Goal: Task Accomplishment & Management: Use online tool/utility

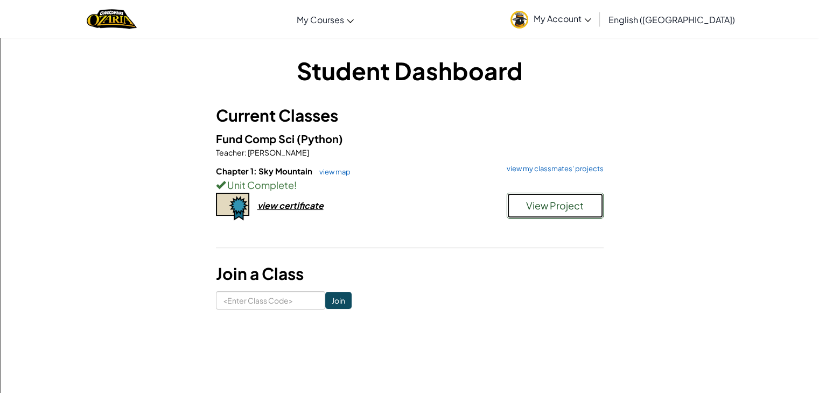
click at [586, 196] on button "View Project" at bounding box center [555, 206] width 97 height 26
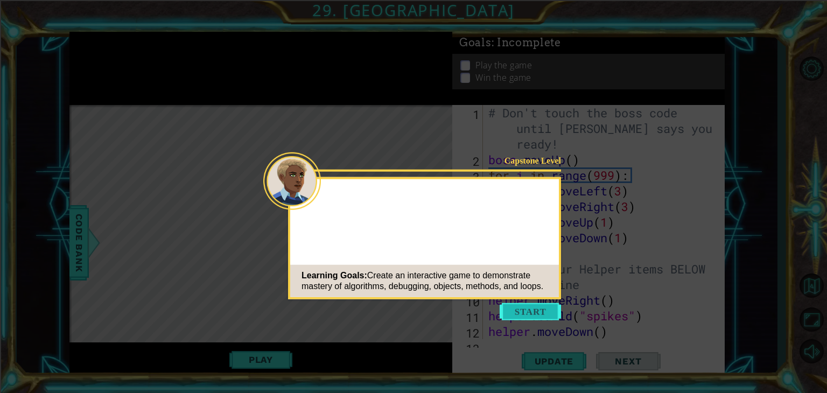
click at [537, 315] on button "Start" at bounding box center [530, 311] width 61 height 17
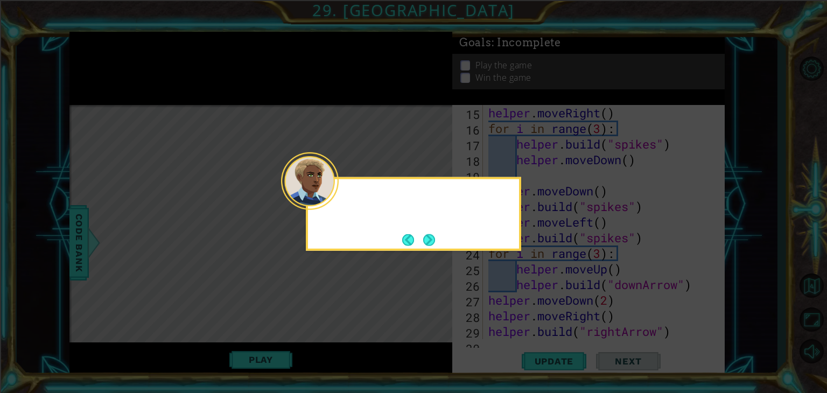
scroll to position [702, 0]
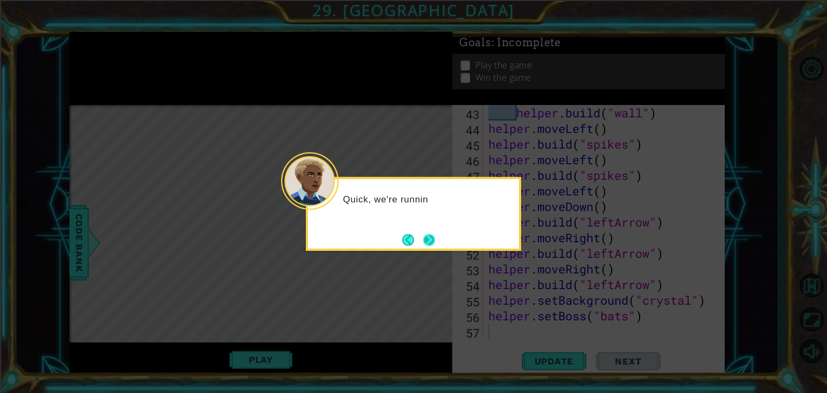
click at [435, 244] on button "Next" at bounding box center [429, 240] width 12 height 12
click at [435, 242] on button "Next" at bounding box center [429, 240] width 12 height 12
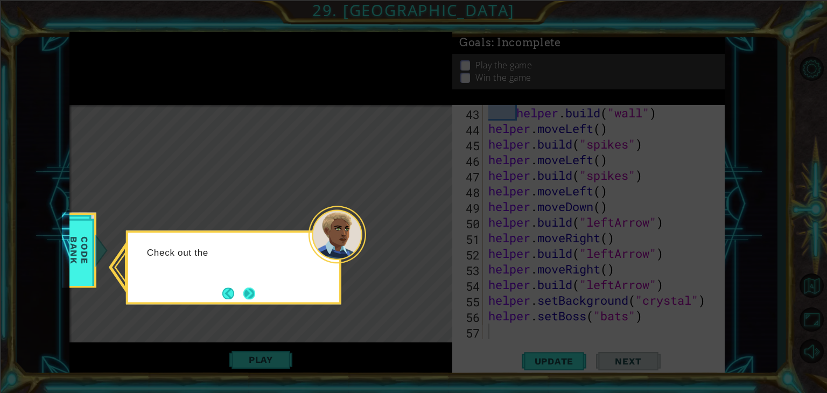
click at [252, 295] on button "Next" at bounding box center [249, 294] width 12 height 12
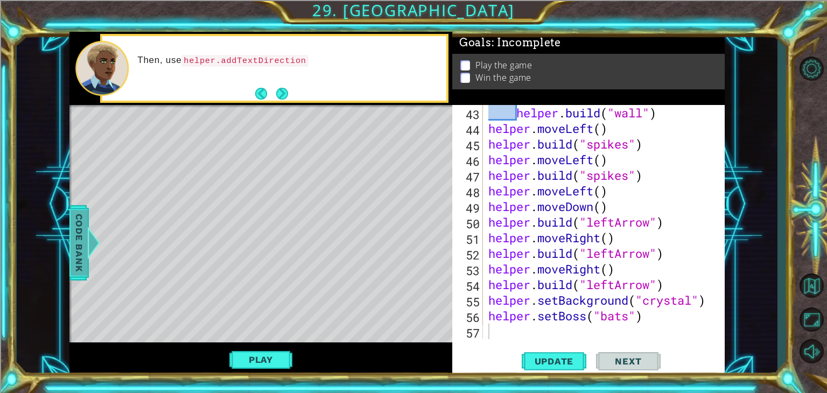
click at [76, 251] on span "Code Bank" at bounding box center [79, 243] width 17 height 66
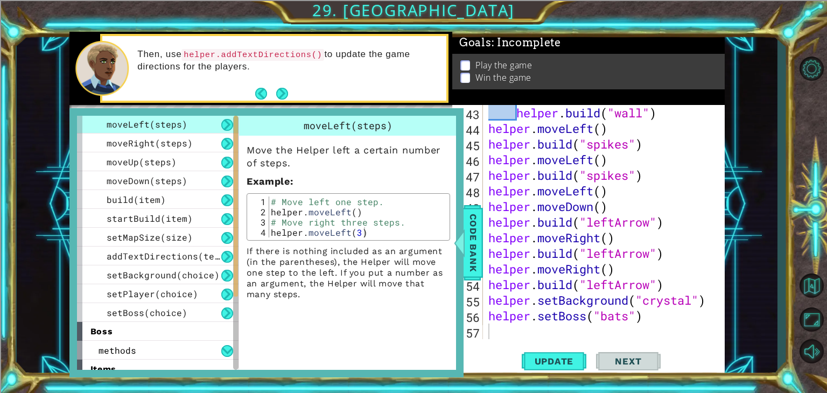
scroll to position [54, 0]
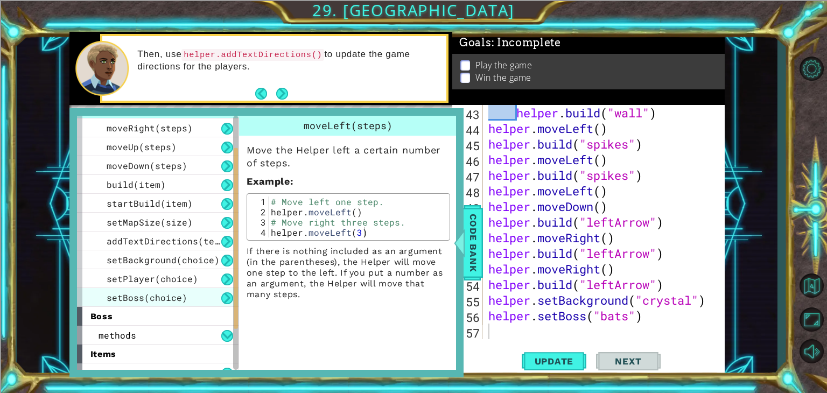
click at [172, 296] on span "setBoss(choice)" at bounding box center [147, 297] width 81 height 11
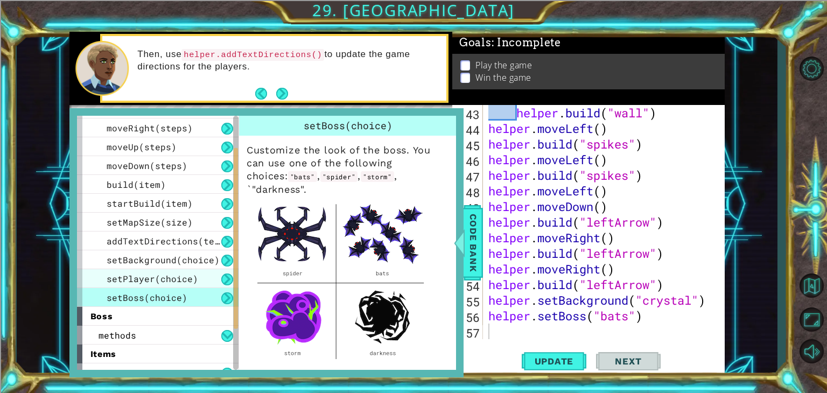
click at [126, 277] on span "setPlayer(choice)" at bounding box center [153, 278] width 92 height 11
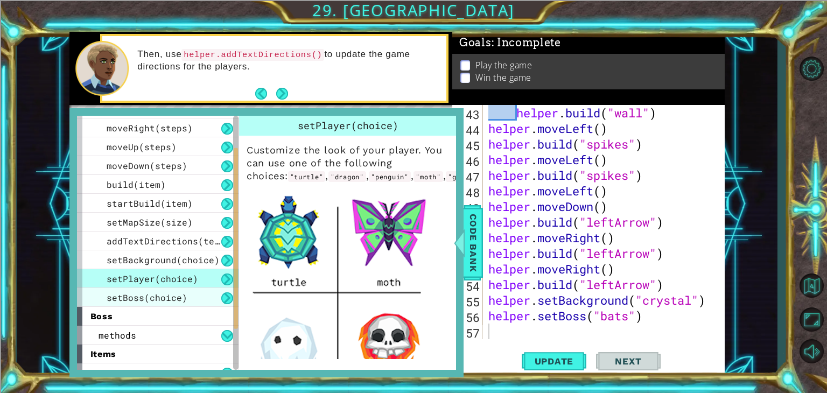
click at [130, 290] on div "setBoss(choice)" at bounding box center [158, 297] width 162 height 19
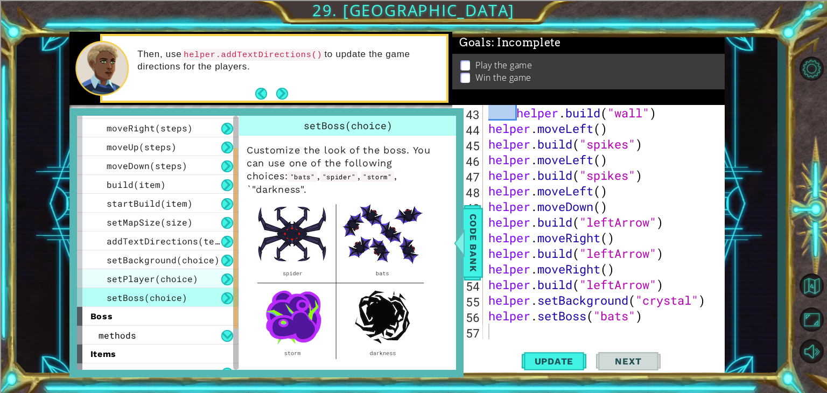
click at [136, 281] on span "setPlayer(choice)" at bounding box center [153, 278] width 92 height 11
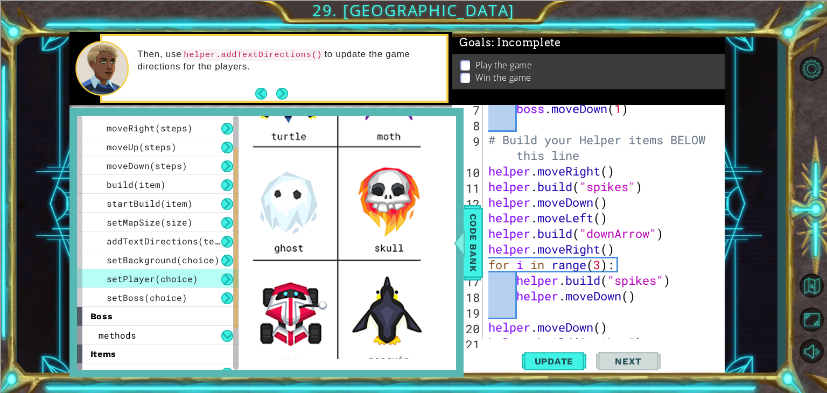
scroll to position [0, 0]
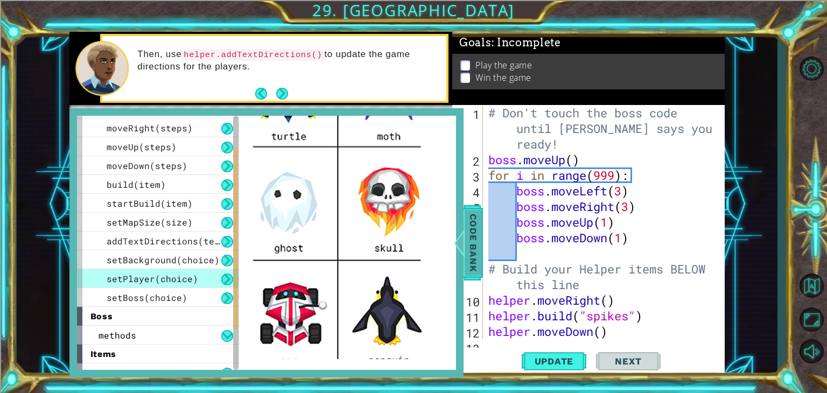
click at [475, 237] on span "Code Bank" at bounding box center [473, 243] width 17 height 66
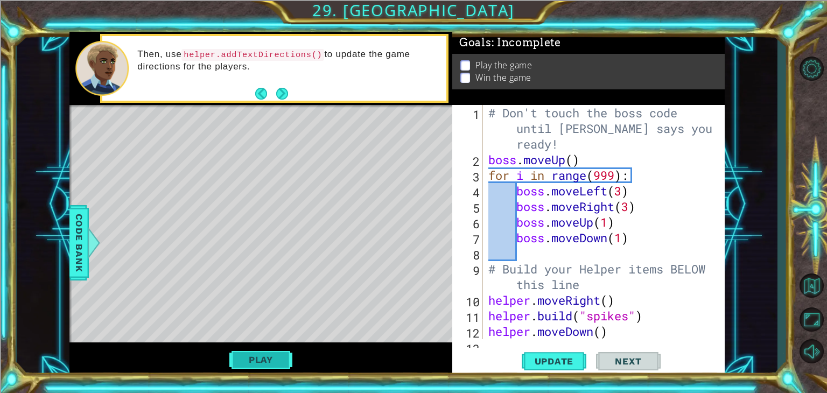
click at [256, 358] on button "Play" at bounding box center [260, 360] width 63 height 20
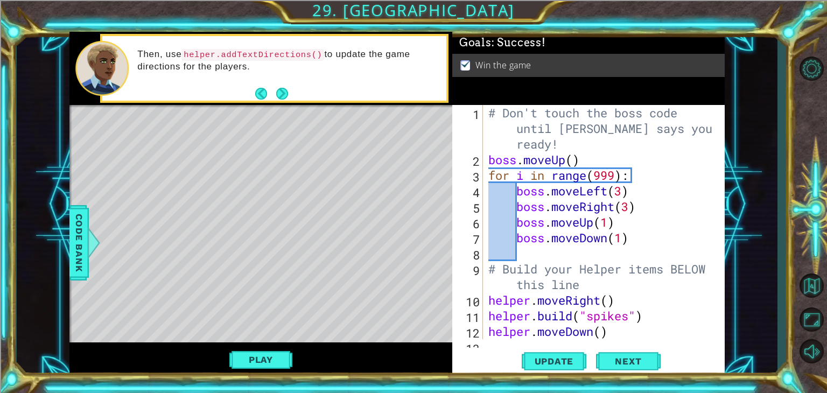
type textarea "boss.moveUp()"
click at [489, 162] on div "# Don't touch the boss code until Vega says you're ready! boss . moveUp ( ) for…" at bounding box center [602, 253] width 233 height 297
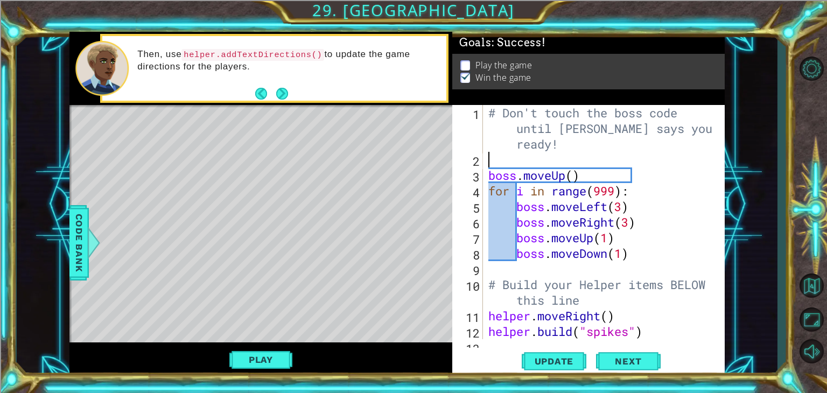
click at [489, 162] on div "# Don't touch the boss code until Vega says you're ready! boss . moveUp ( ) for…" at bounding box center [602, 253] width 233 height 297
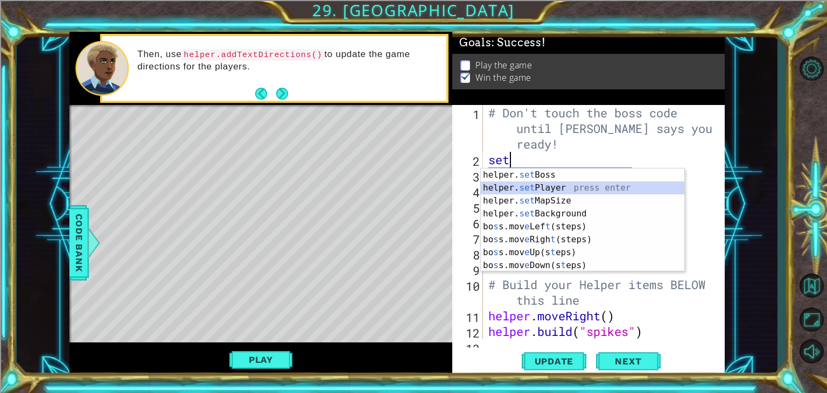
click at [561, 187] on div "helper. set Boss press enter helper. set Player press enter helper. set MapSize…" at bounding box center [583, 233] width 204 height 129
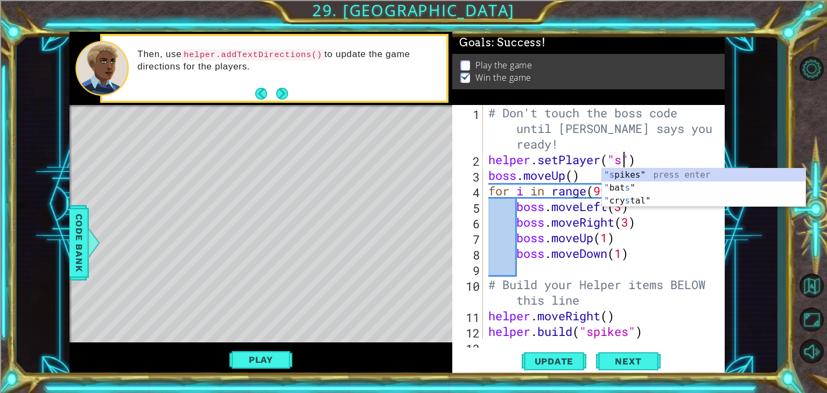
scroll to position [0, 6]
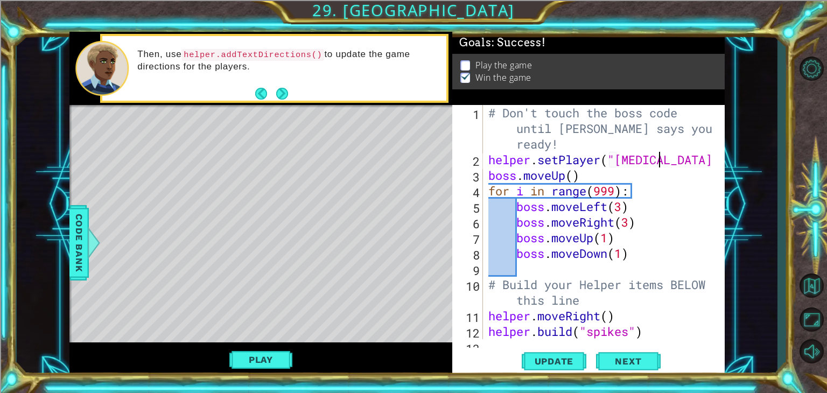
type textarea "helper.setPlayer("splinter")"
click at [565, 375] on div "helper.setPlayer("splinter") 1 2 3 4 5 6 7 8 9 10 11 12 13 # Don't touch the bo…" at bounding box center [589, 241] width 273 height 272
click at [564, 365] on span "Update" at bounding box center [554, 361] width 61 height 11
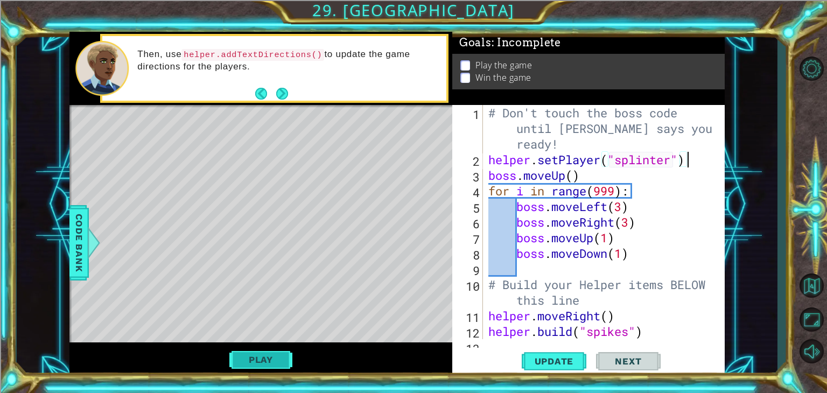
click at [255, 357] on button "Play" at bounding box center [260, 360] width 63 height 20
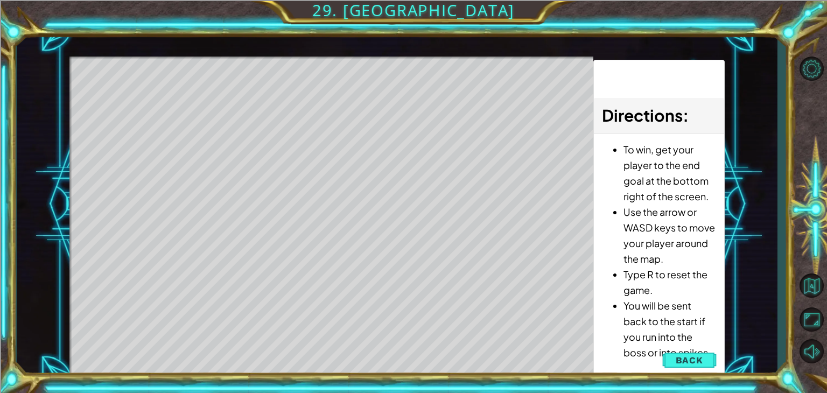
click at [87, 256] on div "Level Map" at bounding box center [318, 215] width 498 height 317
click at [710, 354] on button "Back" at bounding box center [690, 361] width 54 height 22
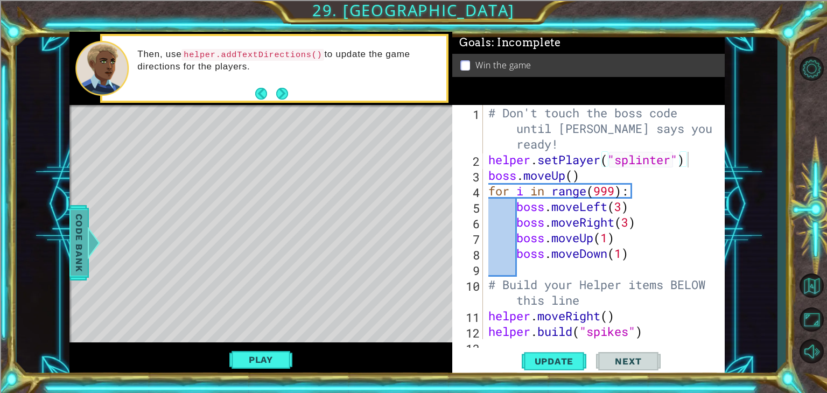
click at [85, 243] on span "Code Bank" at bounding box center [79, 243] width 17 height 66
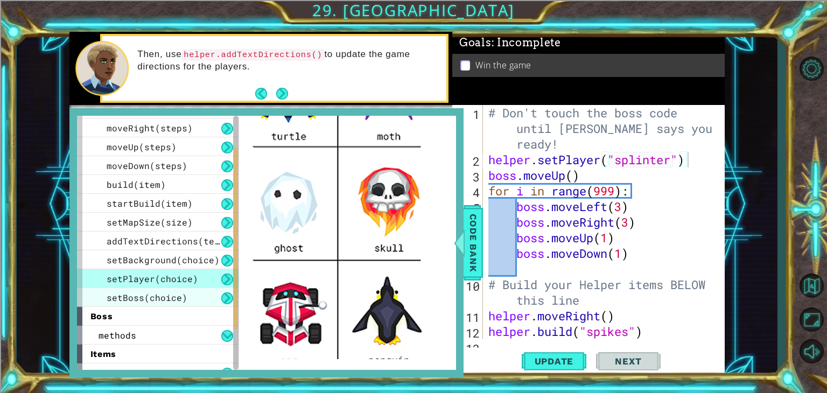
click at [148, 295] on span "setBoss(choice)" at bounding box center [147, 297] width 81 height 11
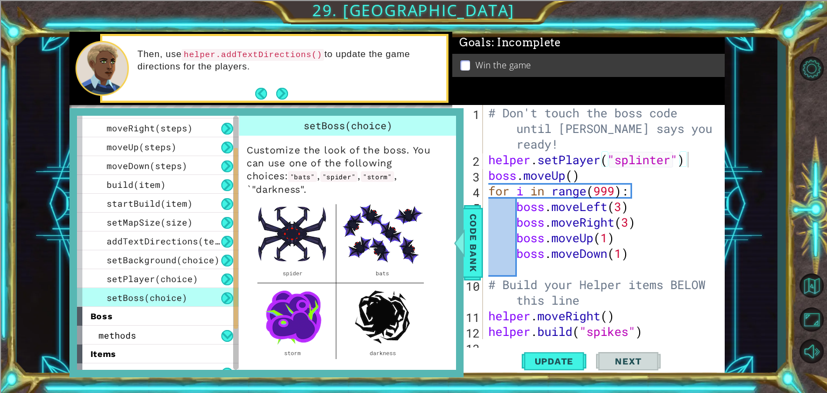
click at [487, 193] on div "# Don't touch the boss code until Vega says you're ready! helper . setPlayer ( …" at bounding box center [602, 253] width 233 height 297
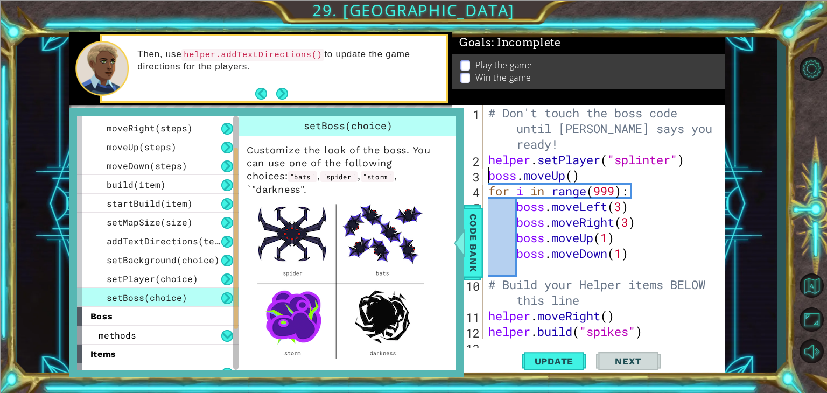
click at [489, 177] on div "# Don't touch the boss code until Vega says you're ready! helper . setPlayer ( …" at bounding box center [602, 253] width 233 height 297
type textarea "boss.moveUp()"
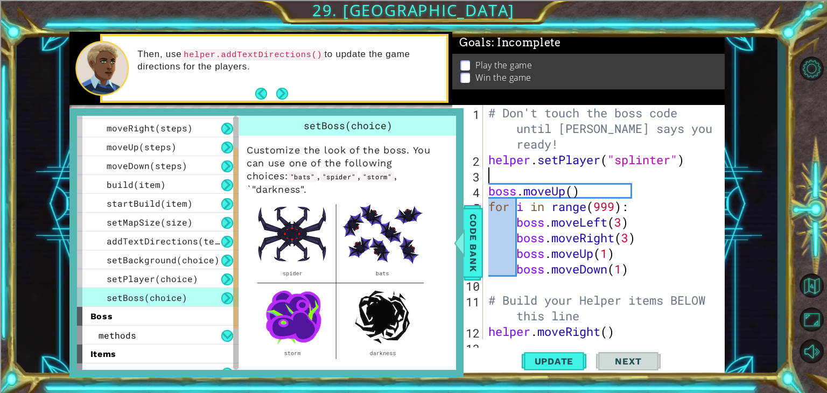
click at [496, 182] on div "# Don't touch the boss code until Vega says you're ready! helper . setPlayer ( …" at bounding box center [602, 253] width 233 height 297
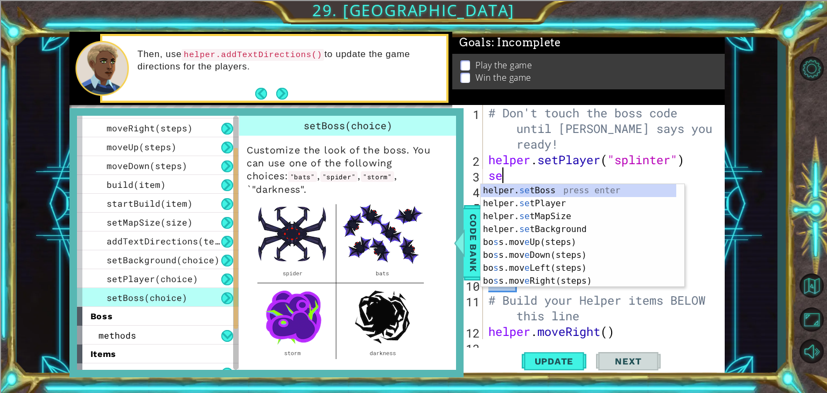
type textarea "s"
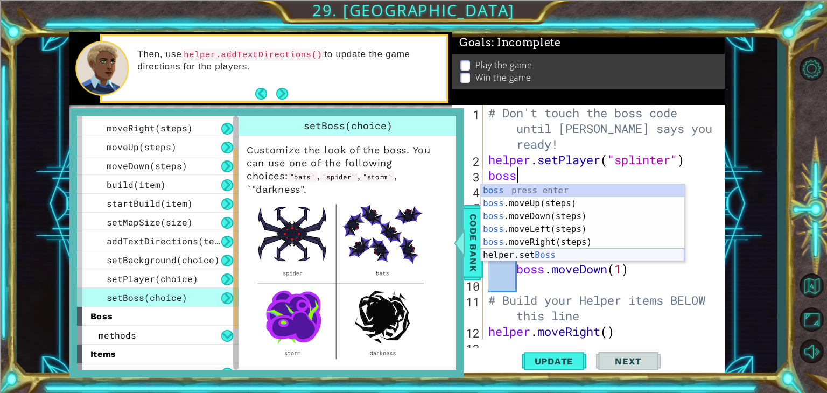
click at [528, 256] on div "boss press enter boss .moveUp(steps) press enter boss .moveDown(steps) press en…" at bounding box center [583, 235] width 204 height 103
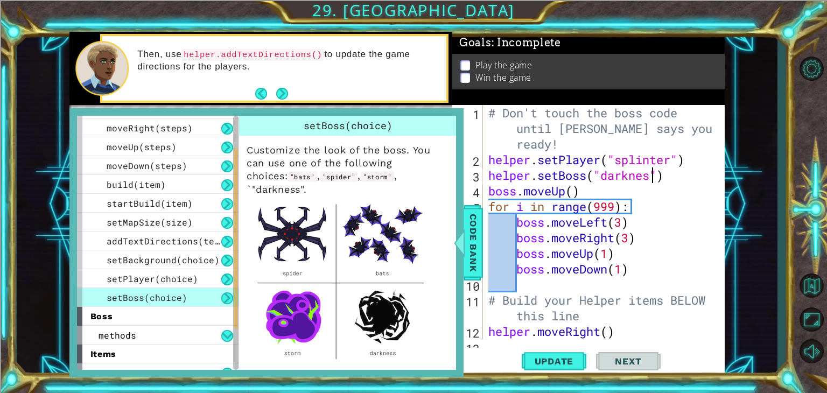
scroll to position [0, 7]
click at [622, 191] on div "# Don't touch the boss code until Vega says you're ready! helper . setPlayer ( …" at bounding box center [602, 253] width 233 height 297
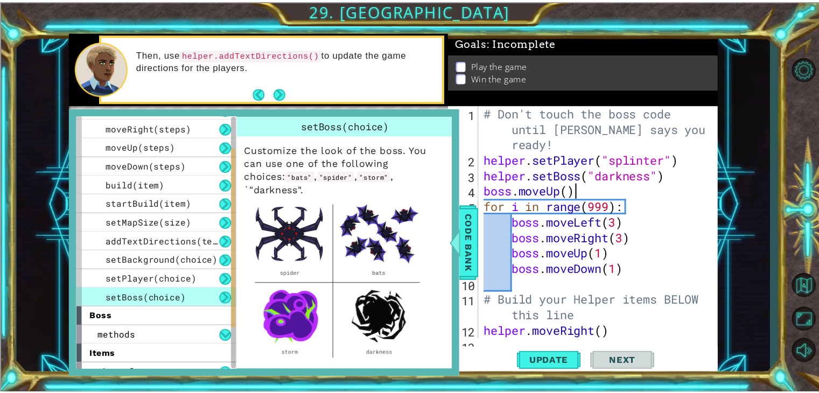
scroll to position [0, 3]
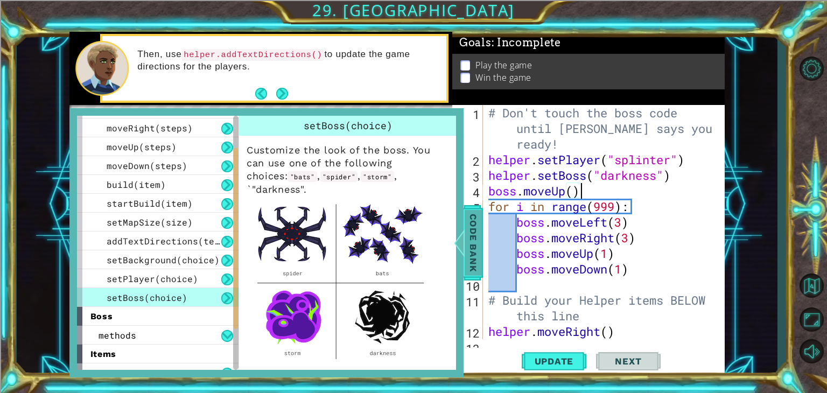
type textarea "boss.moveUp()"
click at [468, 254] on span "Code Bank" at bounding box center [473, 243] width 17 height 66
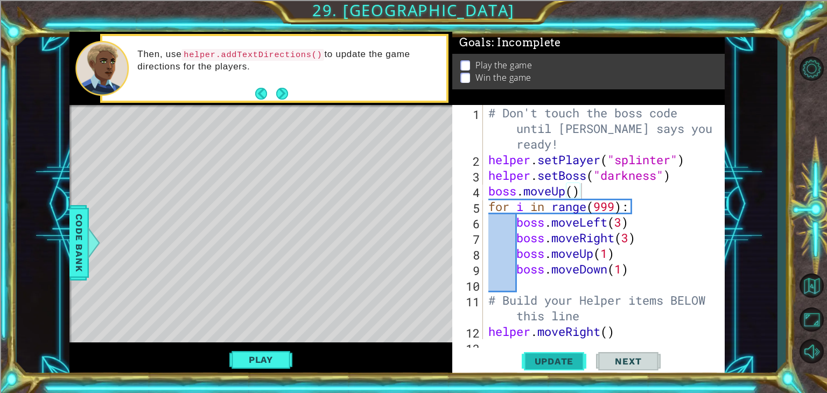
click at [527, 361] on span "Update" at bounding box center [554, 361] width 61 height 11
click at [289, 364] on button "Play" at bounding box center [260, 360] width 63 height 20
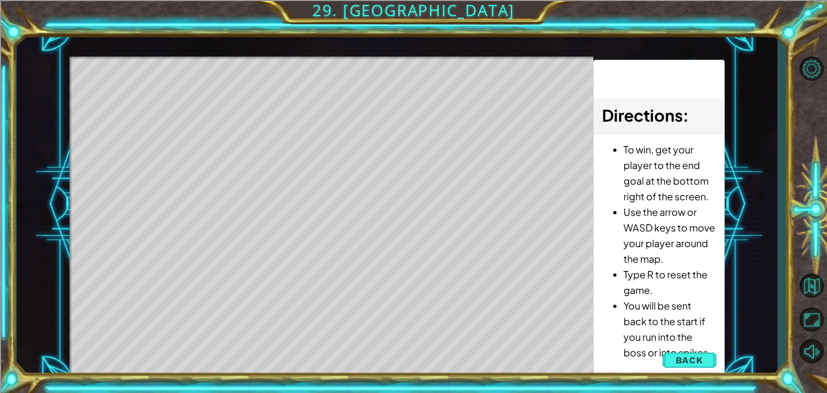
click at [660, 352] on li "You will be sent back to the start if you run into the boss or into spikes." at bounding box center [670, 329] width 92 height 62
click at [669, 357] on button "Back" at bounding box center [690, 361] width 54 height 22
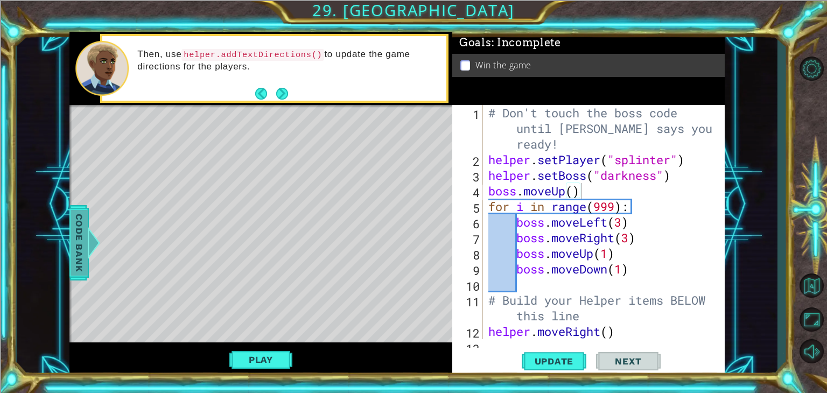
click at [75, 244] on span "Code Bank" at bounding box center [79, 243] width 17 height 66
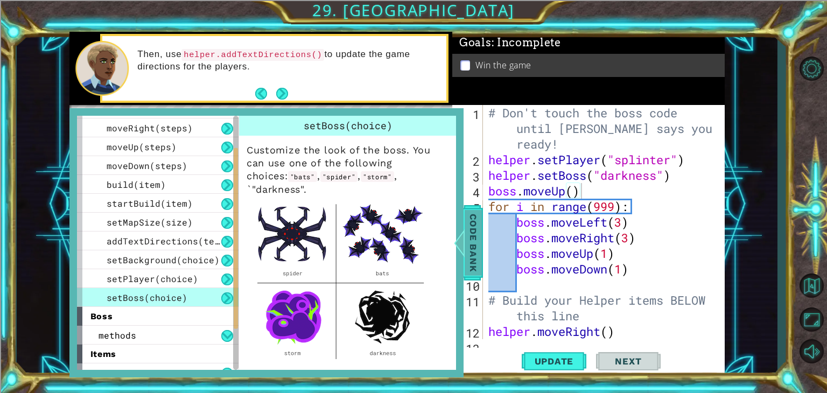
click at [469, 224] on span "Code Bank" at bounding box center [473, 243] width 17 height 66
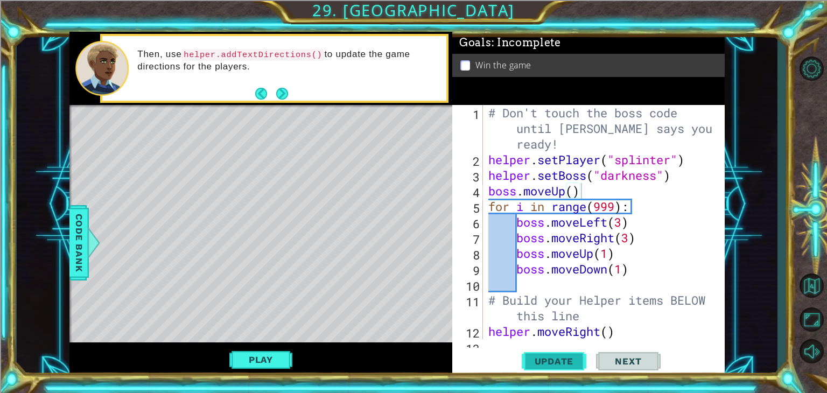
click at [547, 366] on span "Update" at bounding box center [554, 361] width 61 height 11
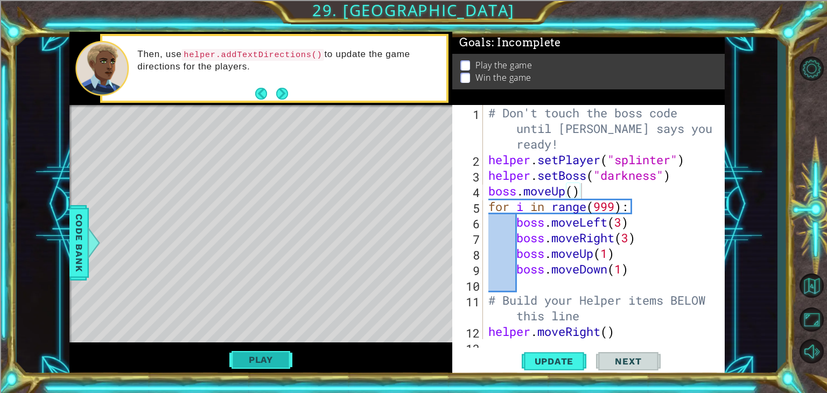
click at [265, 365] on button "Play" at bounding box center [260, 360] width 63 height 20
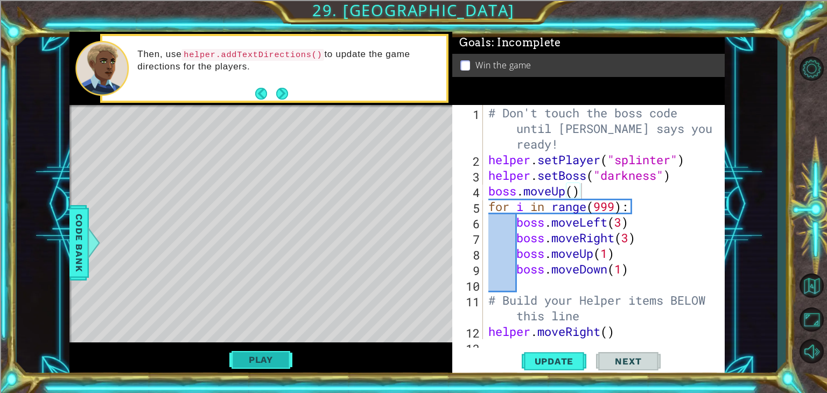
click at [262, 364] on button "Play" at bounding box center [260, 360] width 63 height 20
click at [610, 367] on button "Next" at bounding box center [628, 361] width 65 height 27
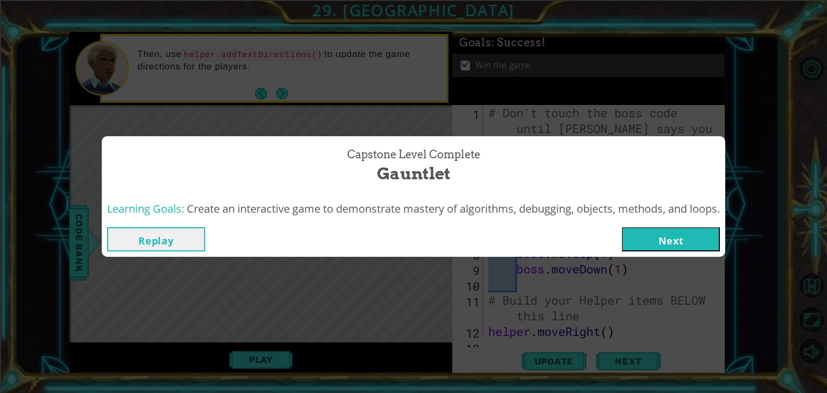
click at [656, 238] on button "Next" at bounding box center [671, 239] width 98 height 24
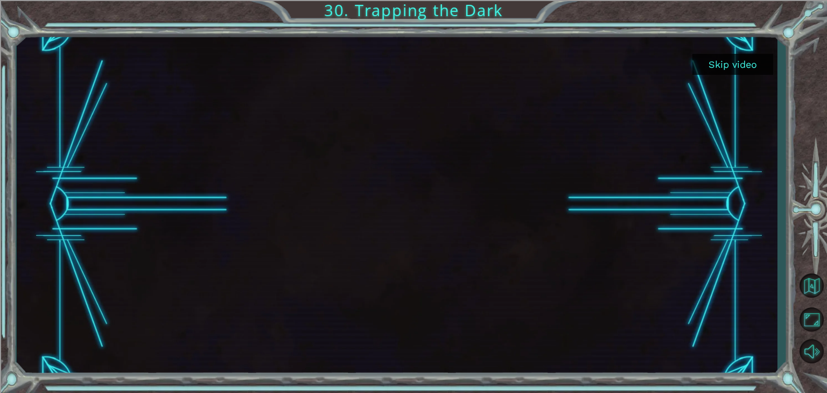
click at [521, 271] on div at bounding box center [397, 205] width 615 height 346
click at [621, 275] on div at bounding box center [397, 205] width 615 height 346
click at [627, 277] on div at bounding box center [397, 205] width 615 height 346
click at [632, 331] on div at bounding box center [397, 205] width 615 height 346
click at [747, 66] on button "Skip video" at bounding box center [733, 64] width 81 height 21
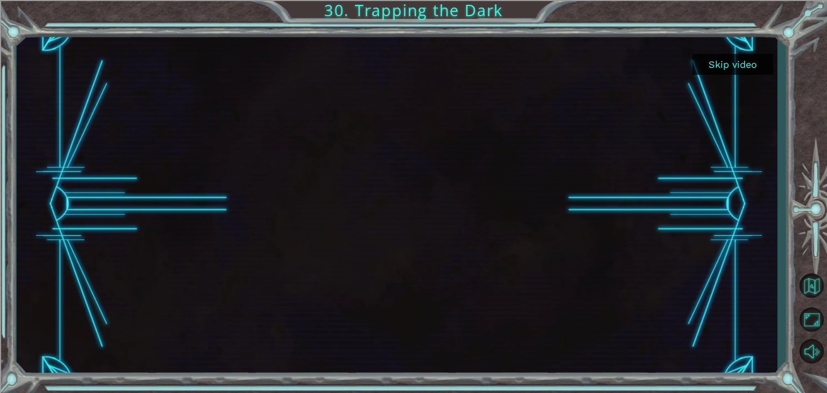
click at [747, 66] on button "Skip video" at bounding box center [733, 64] width 81 height 21
click at [743, 72] on button "Skip video" at bounding box center [733, 64] width 81 height 21
click at [742, 67] on button "Skip video" at bounding box center [733, 64] width 81 height 21
click at [741, 67] on button "Skip video" at bounding box center [733, 64] width 81 height 21
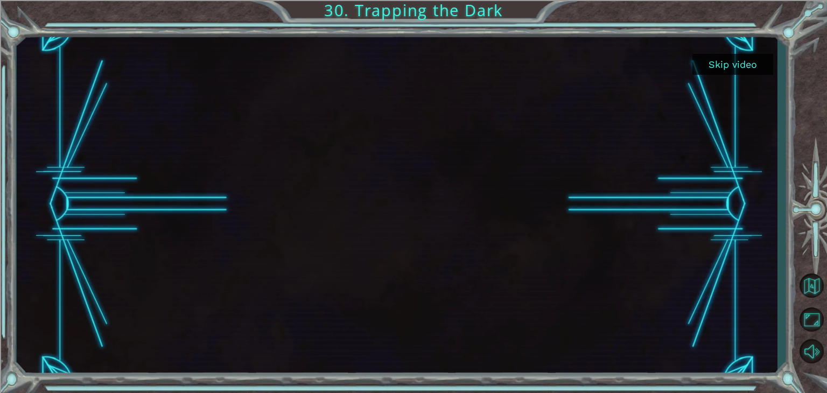
click at [740, 72] on button "Skip video" at bounding box center [733, 64] width 81 height 21
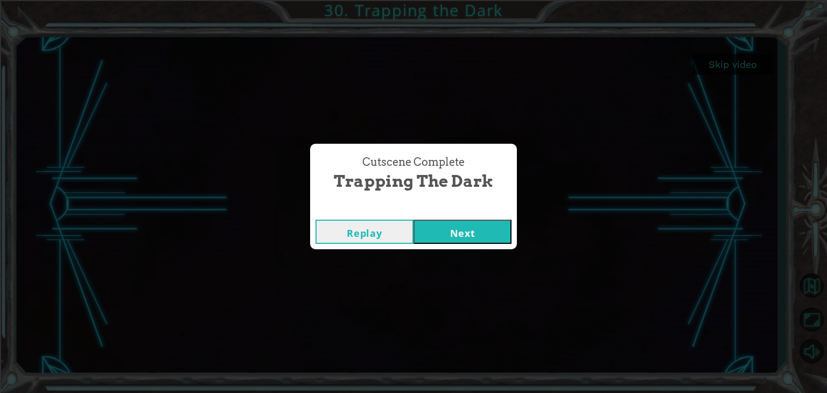
click at [461, 233] on button "Next" at bounding box center [463, 232] width 98 height 24
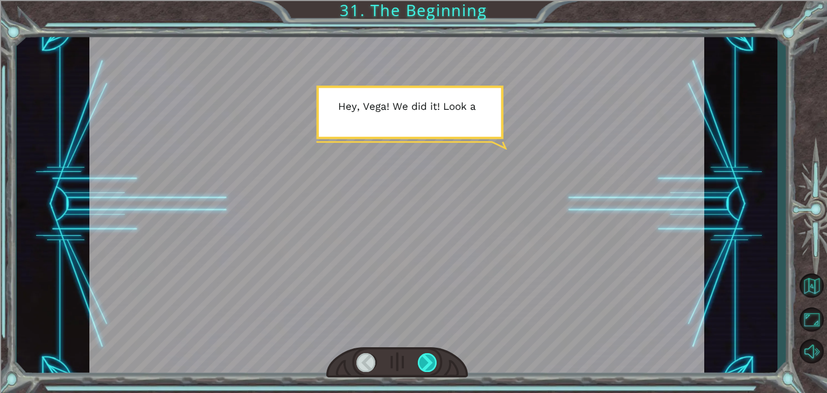
click at [425, 360] on div at bounding box center [427, 362] width 19 height 19
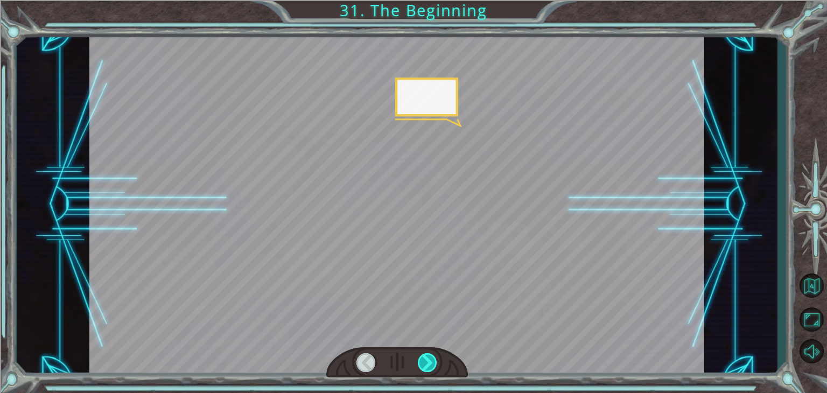
click at [425, 360] on div at bounding box center [427, 362] width 19 height 19
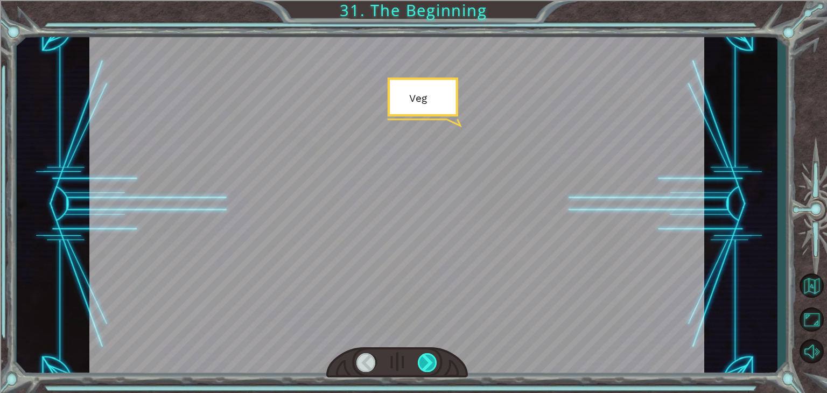
click at [425, 360] on div at bounding box center [427, 362] width 19 height 19
click at [426, 360] on div at bounding box center [427, 362] width 19 height 19
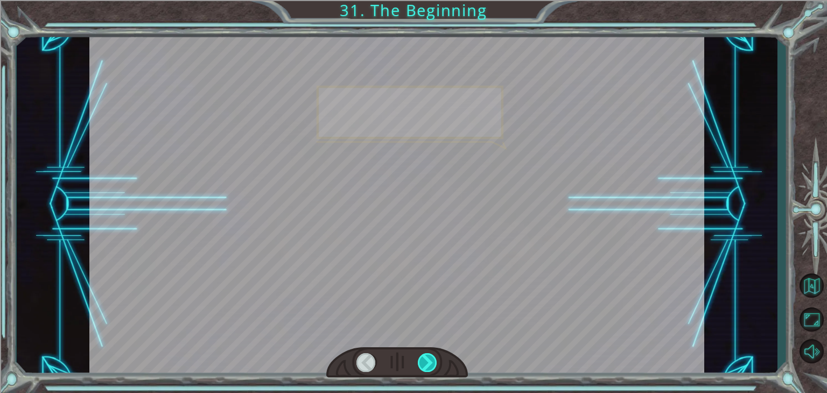
click at [426, 360] on div at bounding box center [427, 362] width 19 height 19
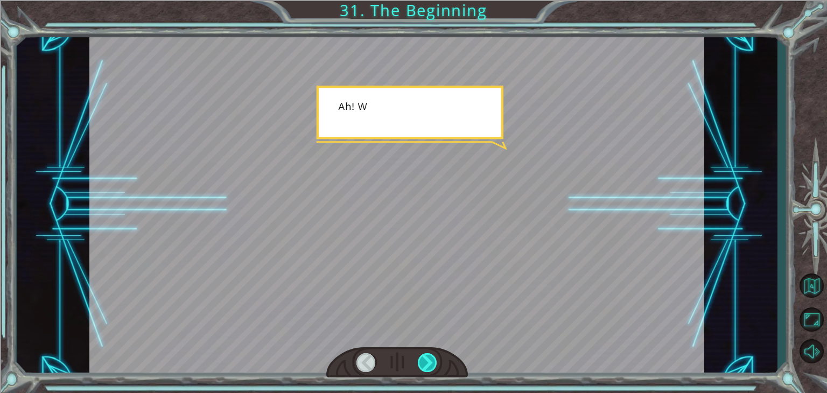
click at [426, 360] on div at bounding box center [427, 362] width 19 height 19
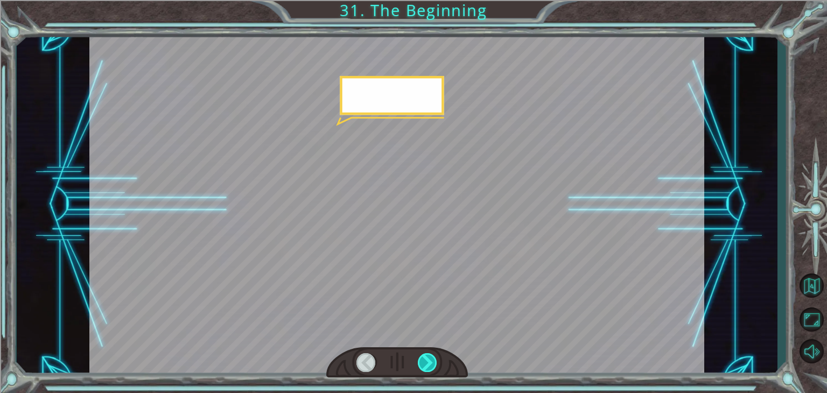
click at [426, 360] on div at bounding box center [427, 362] width 19 height 19
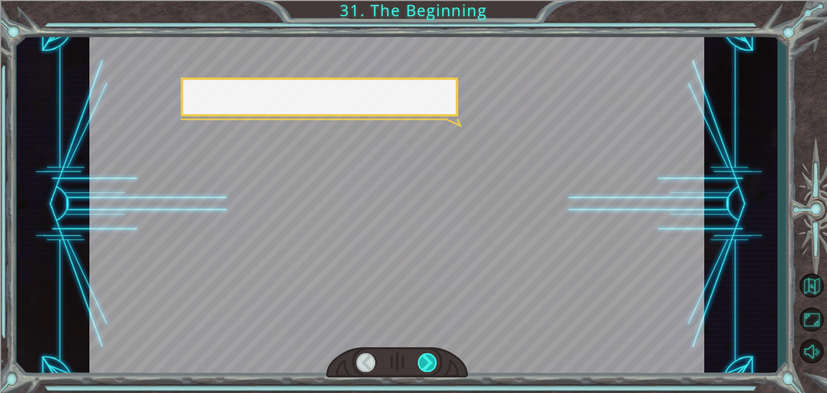
click at [426, 360] on div at bounding box center [427, 362] width 19 height 19
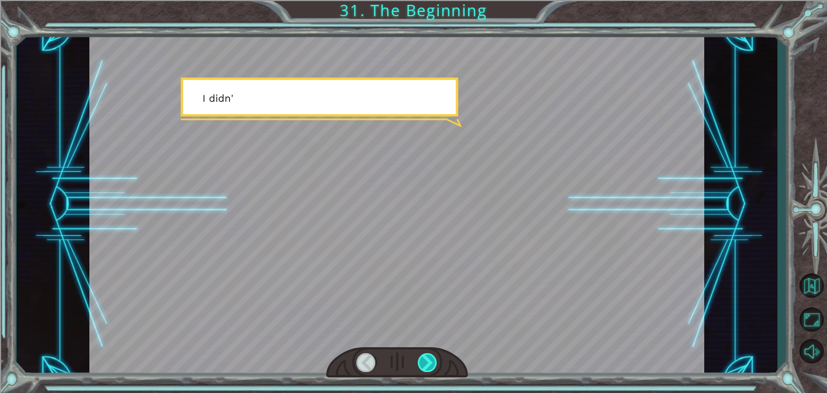
click at [426, 360] on div at bounding box center [427, 362] width 19 height 19
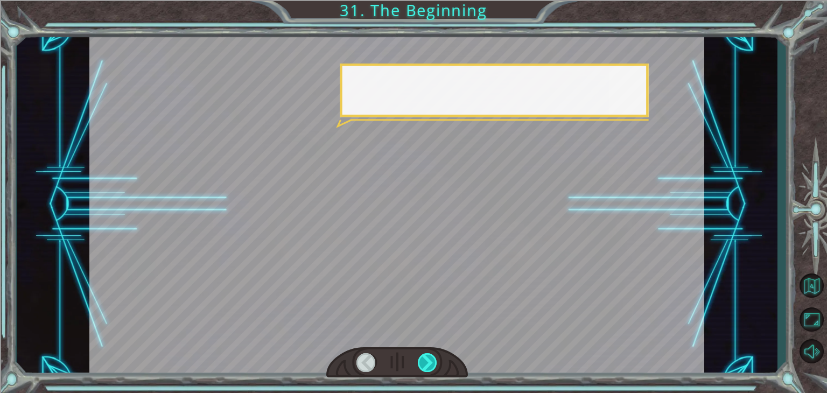
click at [426, 360] on div at bounding box center [427, 362] width 19 height 19
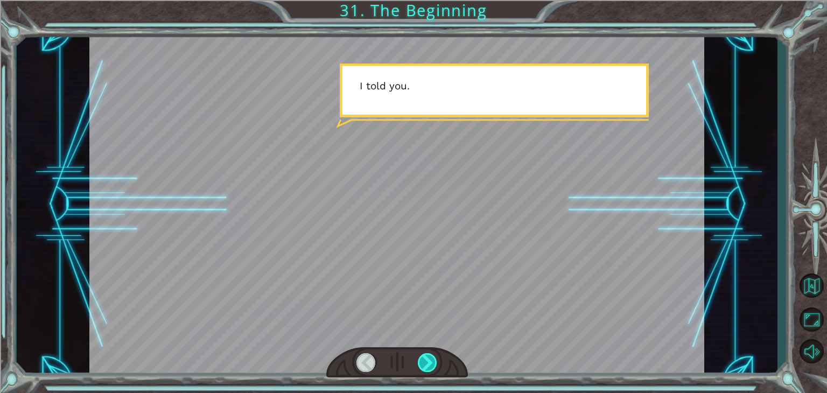
click at [426, 360] on div at bounding box center [427, 362] width 19 height 19
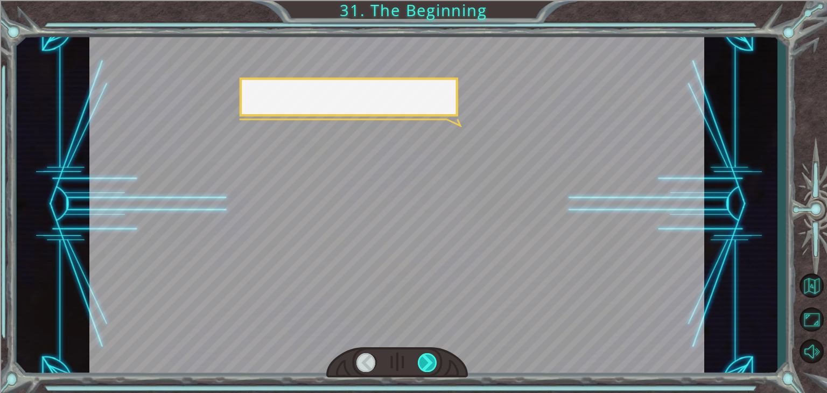
click at [426, 360] on div at bounding box center [427, 362] width 19 height 19
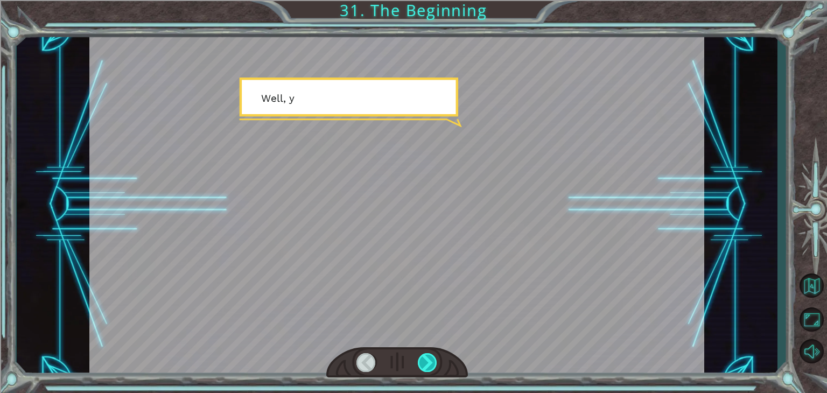
click at [426, 360] on div at bounding box center [427, 362] width 19 height 19
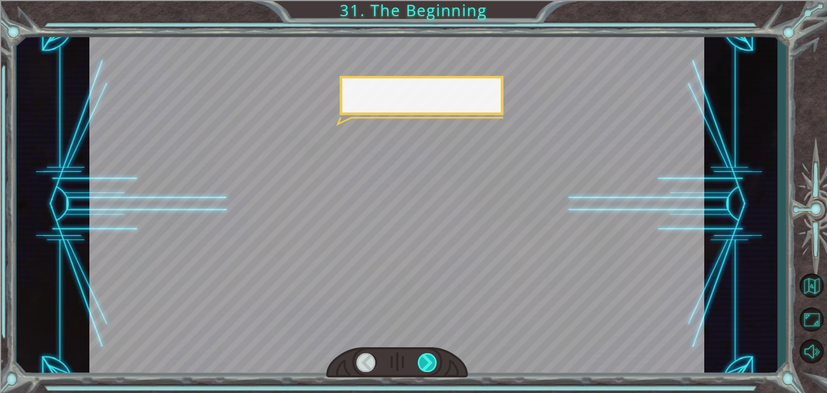
click at [426, 360] on div at bounding box center [427, 362] width 19 height 19
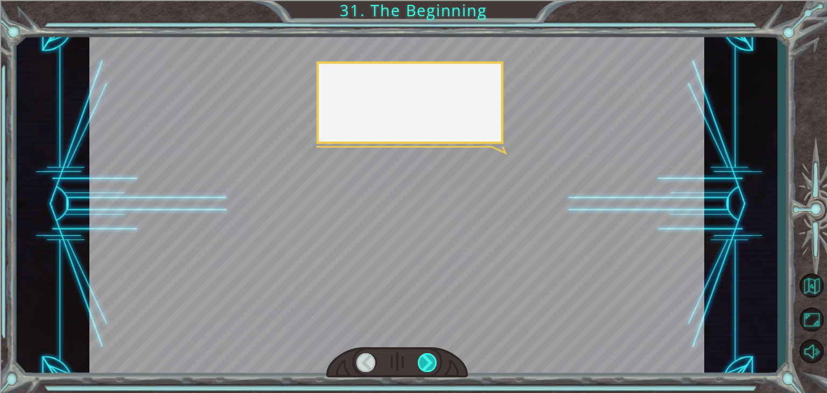
click at [426, 360] on div at bounding box center [427, 362] width 19 height 19
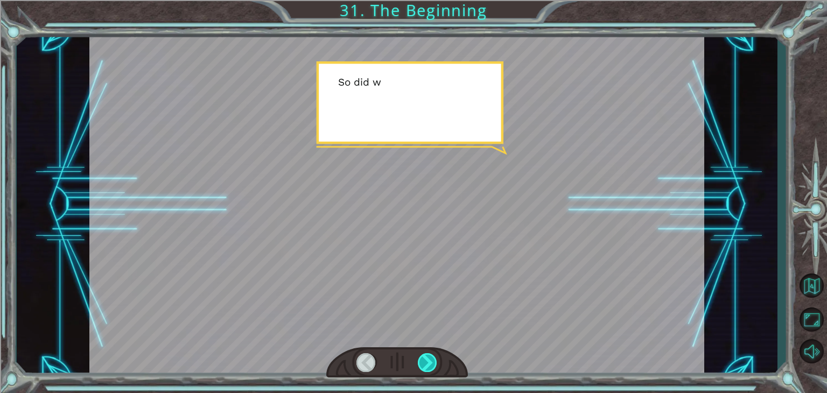
click at [426, 360] on div at bounding box center [427, 362] width 19 height 19
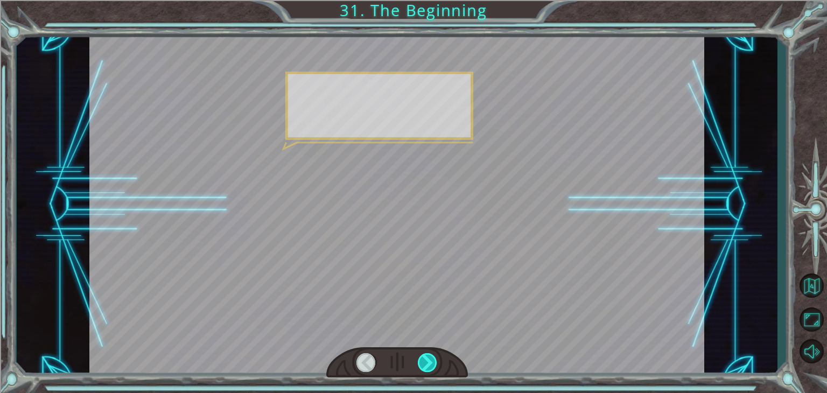
click at [426, 360] on div at bounding box center [427, 362] width 19 height 19
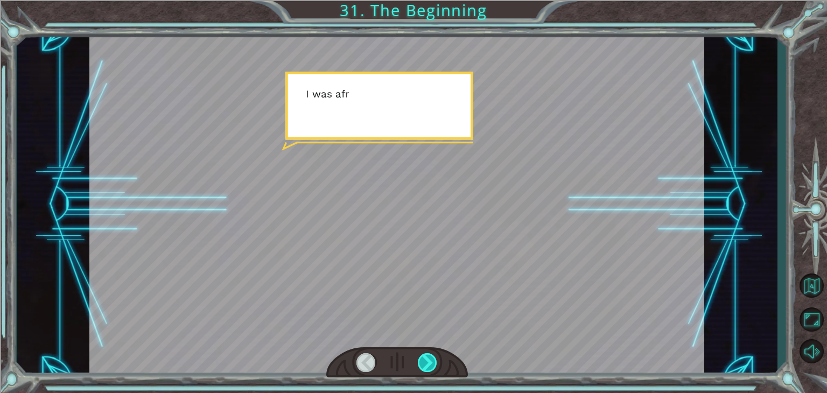
click at [426, 360] on div at bounding box center [427, 362] width 19 height 19
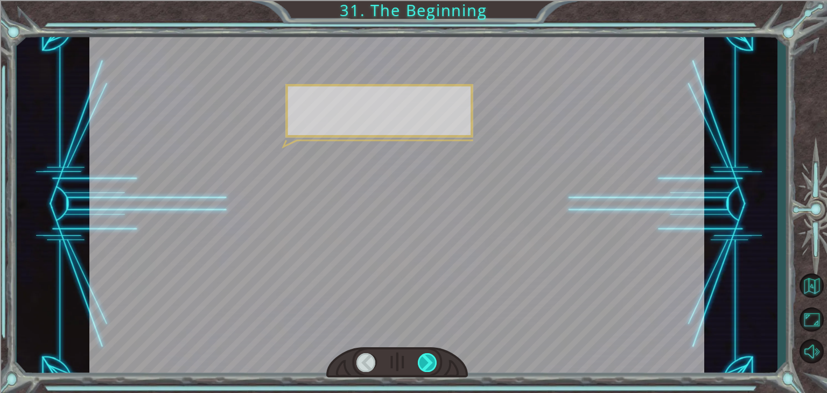
click at [426, 360] on div at bounding box center [427, 362] width 19 height 19
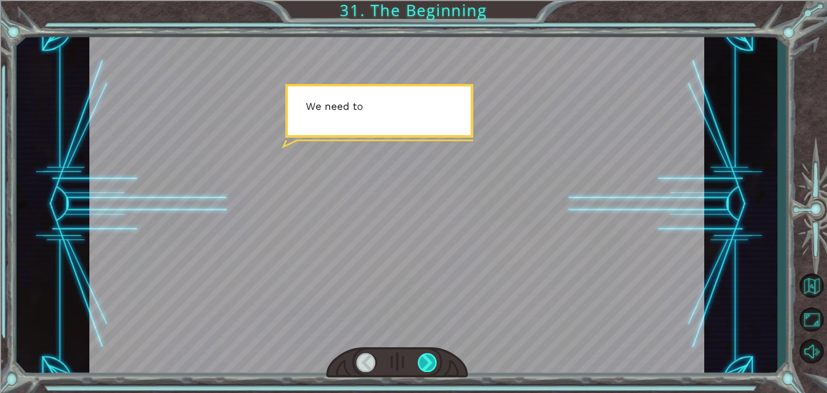
click at [426, 360] on div at bounding box center [427, 362] width 19 height 19
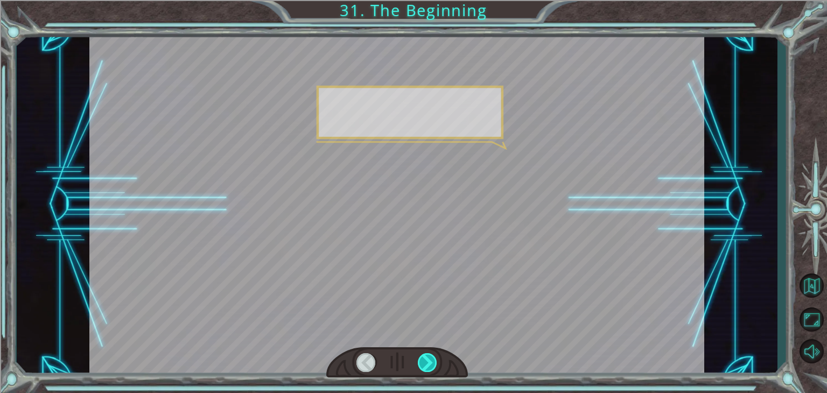
click at [426, 360] on div at bounding box center [427, 362] width 19 height 19
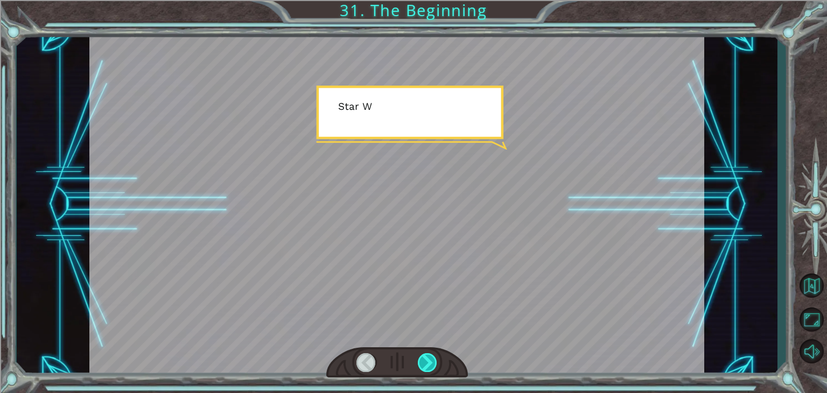
click at [426, 360] on div at bounding box center [427, 362] width 19 height 19
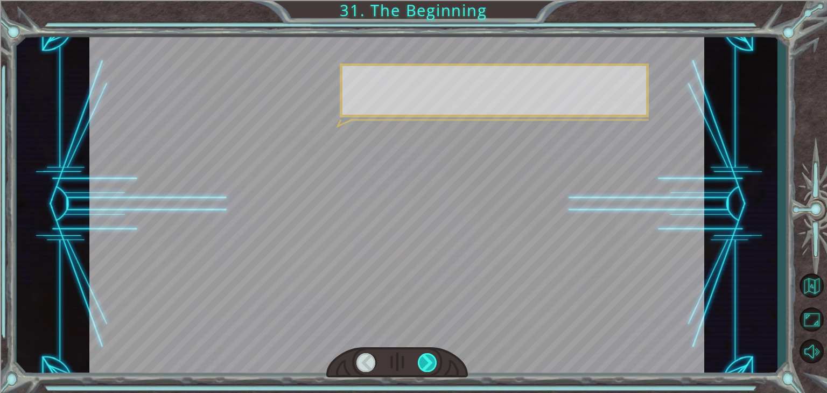
click at [426, 360] on div at bounding box center [427, 362] width 19 height 19
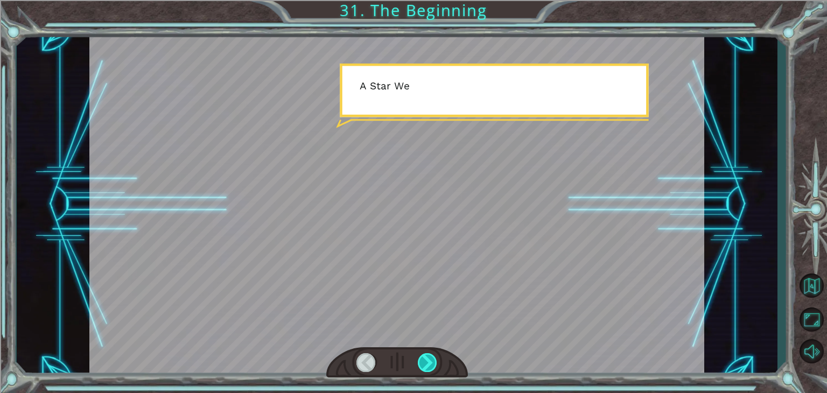
click at [426, 360] on div at bounding box center [427, 362] width 19 height 19
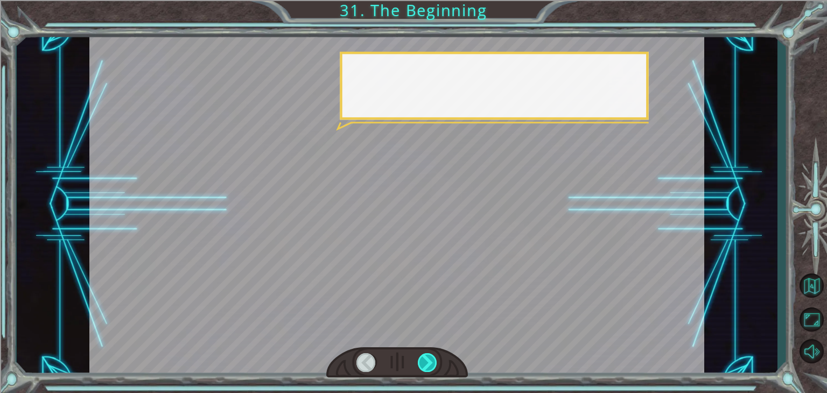
click at [426, 360] on div at bounding box center [427, 362] width 19 height 19
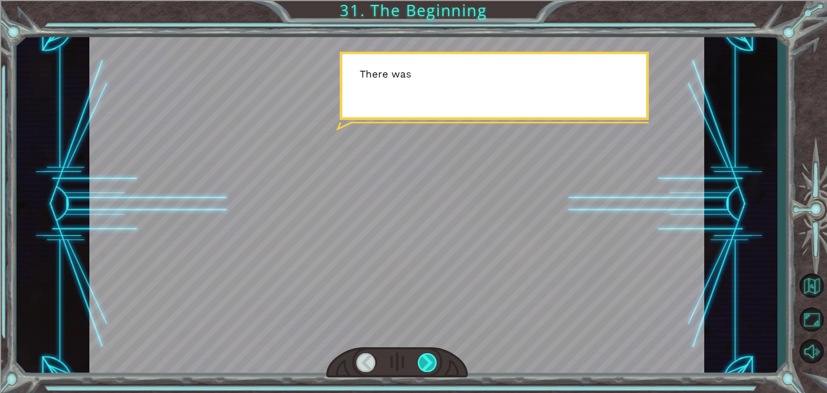
click at [426, 360] on div at bounding box center [427, 362] width 19 height 19
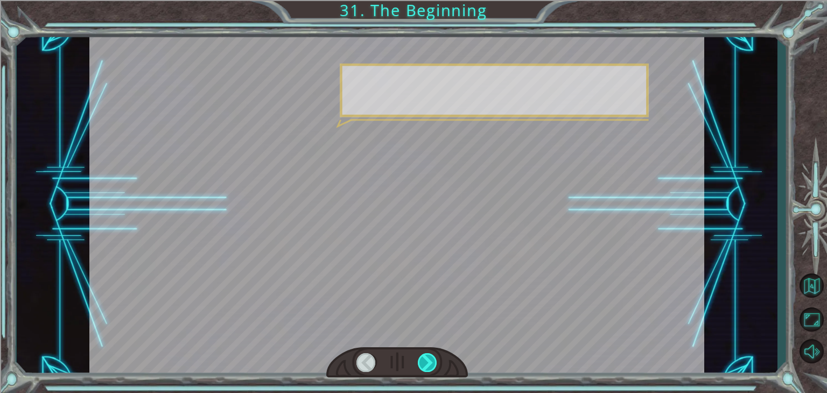
click at [426, 360] on div at bounding box center [427, 362] width 19 height 19
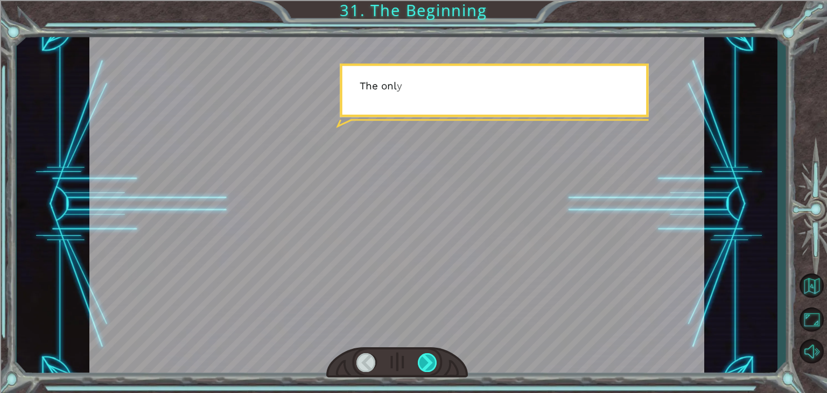
click at [426, 360] on div at bounding box center [427, 362] width 19 height 19
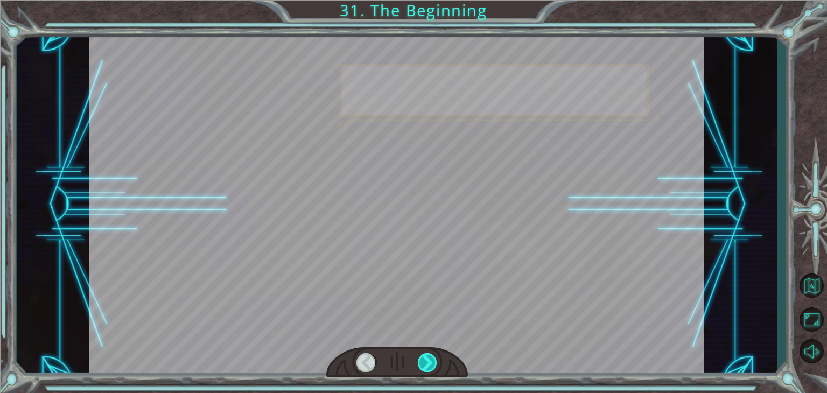
click at [426, 360] on div at bounding box center [427, 362] width 19 height 19
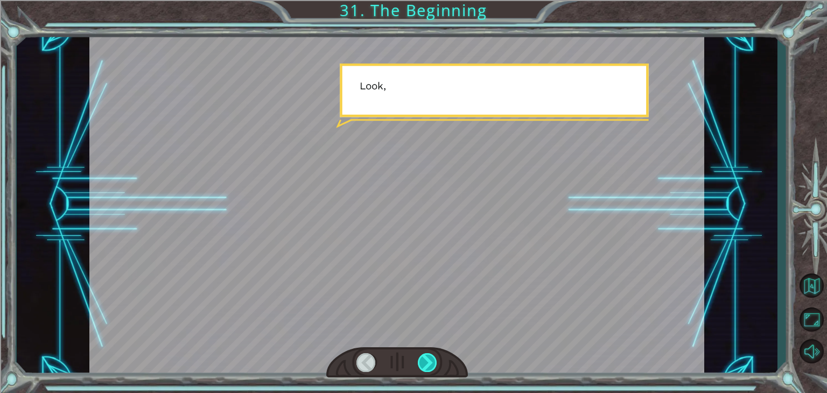
click at [425, 360] on div at bounding box center [427, 362] width 19 height 19
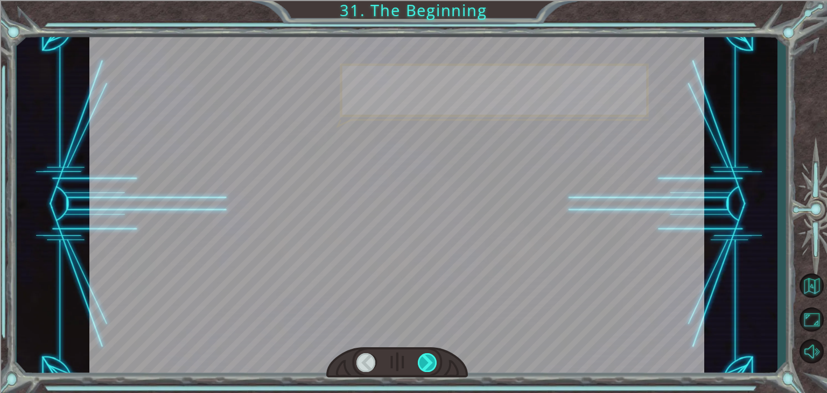
click at [425, 360] on div at bounding box center [427, 362] width 19 height 19
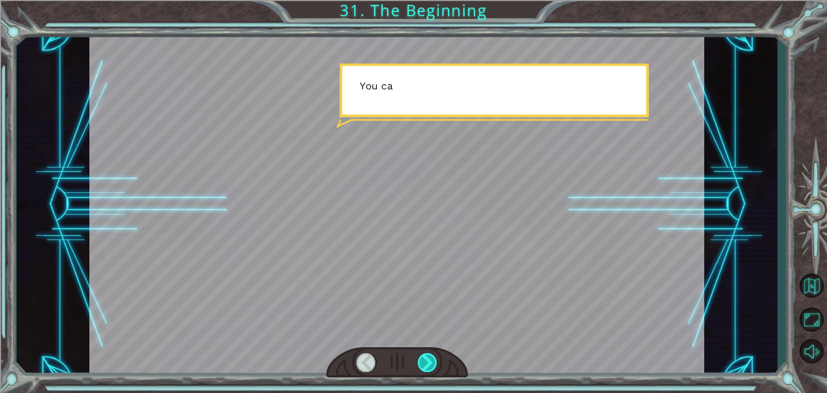
click at [423, 359] on div at bounding box center [427, 362] width 19 height 19
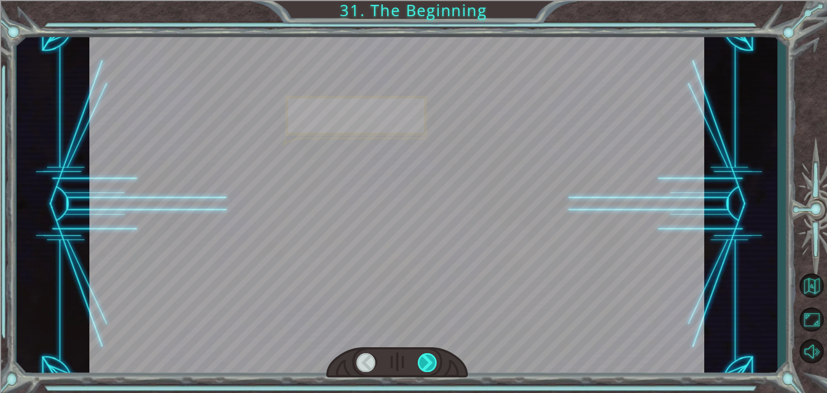
click at [423, 359] on div at bounding box center [427, 362] width 19 height 19
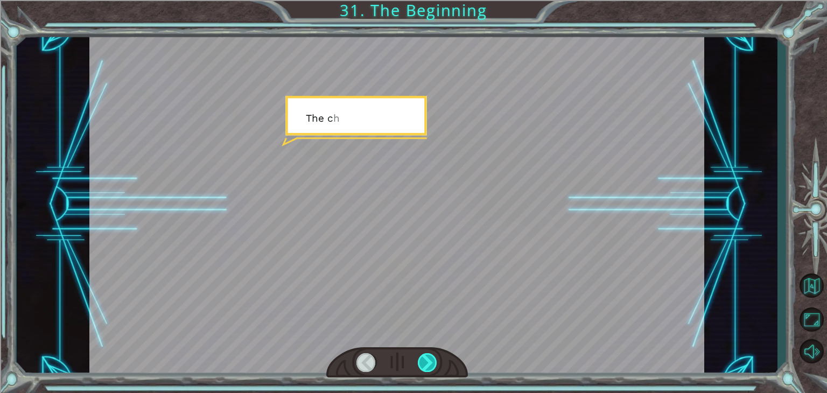
click at [423, 359] on div at bounding box center [427, 362] width 19 height 19
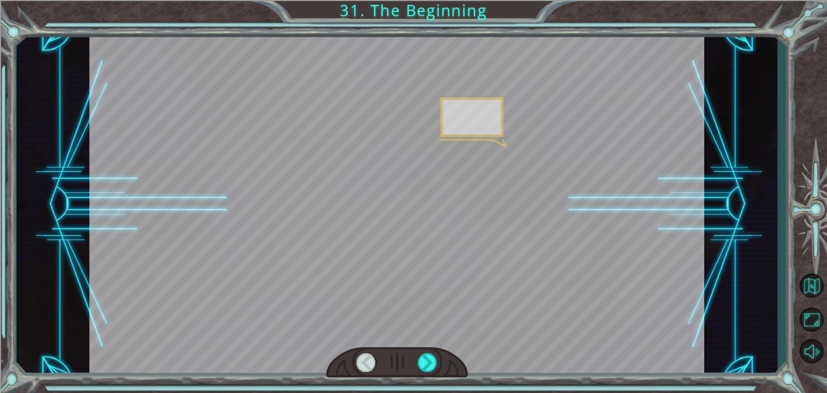
click at [416, 359] on div at bounding box center [397, 362] width 142 height 31
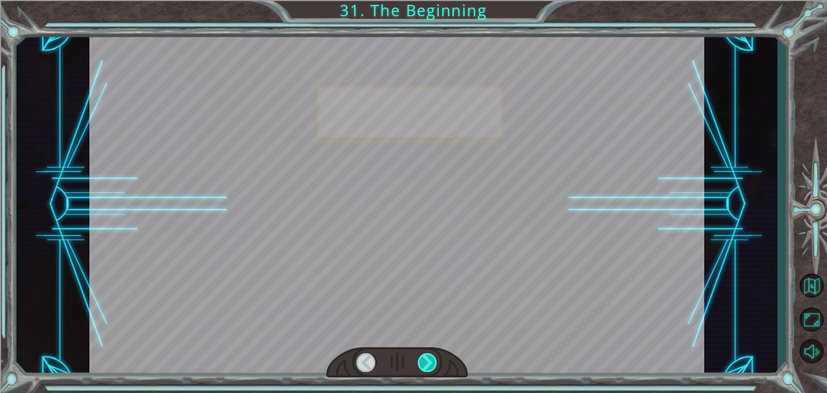
click at [425, 365] on div at bounding box center [427, 362] width 19 height 19
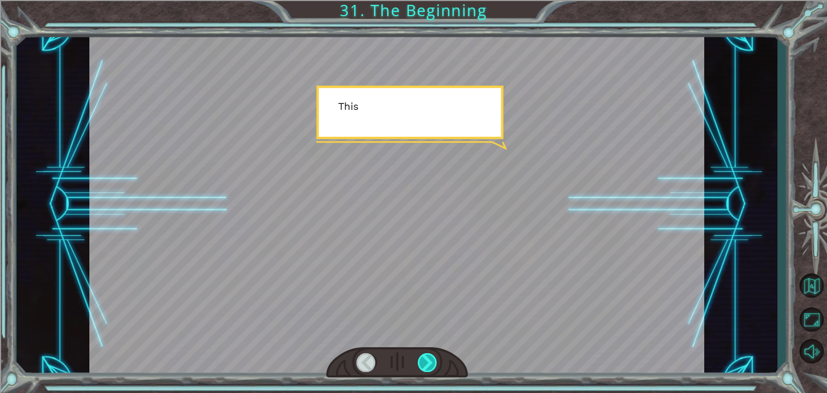
click at [425, 365] on div at bounding box center [427, 362] width 19 height 19
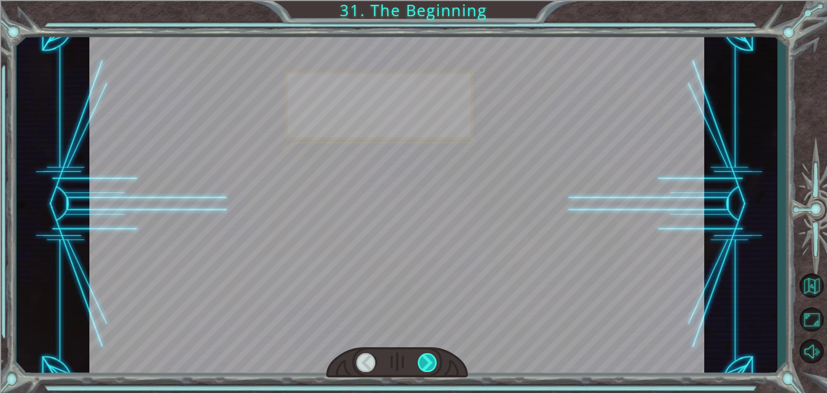
click at [427, 365] on div at bounding box center [427, 362] width 19 height 19
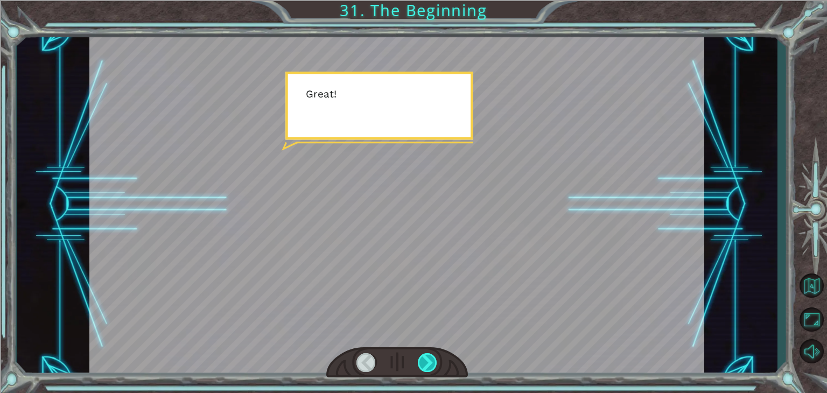
click at [427, 365] on div at bounding box center [427, 362] width 19 height 19
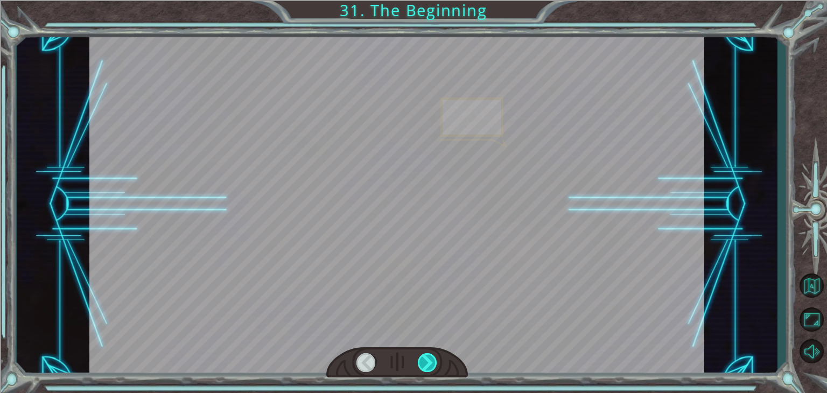
click at [427, 365] on div at bounding box center [427, 362] width 19 height 19
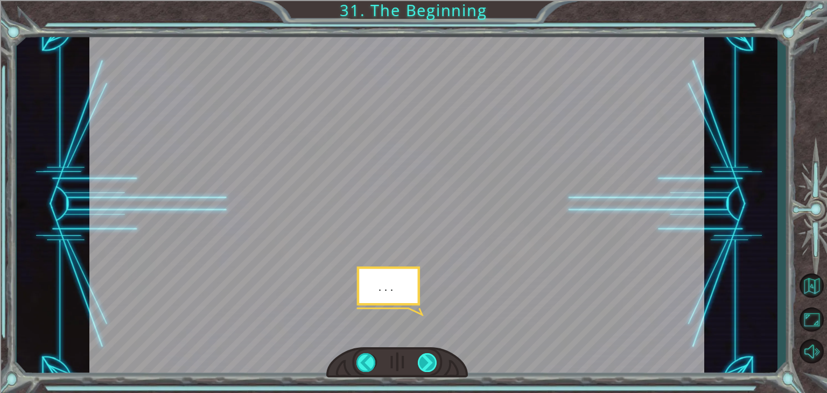
click at [427, 365] on div at bounding box center [427, 362] width 19 height 19
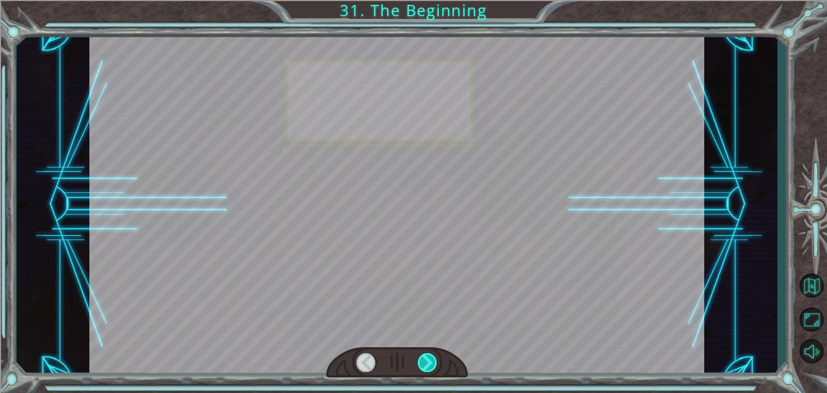
click at [427, 365] on div at bounding box center [427, 362] width 19 height 19
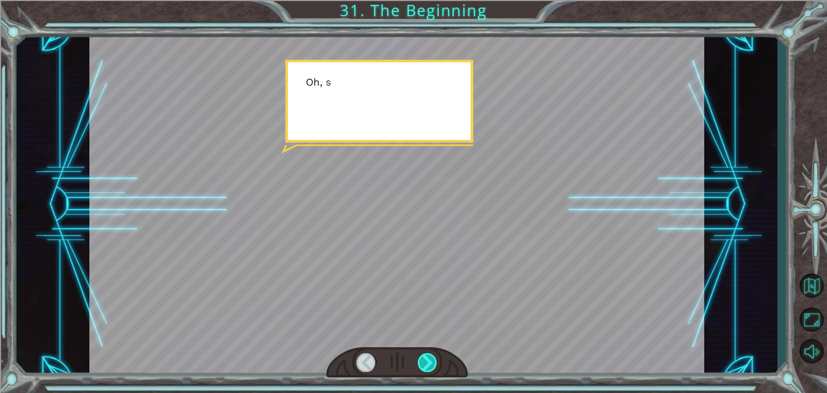
click at [427, 365] on div at bounding box center [427, 362] width 19 height 19
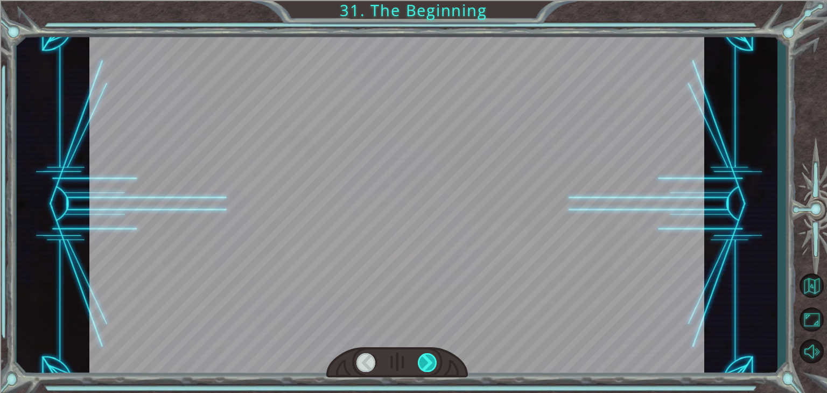
click at [427, 365] on div at bounding box center [427, 362] width 19 height 19
click at [423, 363] on div at bounding box center [427, 362] width 19 height 19
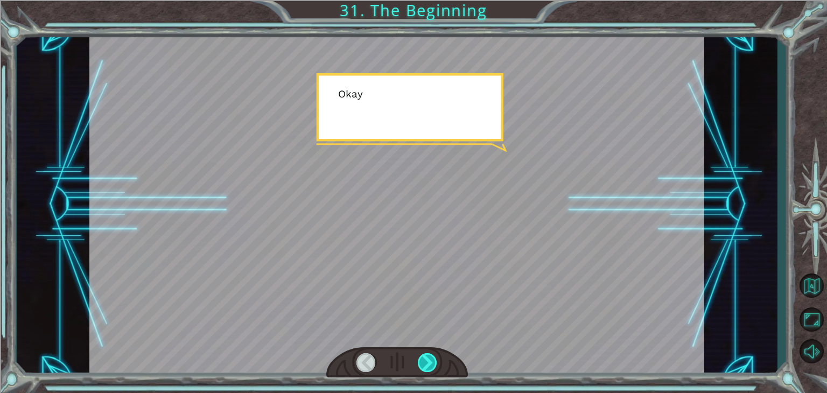
click at [423, 363] on div at bounding box center [427, 362] width 19 height 19
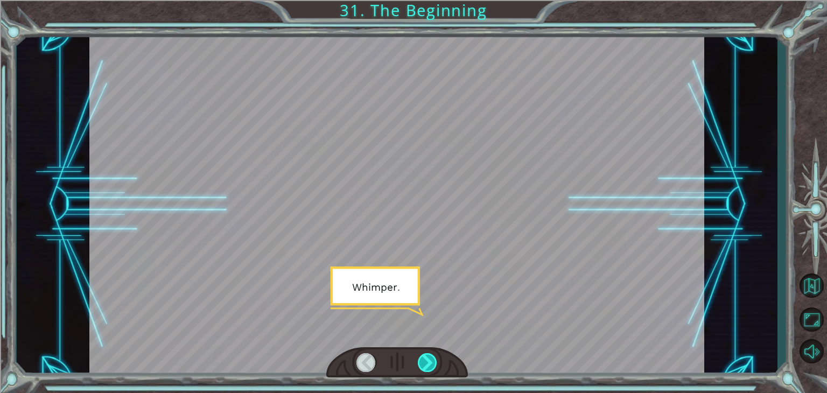
click at [423, 363] on div at bounding box center [427, 362] width 19 height 19
click at [425, 363] on div at bounding box center [427, 362] width 19 height 19
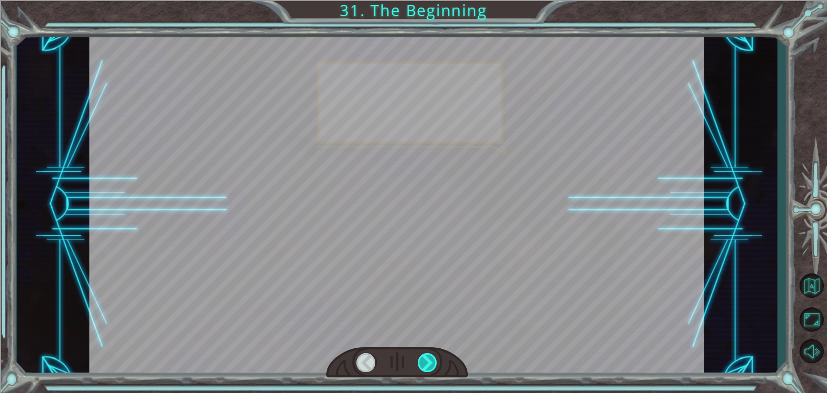
click at [425, 363] on div at bounding box center [427, 362] width 19 height 19
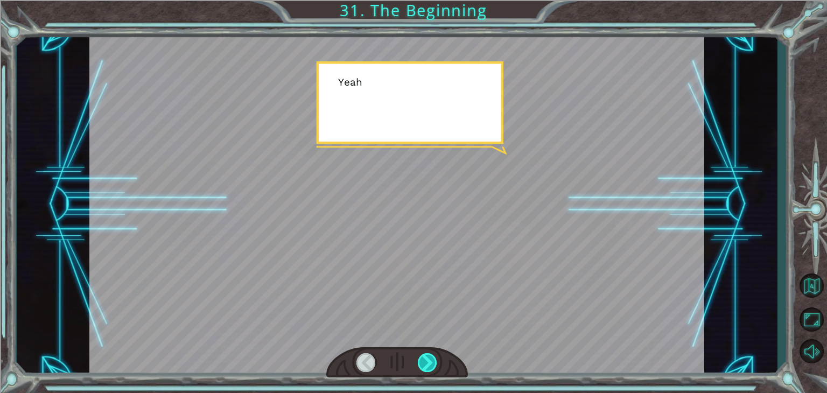
click at [425, 363] on div at bounding box center [427, 362] width 19 height 19
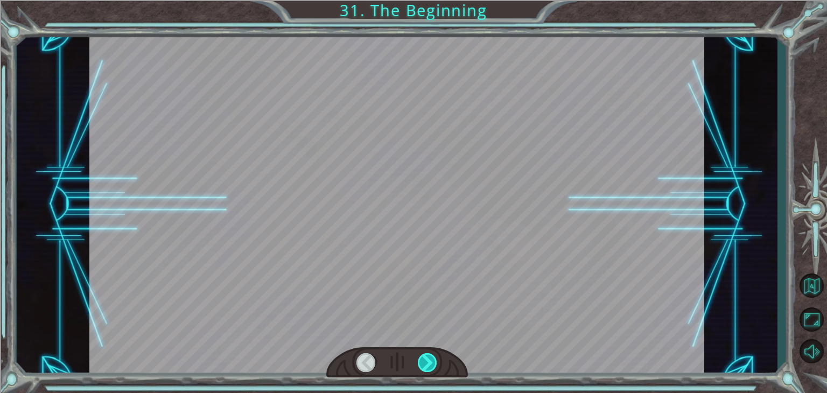
click at [425, 363] on div at bounding box center [427, 362] width 19 height 19
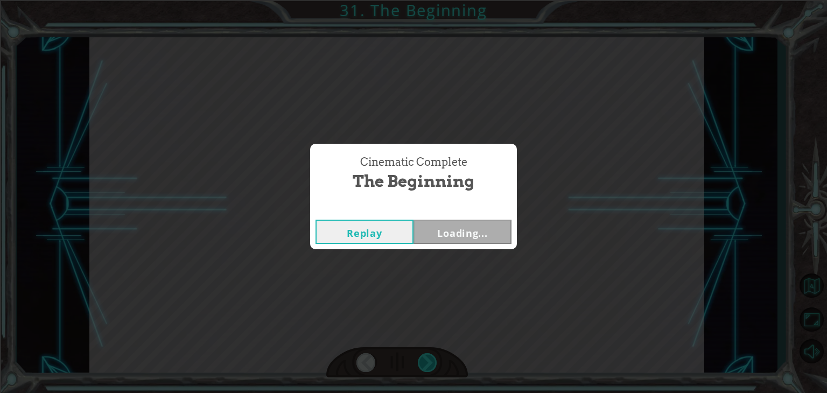
click at [425, 363] on div "Cinematic Complete The Beginning Replay Loading..." at bounding box center [413, 196] width 827 height 393
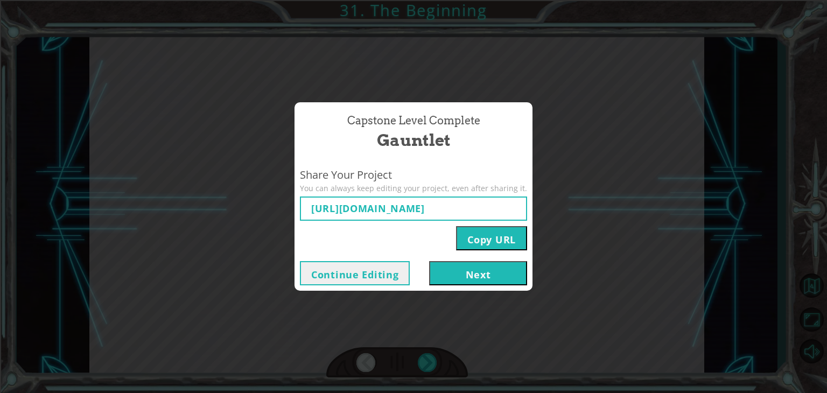
click at [446, 269] on button "Next" at bounding box center [478, 273] width 98 height 24
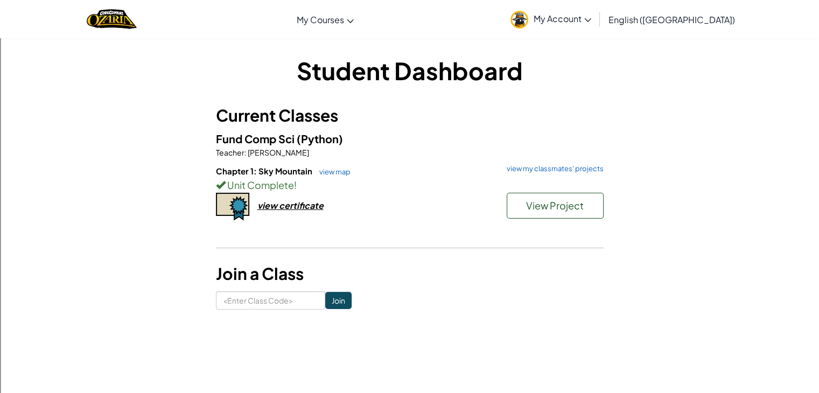
click at [597, 19] on link "My Account" at bounding box center [551, 19] width 92 height 34
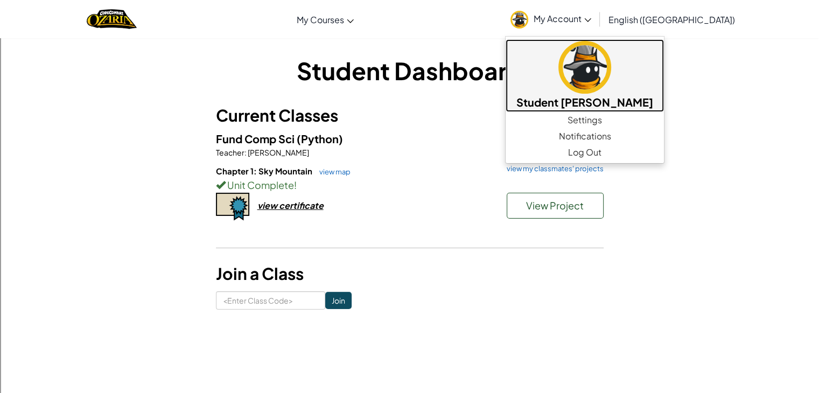
click at [637, 105] on h5 "Student Elijah Gil" at bounding box center [585, 102] width 137 height 17
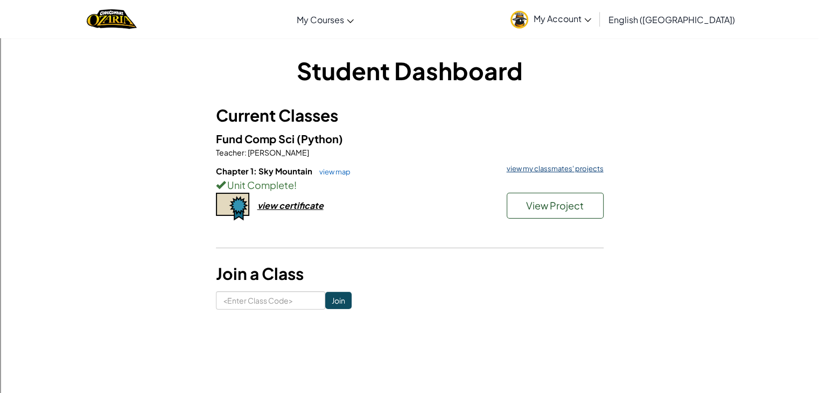
click at [534, 165] on link "view my classmates' projects" at bounding box center [553, 168] width 102 height 7
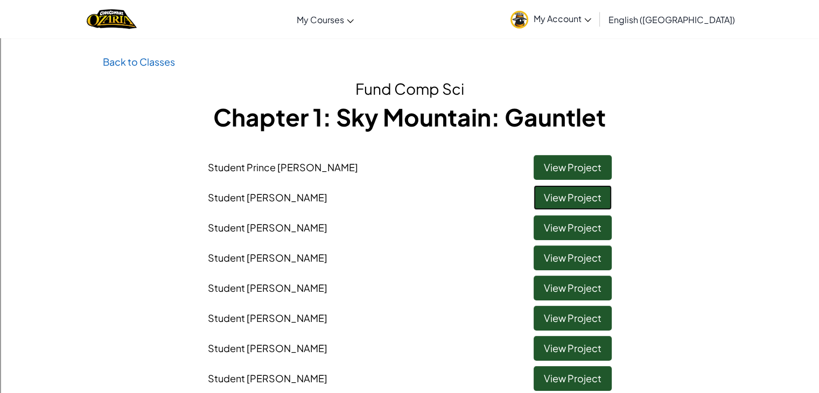
click at [601, 198] on link "View Project" at bounding box center [573, 197] width 78 height 25
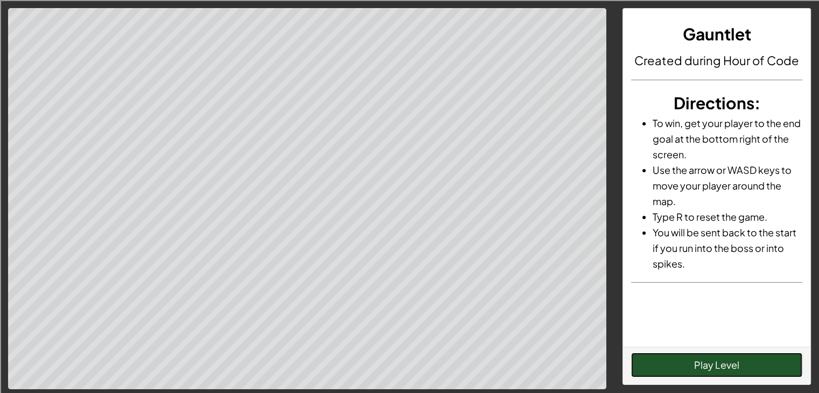
click at [708, 367] on button "Play Level" at bounding box center [716, 365] width 171 height 25
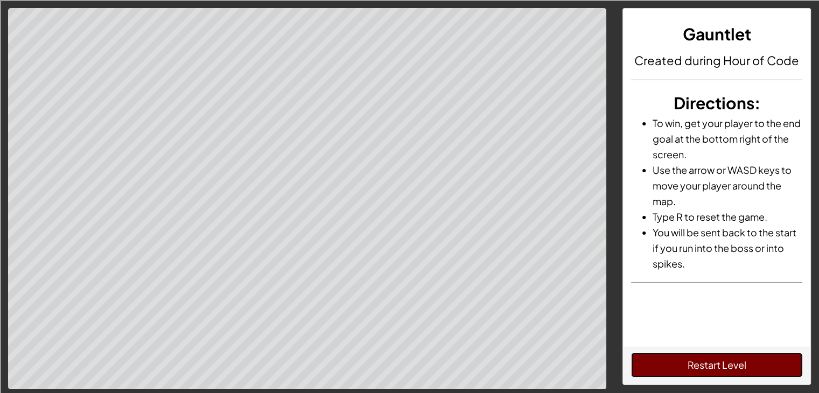
click at [726, 368] on button "Restart Level" at bounding box center [716, 365] width 171 height 25
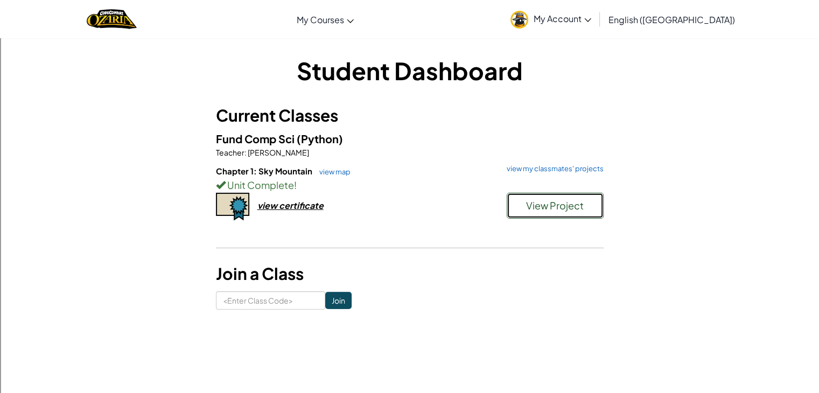
click at [537, 207] on span "View Project" at bounding box center [555, 205] width 58 height 12
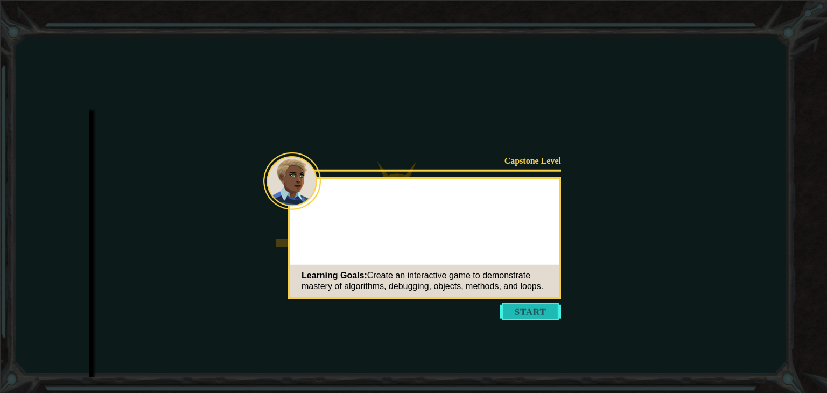
drag, startPoint x: 567, startPoint y: 319, endPoint x: 553, endPoint y: 315, distance: 15.2
click at [565, 319] on icon at bounding box center [413, 196] width 827 height 393
click at [553, 315] on button "Start" at bounding box center [530, 311] width 61 height 17
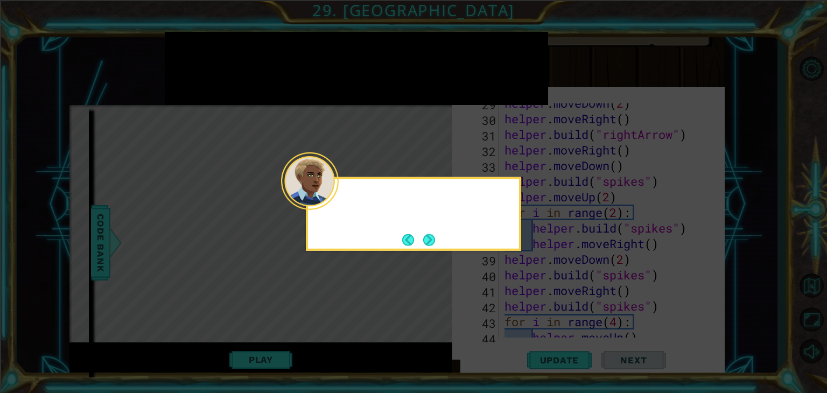
click at [337, 196] on div at bounding box center [310, 181] width 58 height 58
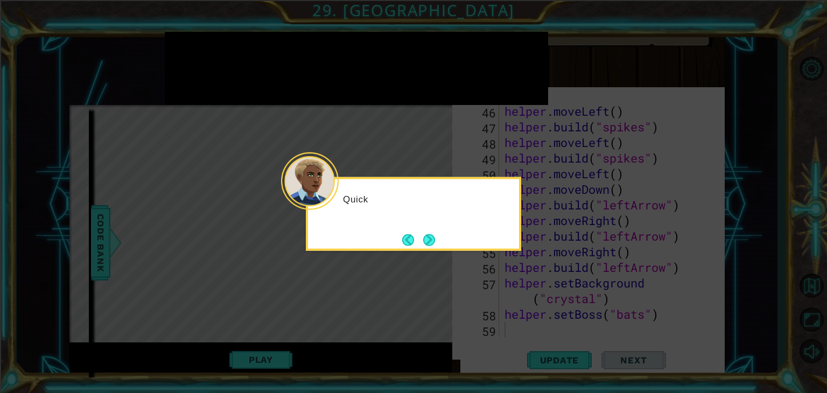
scroll to position [750, 0]
click at [424, 243] on button "Next" at bounding box center [429, 240] width 12 height 12
click at [425, 241] on button "Next" at bounding box center [429, 240] width 12 height 12
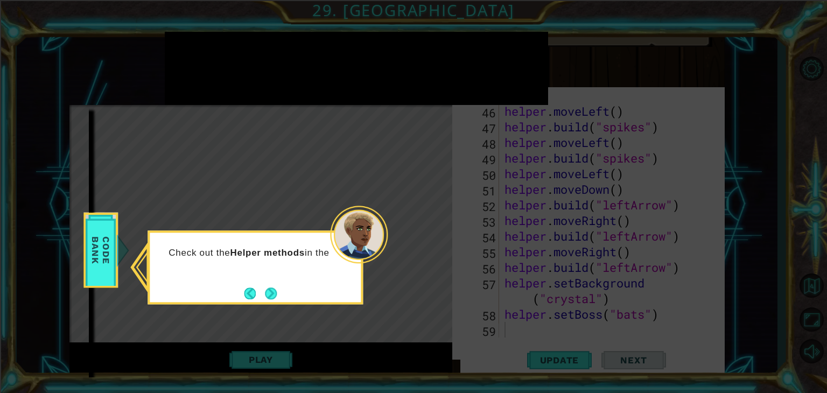
click at [275, 296] on button "Next" at bounding box center [271, 294] width 12 height 12
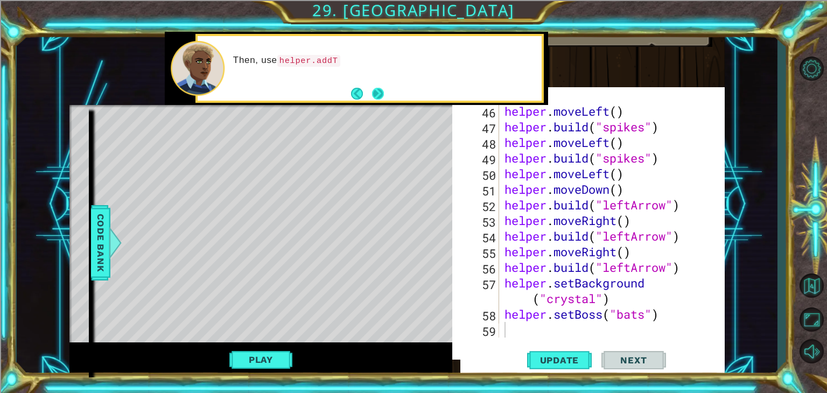
click at [377, 91] on button "Next" at bounding box center [378, 93] width 12 height 12
click at [379, 91] on button "Next" at bounding box center [378, 93] width 12 height 12
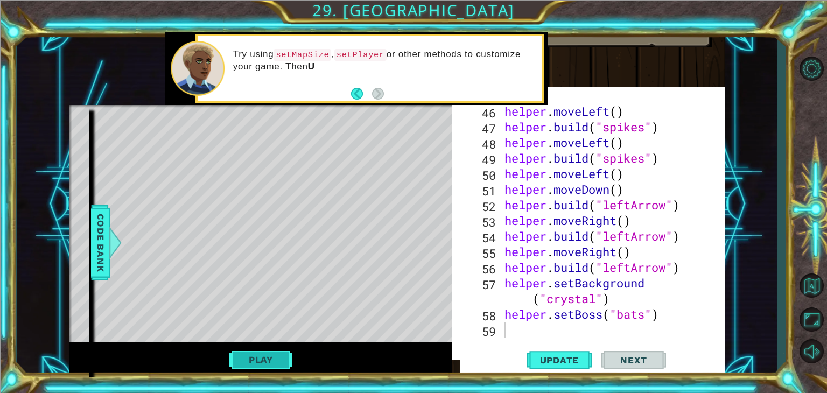
click at [277, 362] on button "Play" at bounding box center [260, 360] width 63 height 20
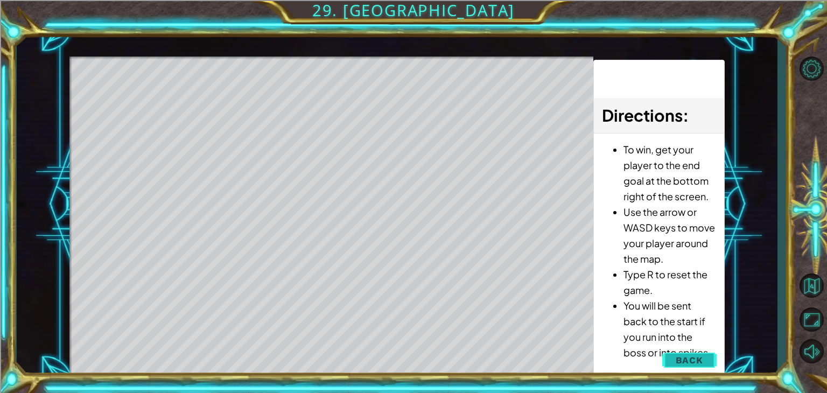
click at [676, 364] on button "Back" at bounding box center [690, 361] width 54 height 22
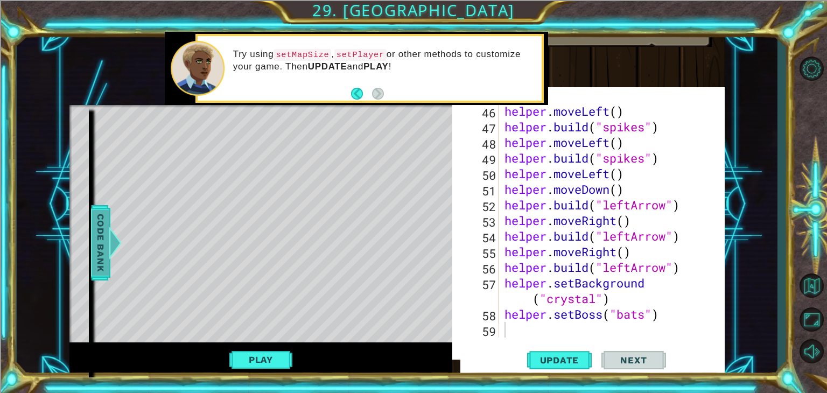
click at [108, 233] on div "Code Bank" at bounding box center [100, 242] width 19 height 75
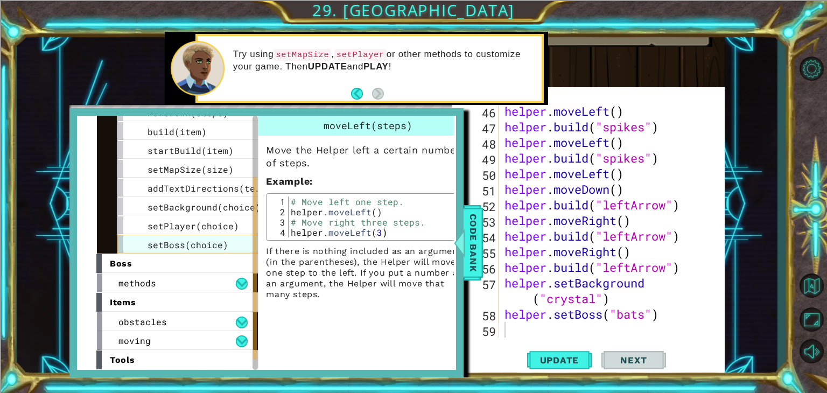
scroll to position [127, 0]
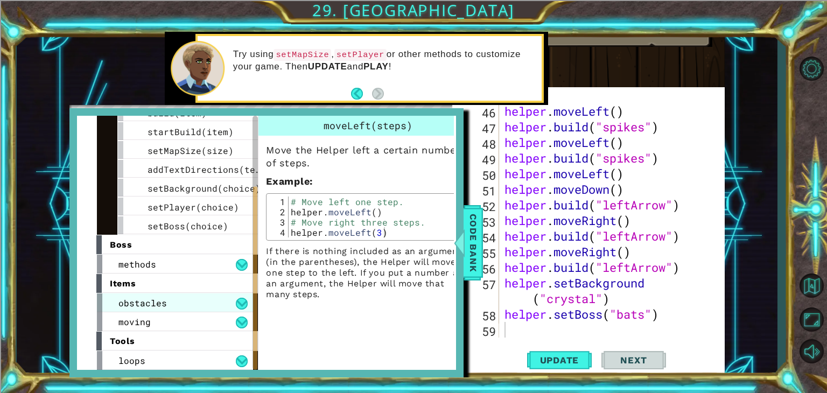
click at [180, 302] on div "obstacles" at bounding box center [175, 303] width 156 height 19
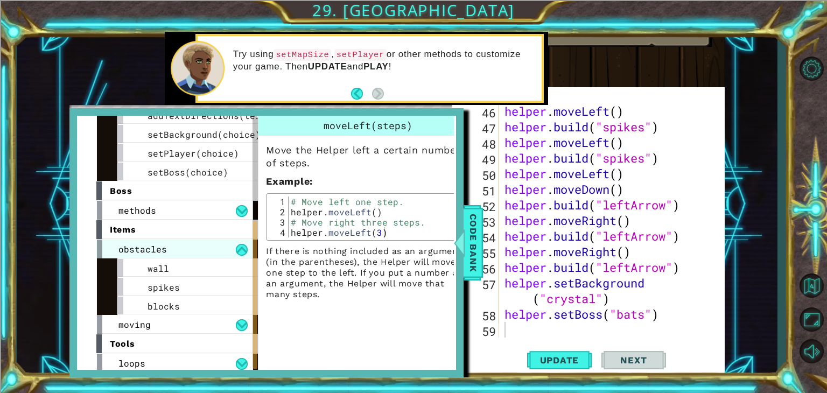
scroll to position [183, 0]
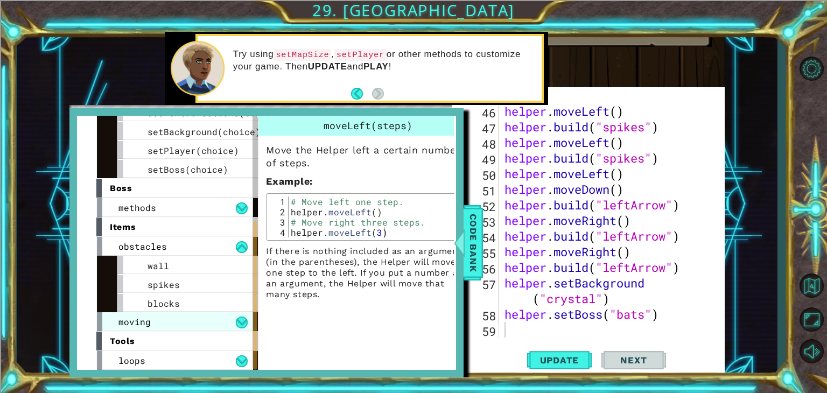
click at [166, 319] on div "moving" at bounding box center [175, 321] width 156 height 19
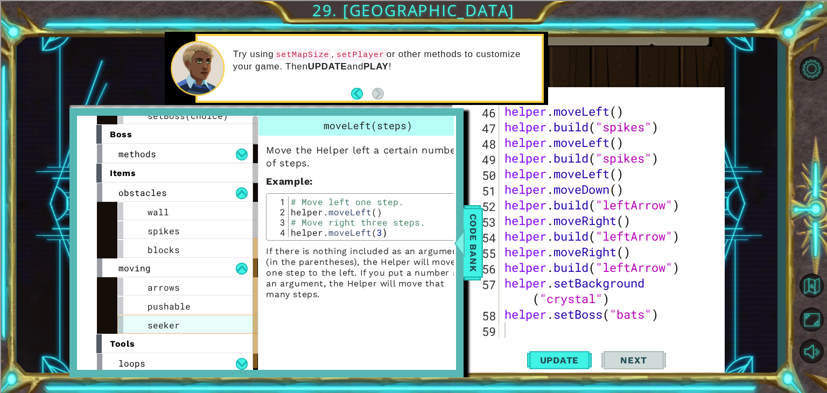
scroll to position [239, 0]
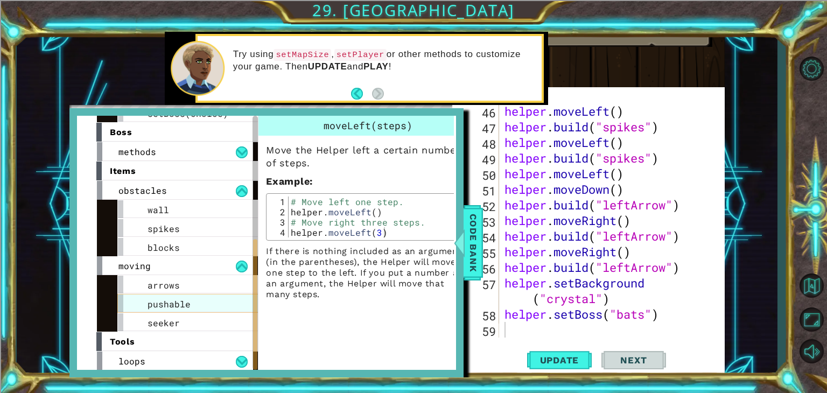
click at [182, 302] on span "pushable" at bounding box center [169, 303] width 43 height 11
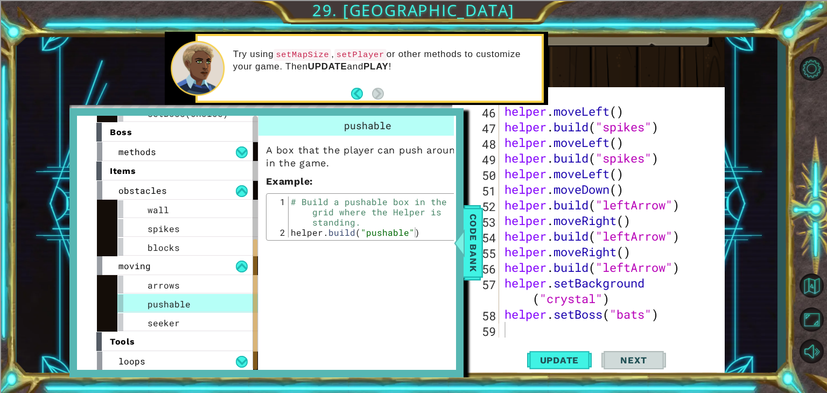
click at [164, 339] on div "tools" at bounding box center [177, 341] width 162 height 19
click at [166, 360] on div "loops" at bounding box center [175, 361] width 156 height 19
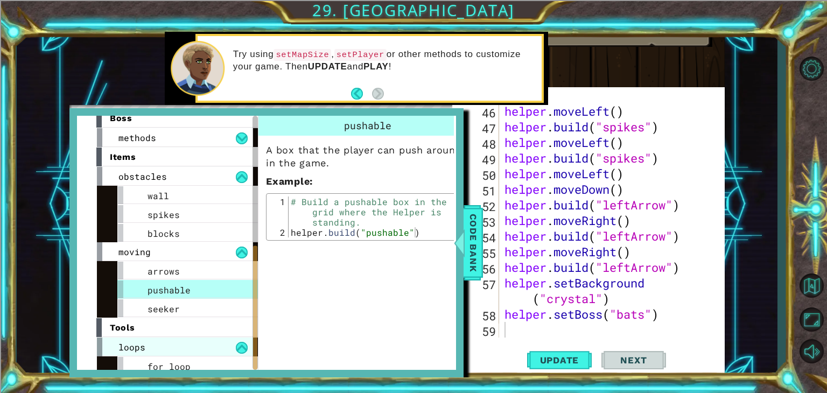
scroll to position [259, 0]
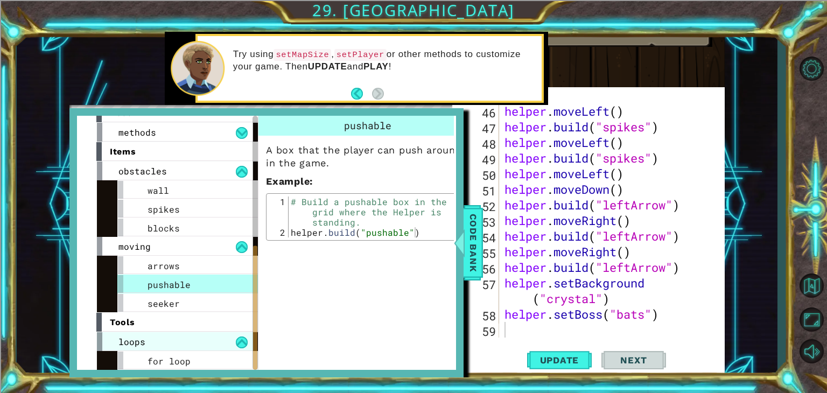
click at [166, 339] on div "loops" at bounding box center [175, 341] width 156 height 19
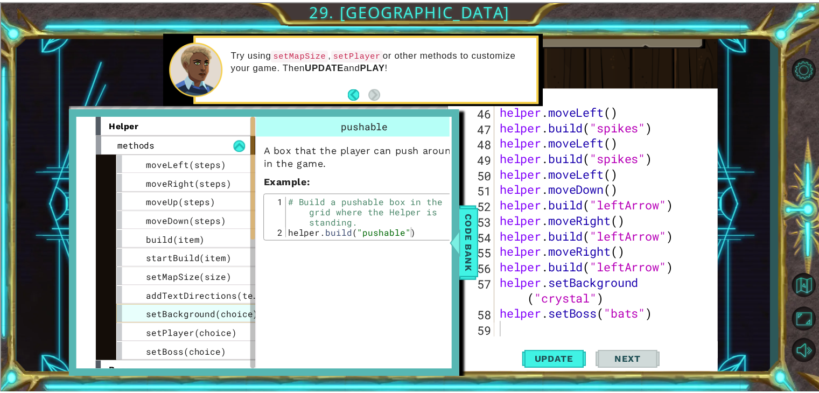
scroll to position [54, 0]
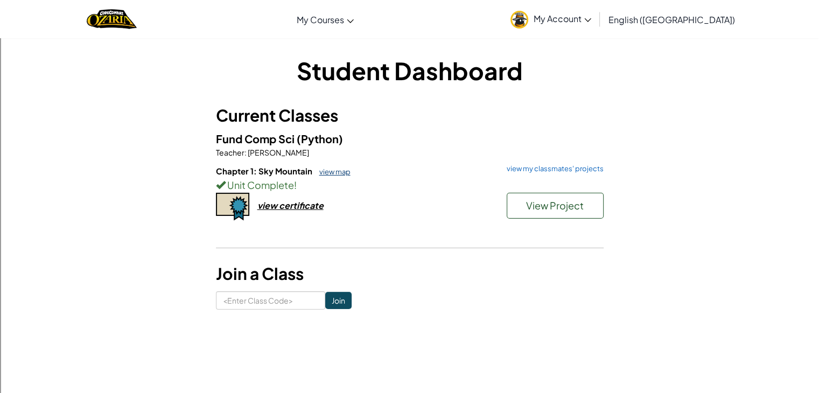
click at [338, 173] on link "view map" at bounding box center [332, 172] width 37 height 9
click at [566, 169] on link "view my classmates' projects" at bounding box center [553, 168] width 102 height 7
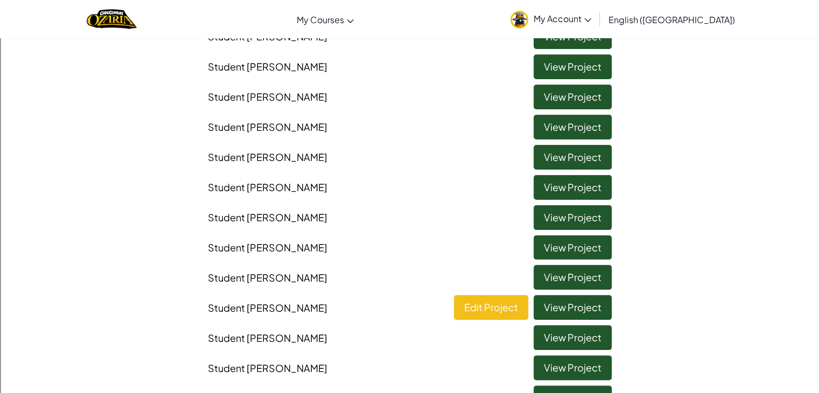
scroll to position [162, 0]
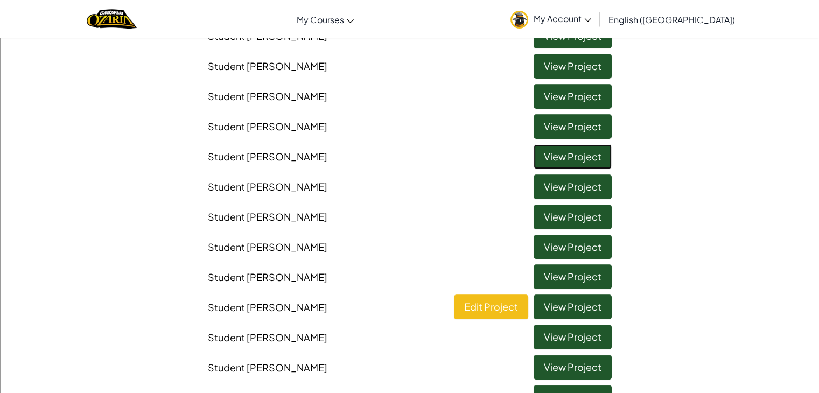
click at [567, 158] on link "View Project" at bounding box center [573, 156] width 78 height 25
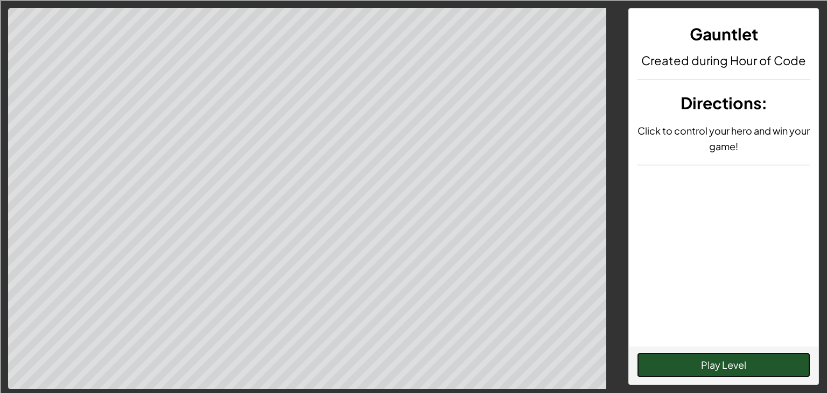
click at [705, 374] on button "Play Level" at bounding box center [723, 365] width 173 height 25
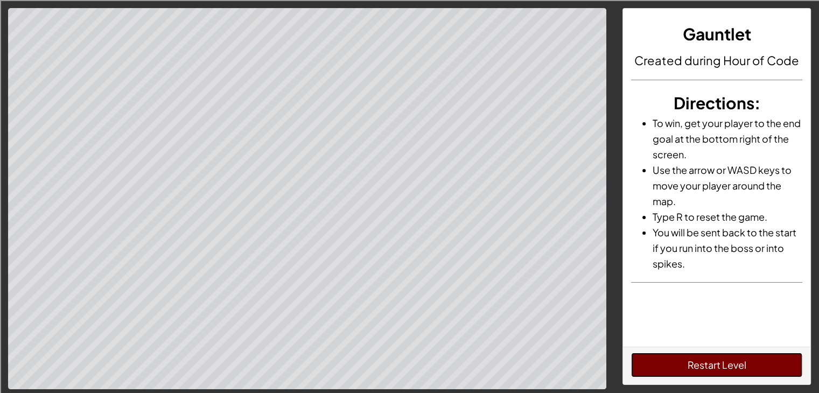
click at [666, 367] on button "Restart Level" at bounding box center [716, 365] width 171 height 25
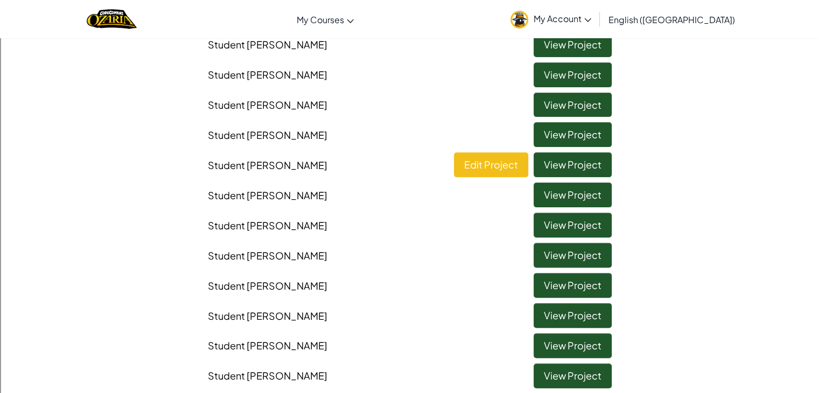
scroll to position [323, 0]
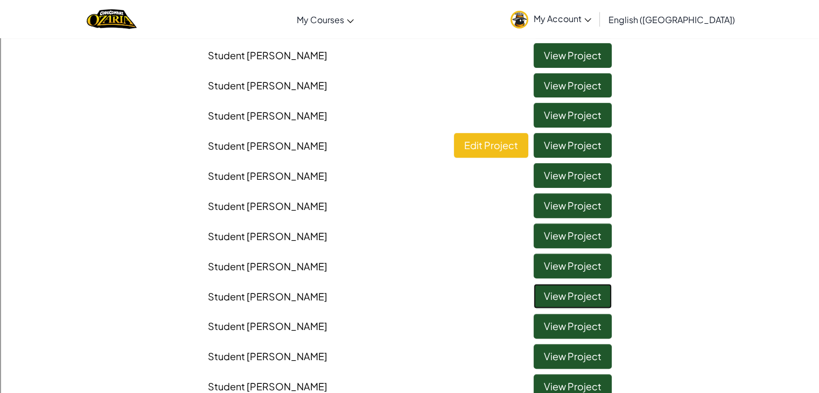
click at [554, 294] on link "View Project" at bounding box center [573, 296] width 78 height 25
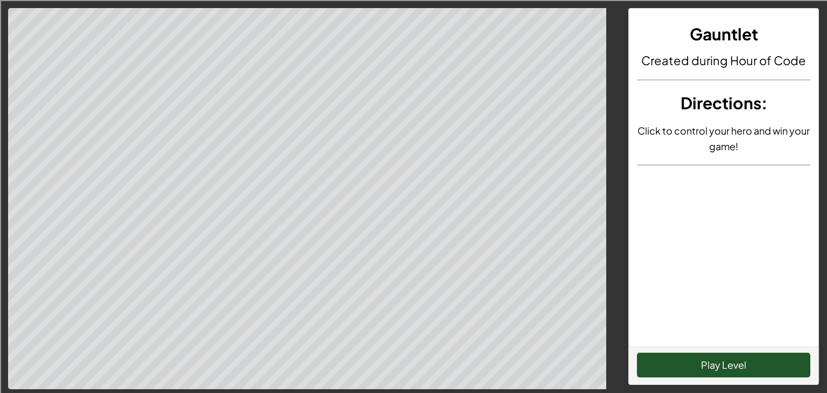
click at [663, 383] on div "Play Level" at bounding box center [724, 366] width 190 height 38
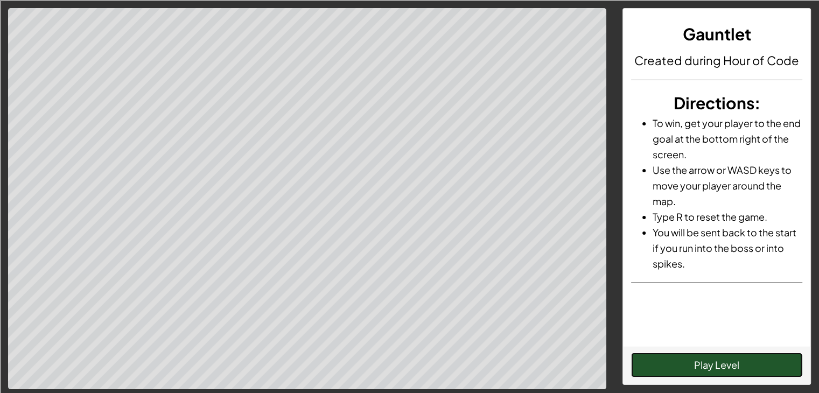
click at [666, 367] on button "Play Level" at bounding box center [716, 365] width 171 height 25
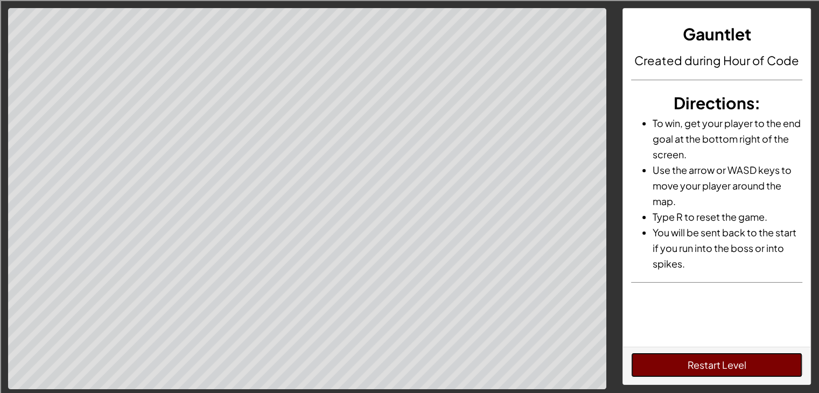
click at [707, 367] on button "Restart Level" at bounding box center [716, 365] width 171 height 25
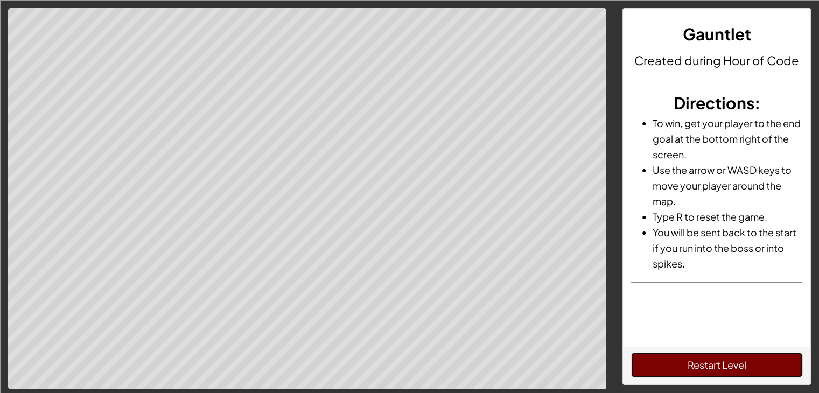
click at [707, 367] on button "Restart Level" at bounding box center [716, 365] width 171 height 25
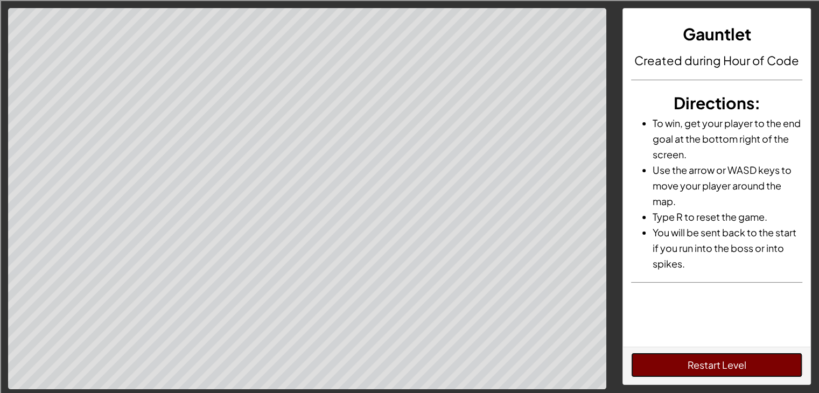
click at [707, 367] on button "Restart Level" at bounding box center [716, 365] width 171 height 25
click at [707, 365] on button "Restart Level" at bounding box center [716, 365] width 171 height 25
click at [706, 364] on button "Restart Level" at bounding box center [716, 365] width 171 height 25
click at [705, 364] on button "Restart Level" at bounding box center [716, 365] width 171 height 25
click at [758, 367] on button "Restart Level" at bounding box center [716, 365] width 171 height 25
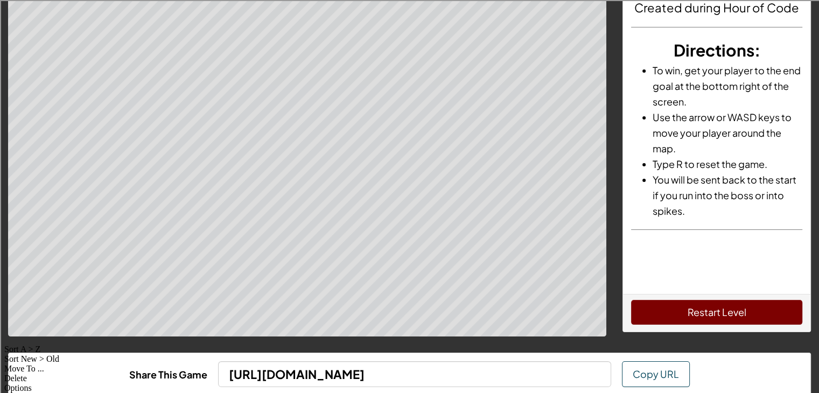
scroll to position [116, 0]
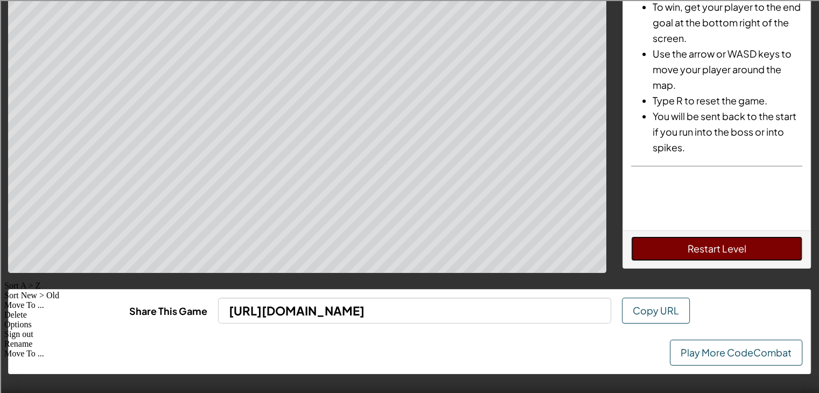
click at [703, 258] on button "Restart Level" at bounding box center [716, 248] width 171 height 25
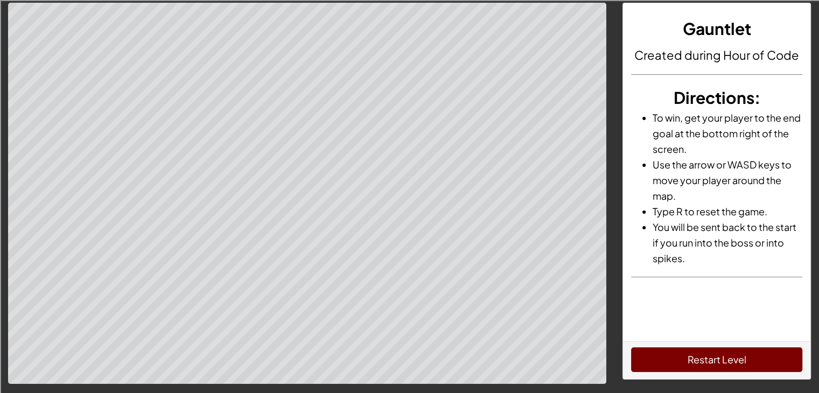
scroll to position [0, 0]
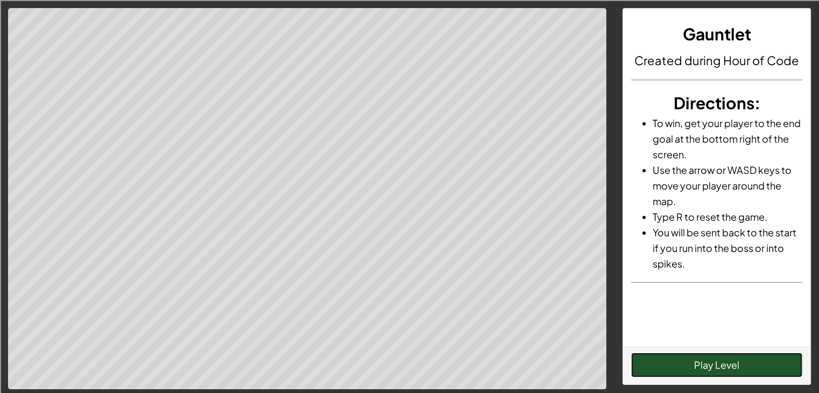
click at [684, 364] on button "Play Level" at bounding box center [716, 365] width 171 height 25
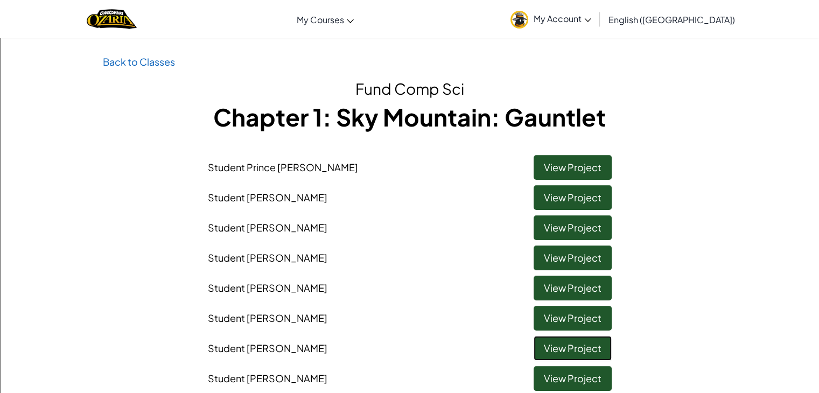
click at [556, 345] on link "View Project" at bounding box center [573, 348] width 78 height 25
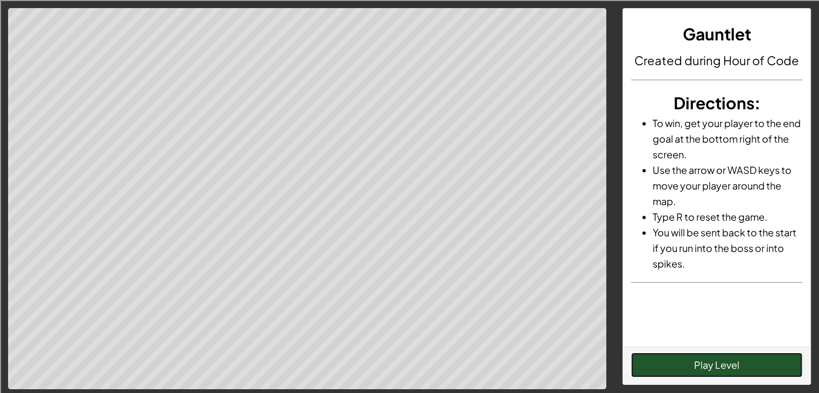
click at [711, 367] on button "Play Level" at bounding box center [716, 365] width 171 height 25
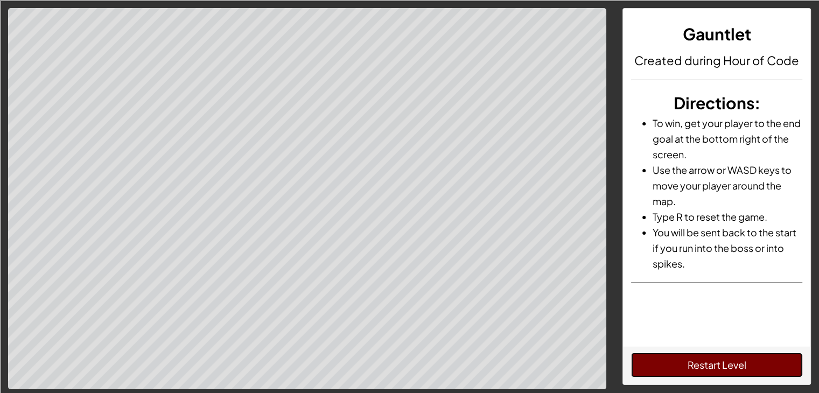
click at [700, 368] on button "Restart Level" at bounding box center [716, 365] width 171 height 25
click at [700, 367] on button "Restart Level" at bounding box center [716, 365] width 171 height 25
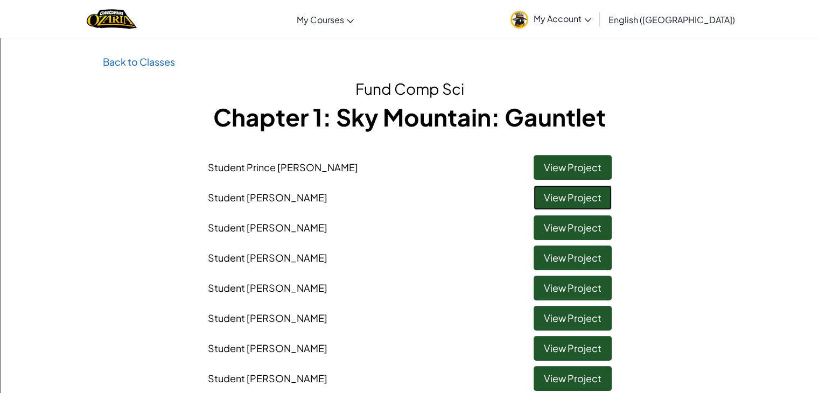
click at [573, 203] on link "View Project" at bounding box center [573, 197] width 78 height 25
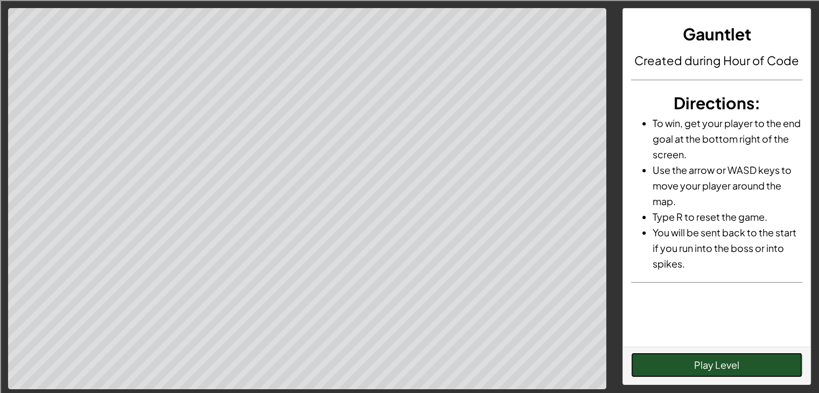
click at [680, 376] on button "Play Level" at bounding box center [716, 365] width 171 height 25
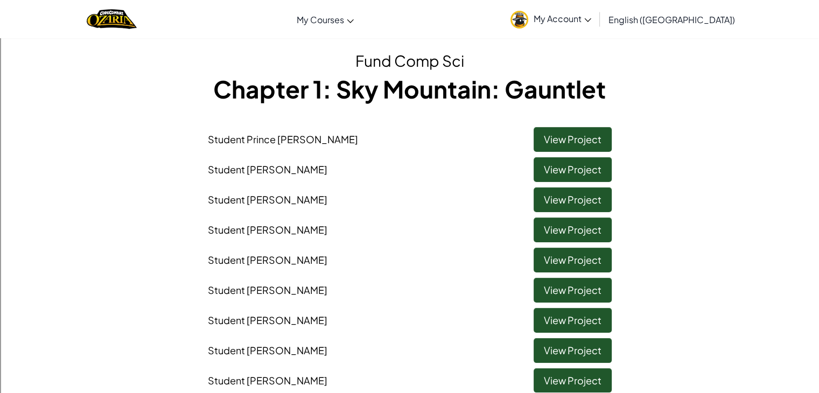
scroll to position [54, 0]
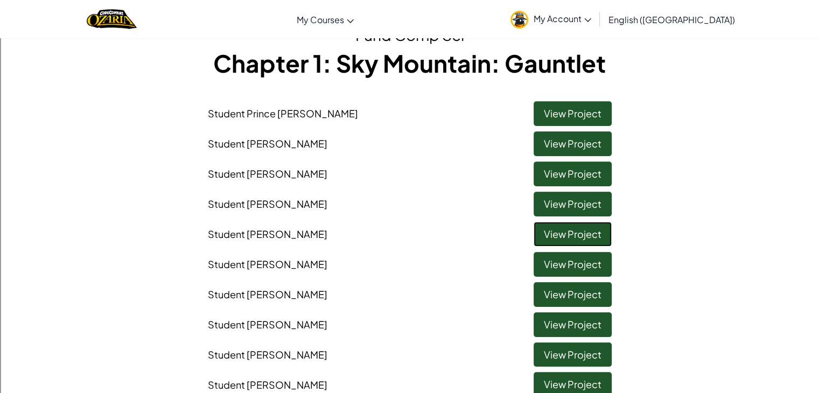
click at [558, 226] on link "View Project" at bounding box center [573, 234] width 78 height 25
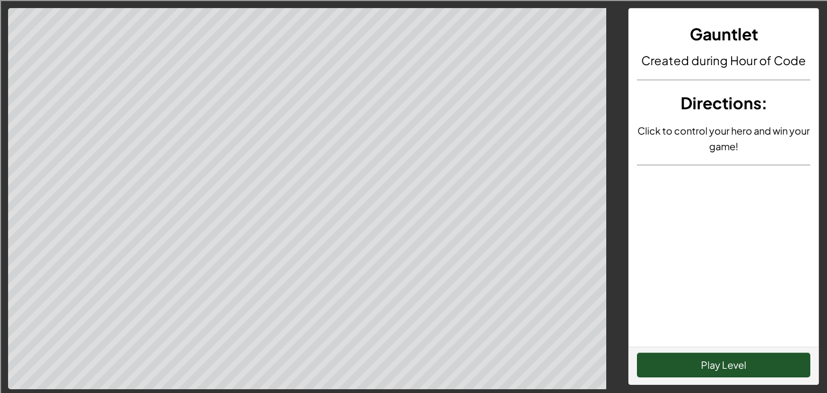
click at [752, 368] on button "Play Level" at bounding box center [723, 365] width 173 height 25
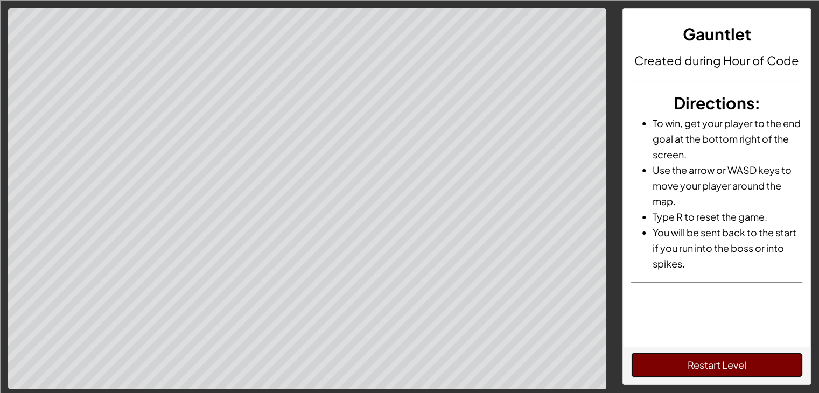
click at [705, 365] on button "Restart Level" at bounding box center [716, 365] width 171 height 25
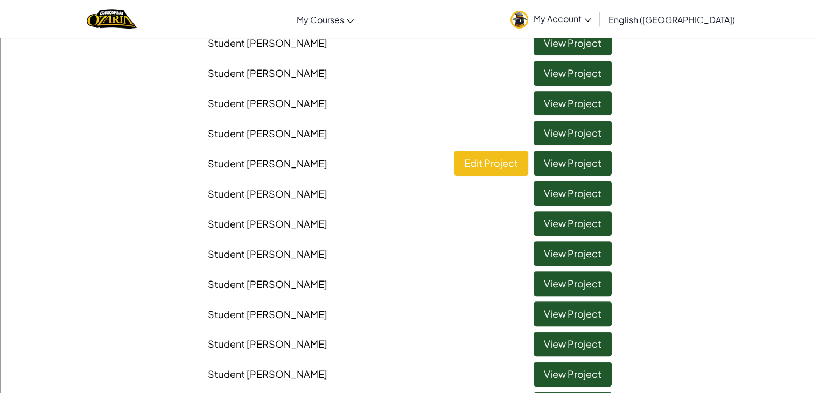
scroll to position [323, 0]
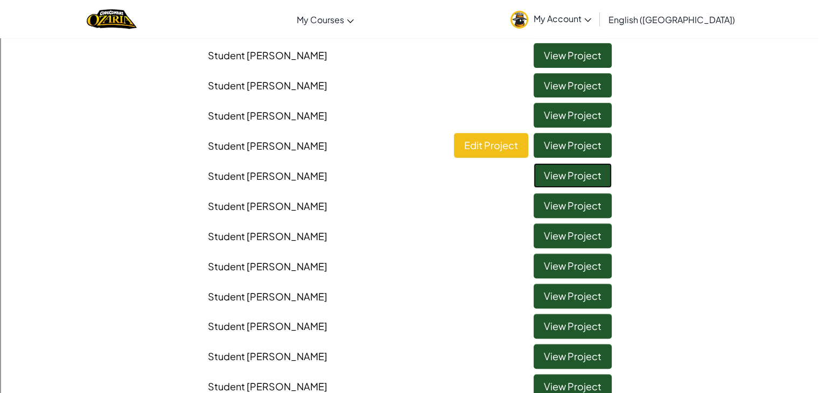
click at [599, 184] on link "View Project" at bounding box center [573, 175] width 78 height 25
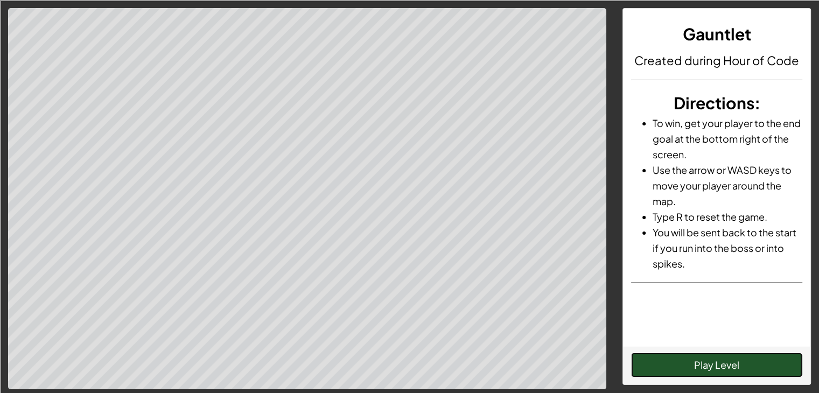
click at [691, 360] on button "Play Level" at bounding box center [716, 365] width 171 height 25
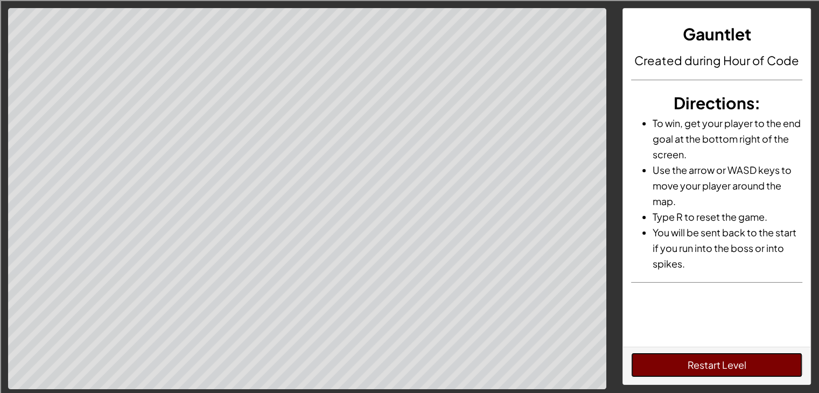
click at [712, 371] on button "Restart Level" at bounding box center [716, 365] width 171 height 25
click at [715, 362] on button "Restart Level" at bounding box center [716, 365] width 171 height 25
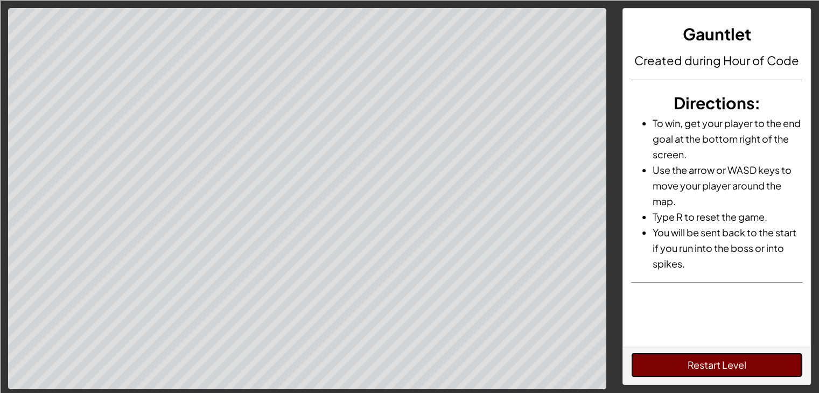
click at [715, 362] on button "Restart Level" at bounding box center [716, 365] width 171 height 25
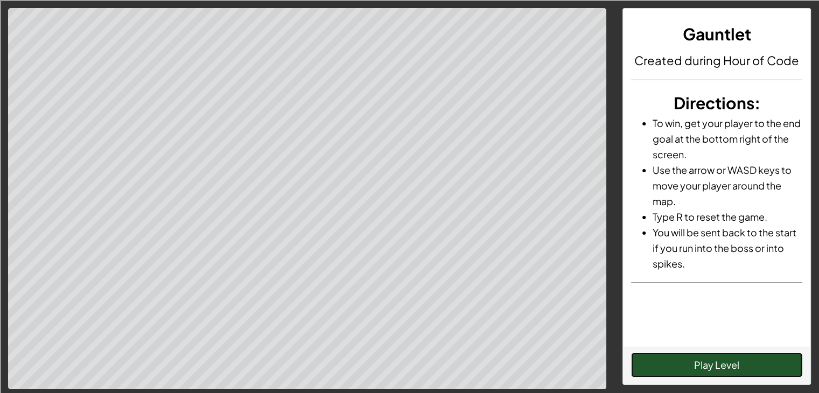
click at [741, 358] on button "Play Level" at bounding box center [716, 365] width 171 height 25
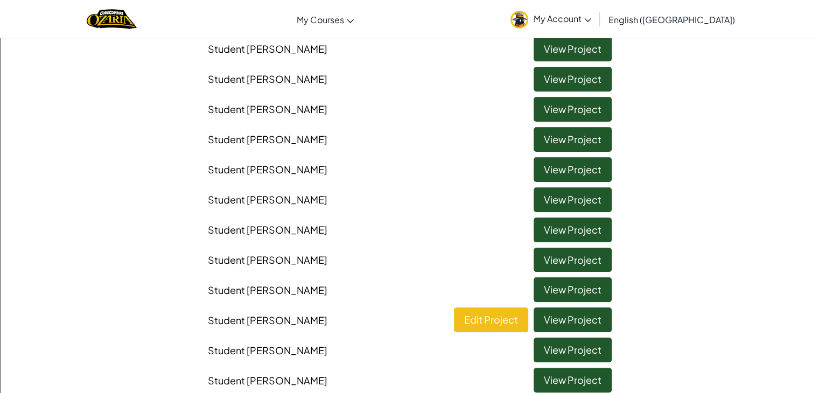
scroll to position [54, 0]
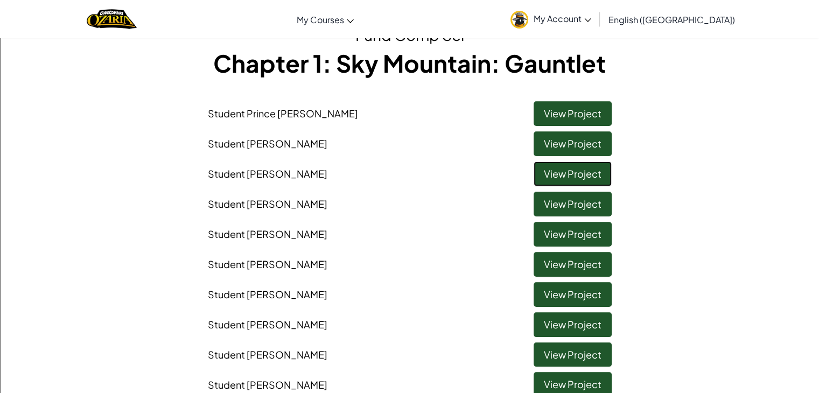
click at [593, 173] on link "View Project" at bounding box center [573, 174] width 78 height 25
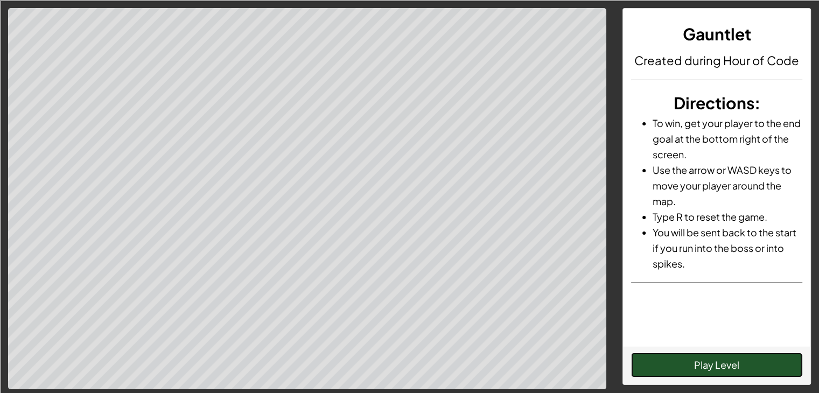
click at [730, 371] on button "Play Level" at bounding box center [716, 365] width 171 height 25
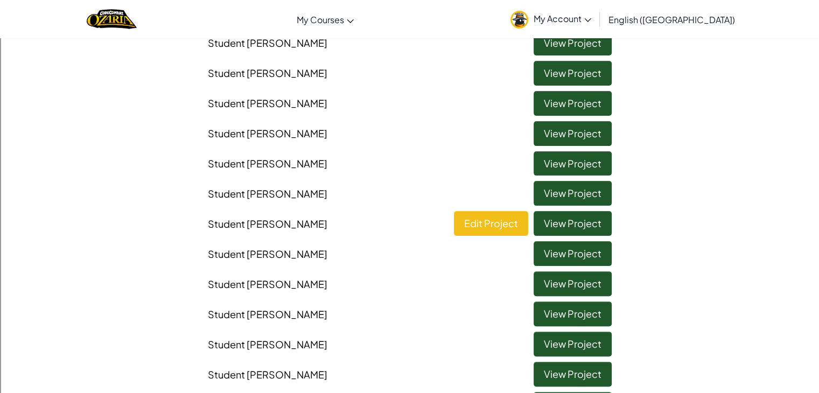
scroll to position [269, 0]
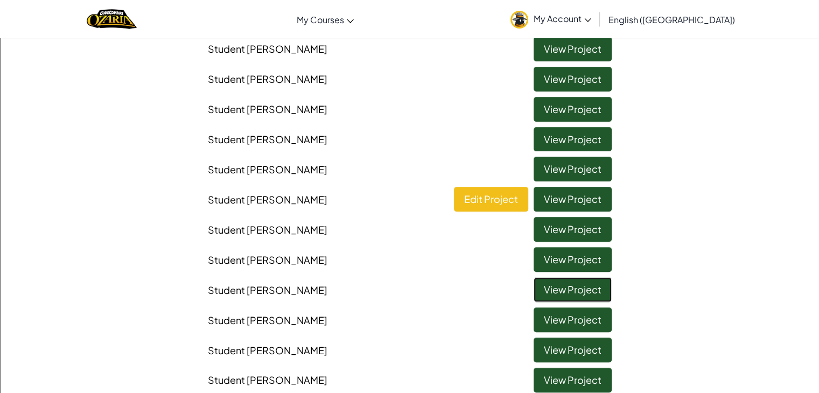
click at [593, 293] on link "View Project" at bounding box center [573, 289] width 78 height 25
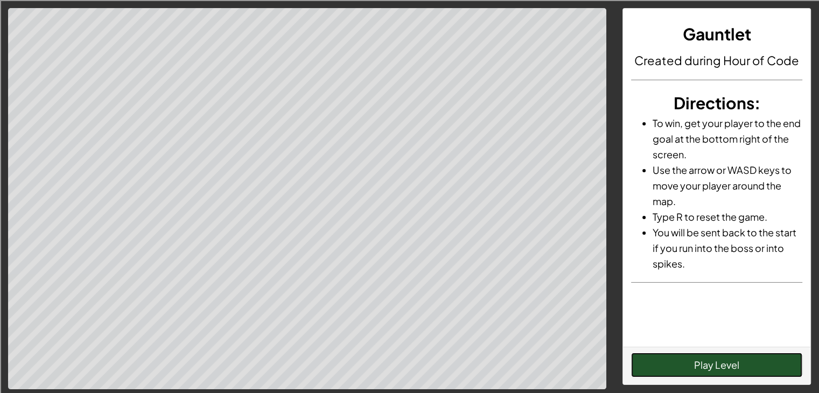
drag, startPoint x: 692, startPoint y: 367, endPoint x: 690, endPoint y: 355, distance: 12.0
click at [690, 356] on button "Play Level" at bounding box center [716, 365] width 171 height 25
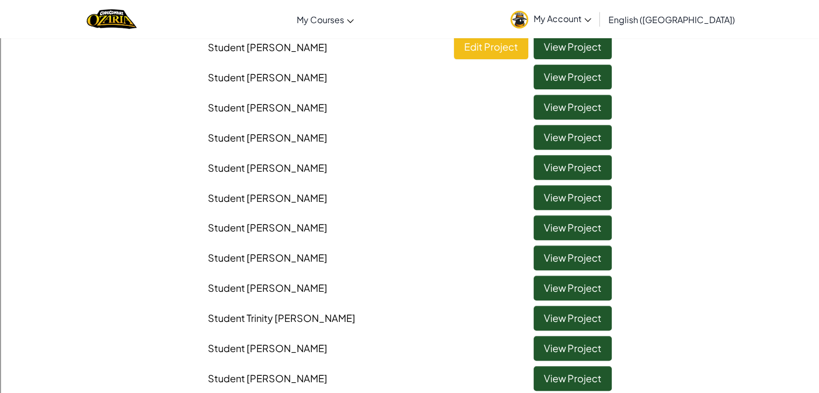
scroll to position [485, 0]
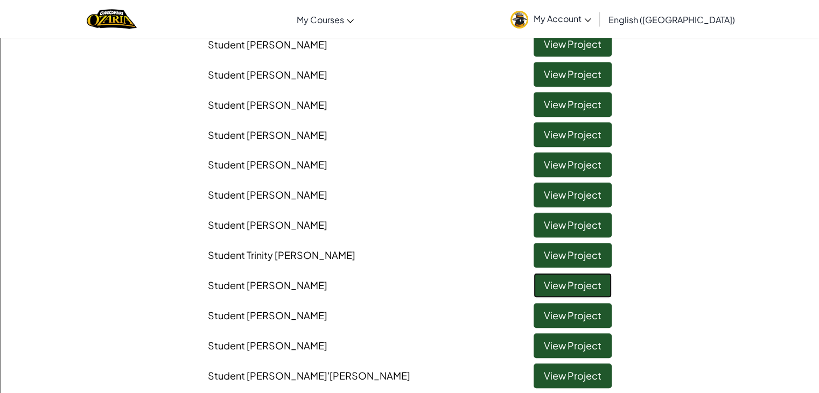
click at [567, 287] on link "View Project" at bounding box center [573, 285] width 78 height 25
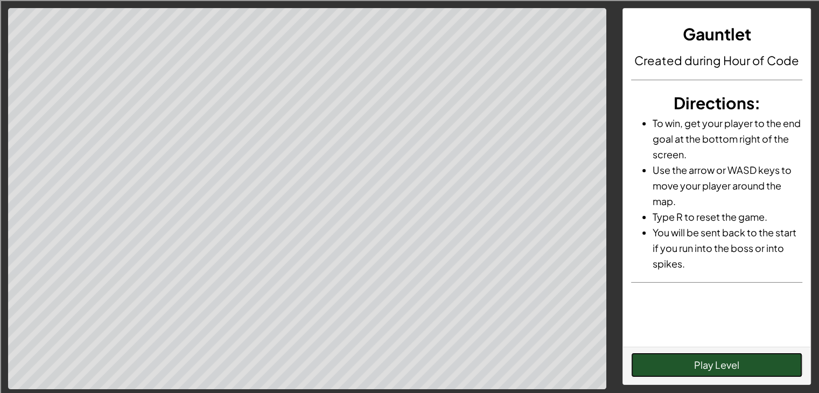
click at [713, 366] on button "Play Level" at bounding box center [716, 365] width 171 height 25
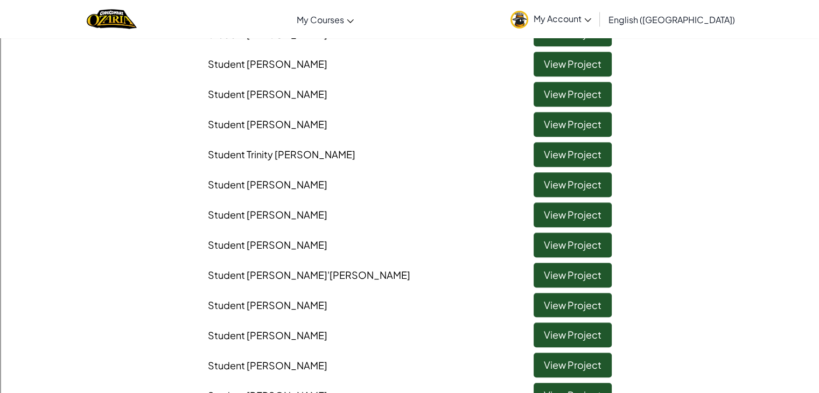
scroll to position [586, 0]
click at [550, 270] on link "View Project" at bounding box center [573, 274] width 78 height 25
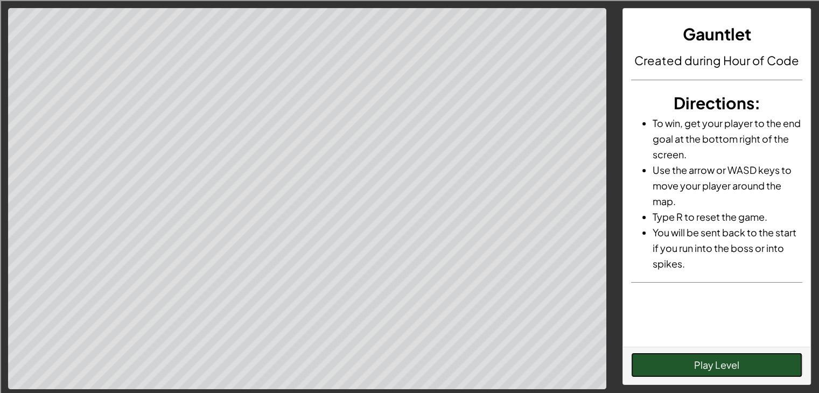
click at [697, 365] on button "Play Level" at bounding box center [716, 365] width 171 height 25
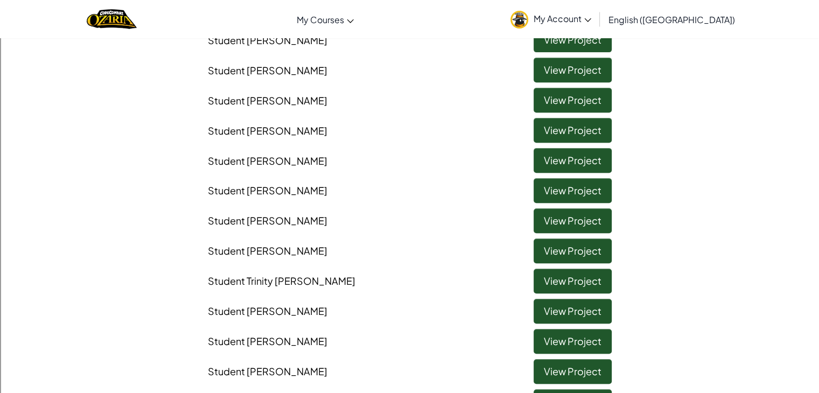
scroll to position [485, 0]
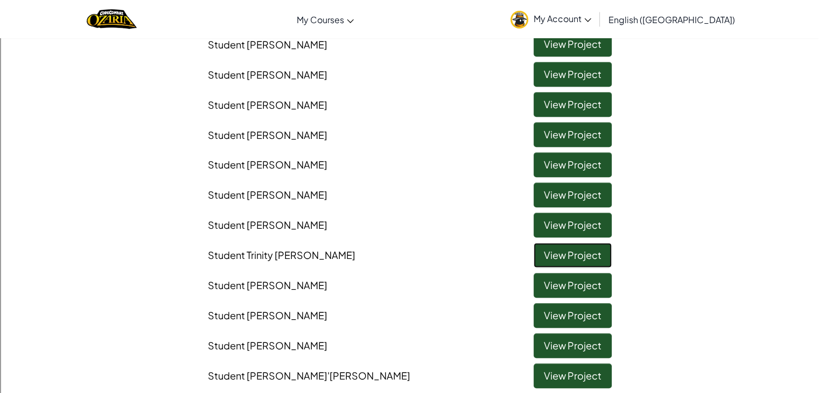
click at [588, 256] on link "View Project" at bounding box center [573, 255] width 78 height 25
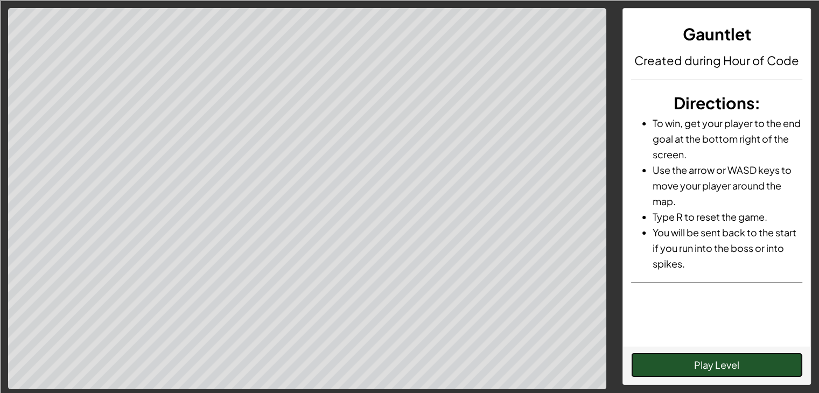
click at [685, 364] on button "Play Level" at bounding box center [716, 365] width 171 height 25
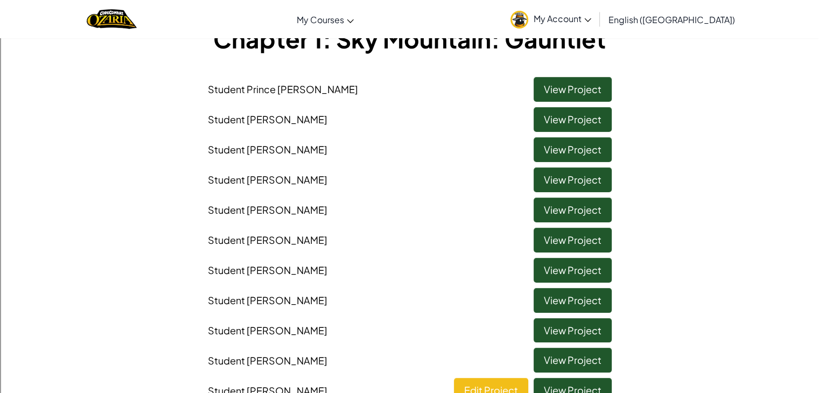
scroll to position [54, 0]
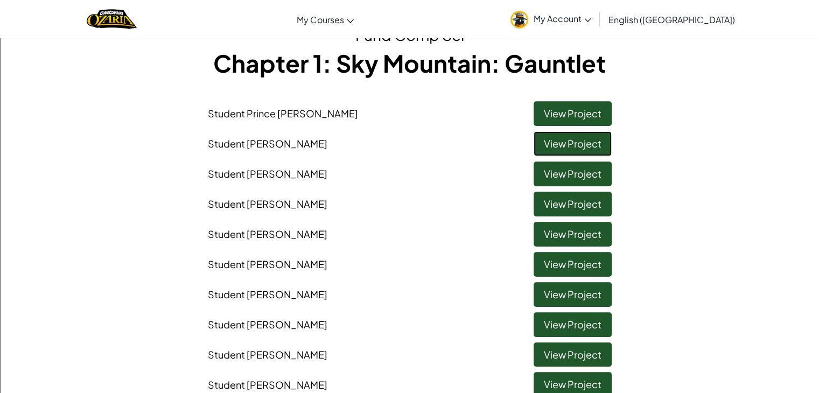
click at [575, 141] on link "View Project" at bounding box center [573, 143] width 78 height 25
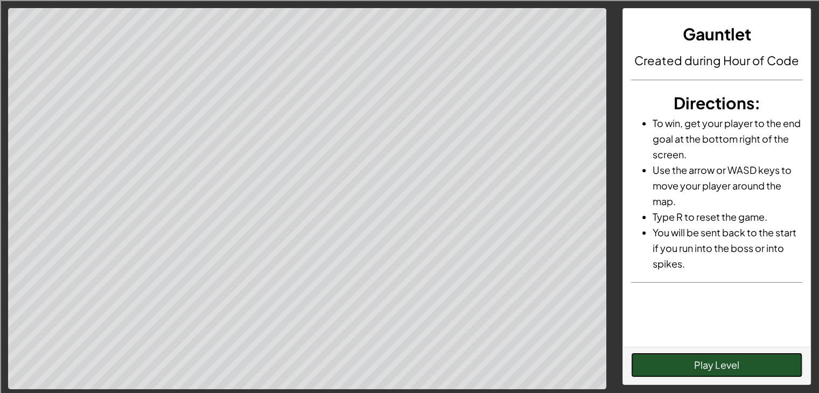
click at [711, 363] on button "Play Level" at bounding box center [716, 365] width 171 height 25
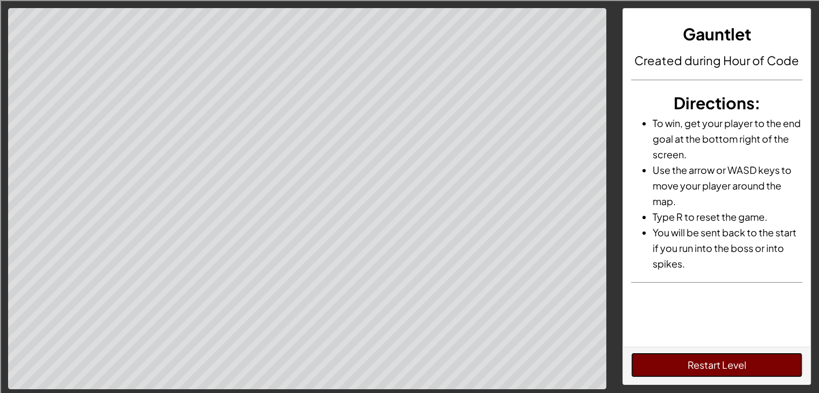
click at [649, 359] on button "Restart Level" at bounding box center [716, 365] width 171 height 25
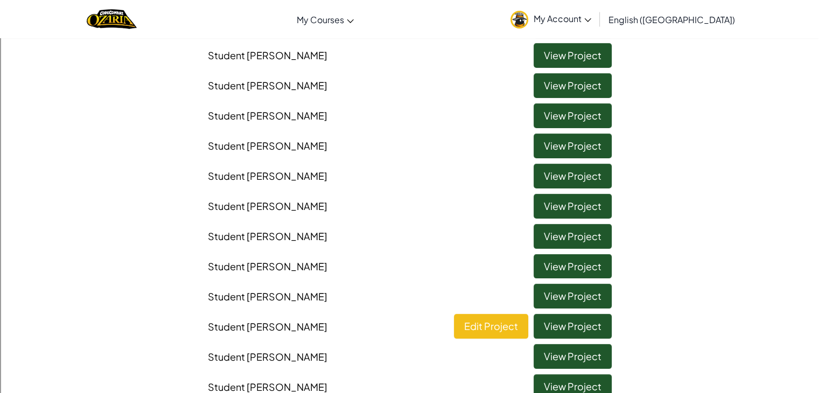
scroll to position [162, 0]
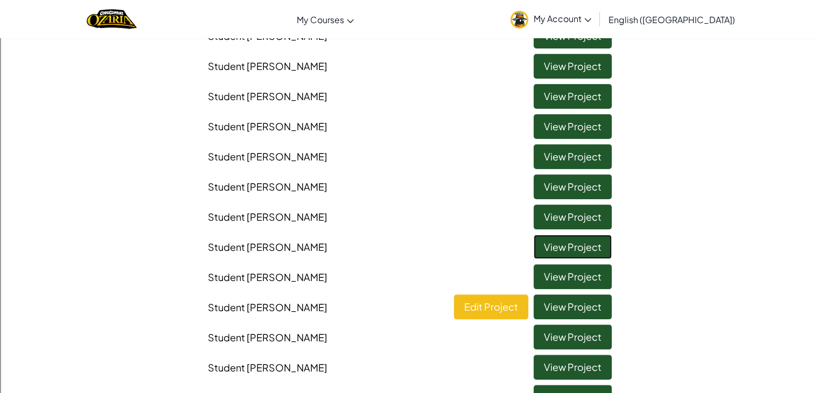
click at [578, 251] on link "View Project" at bounding box center [573, 247] width 78 height 25
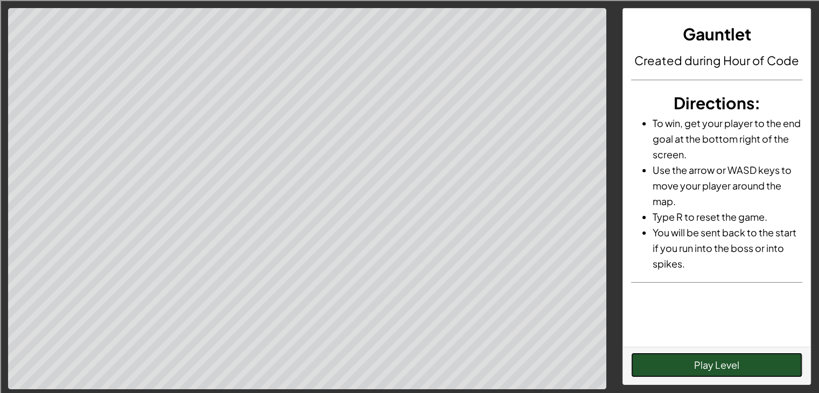
click at [733, 367] on button "Play Level" at bounding box center [716, 365] width 171 height 25
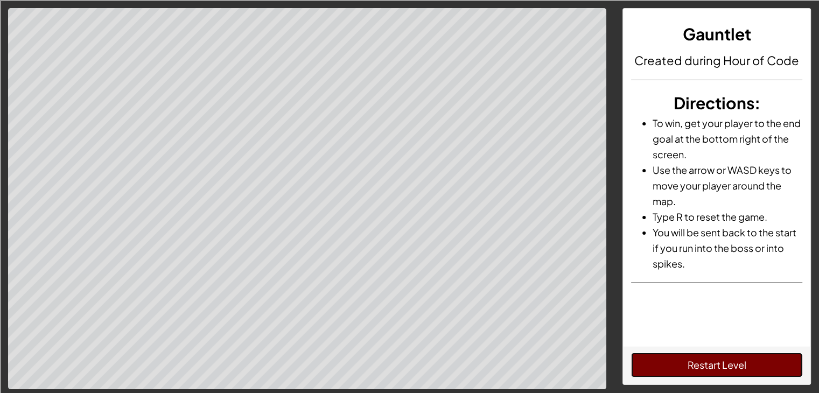
click at [719, 363] on button "Restart Level" at bounding box center [716, 365] width 171 height 25
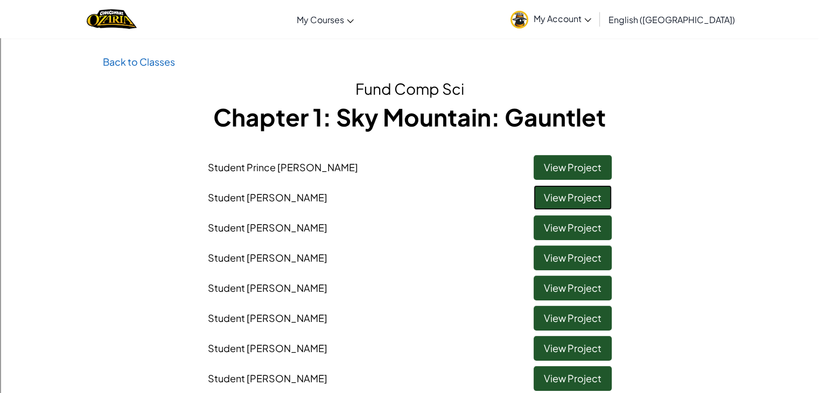
click at [548, 200] on link "View Project" at bounding box center [573, 197] width 78 height 25
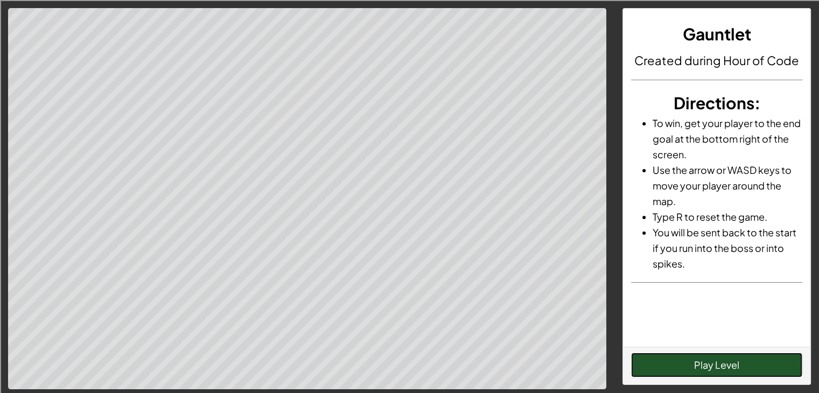
click at [690, 358] on button "Play Level" at bounding box center [716, 365] width 171 height 25
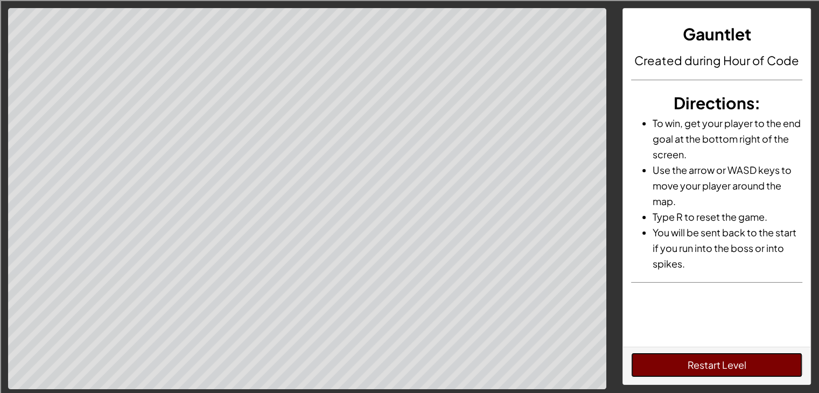
click at [793, 364] on button "Restart Level" at bounding box center [716, 365] width 171 height 25
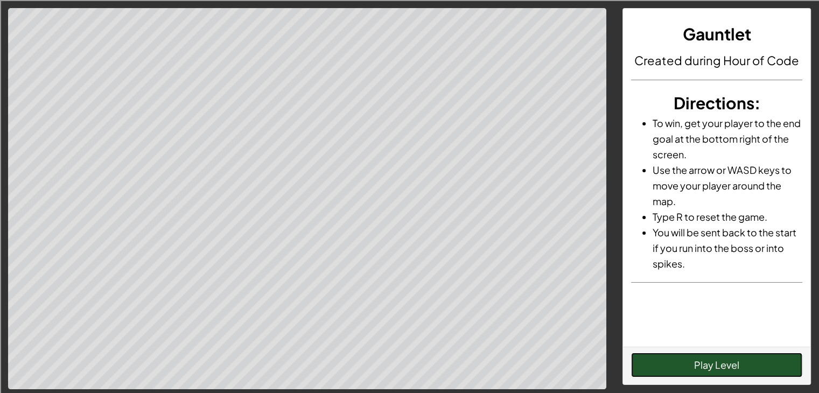
click at [733, 353] on button "Play Level" at bounding box center [716, 365] width 171 height 25
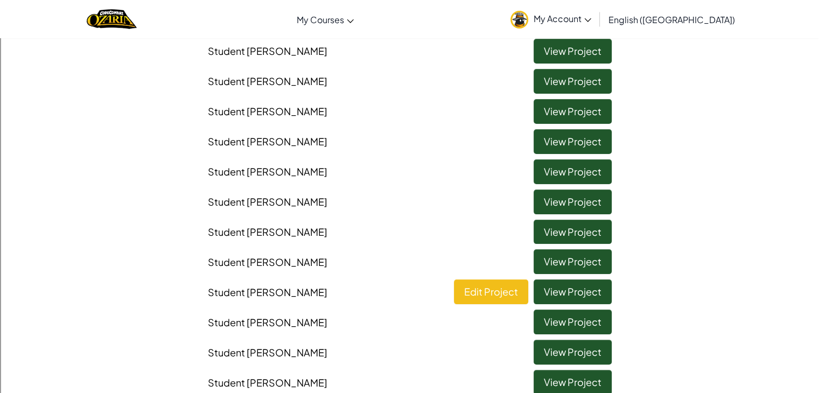
scroll to position [177, 0]
click at [552, 295] on link "View Project" at bounding box center [573, 292] width 78 height 25
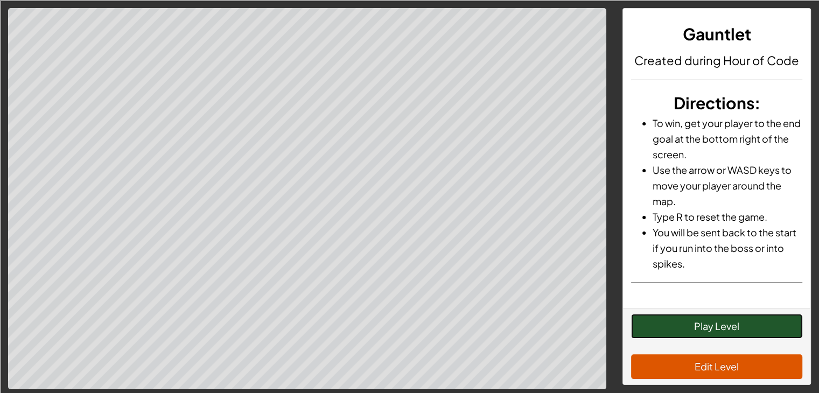
drag, startPoint x: 661, startPoint y: 318, endPoint x: 672, endPoint y: 317, distance: 11.4
click at [672, 317] on button "Play Level" at bounding box center [716, 326] width 171 height 25
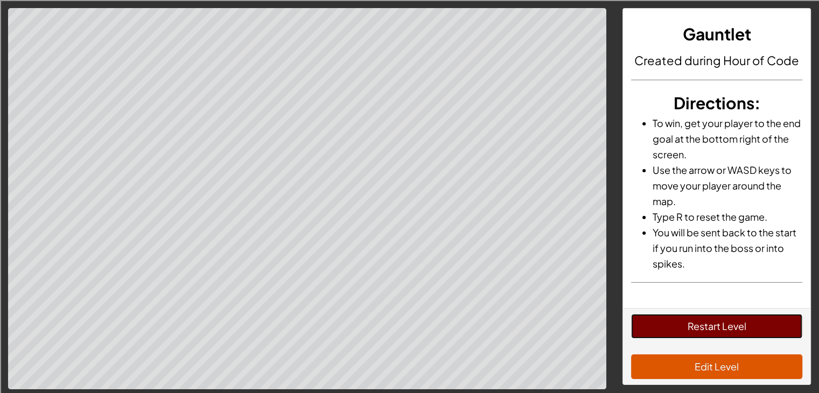
click at [702, 393] on html "Gauntlet Created during Hour of Code Directions : To win, get your player to th…" at bounding box center [409, 316] width 819 height 633
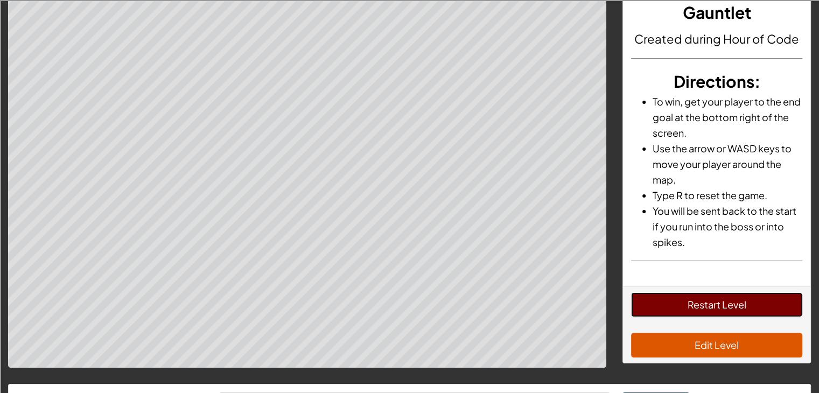
scroll to position [74, 0]
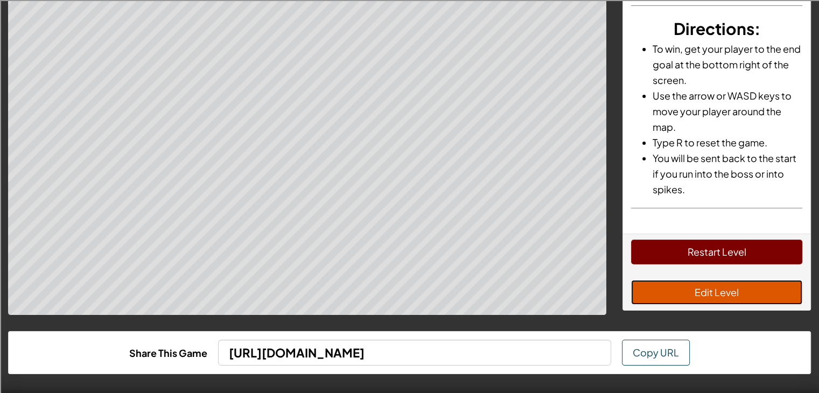
click at [722, 299] on button "Edit Level" at bounding box center [716, 292] width 171 height 25
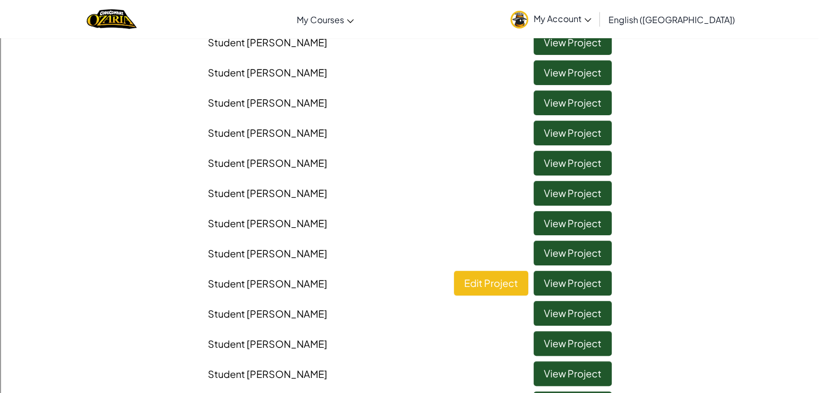
scroll to position [215, 0]
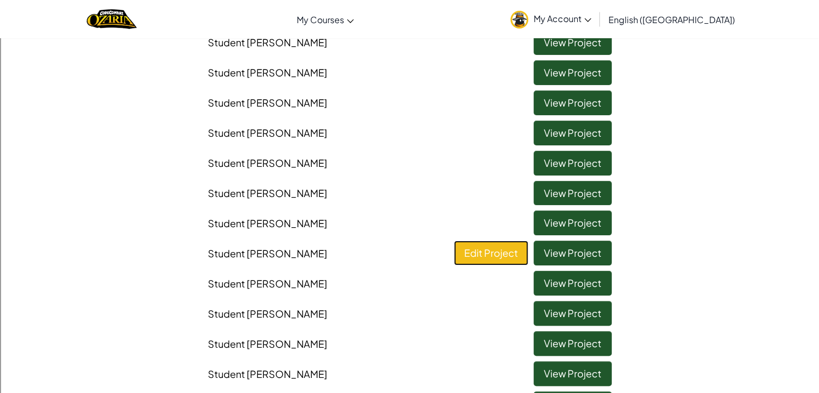
click at [472, 262] on link "Edit Project" at bounding box center [491, 253] width 74 height 25
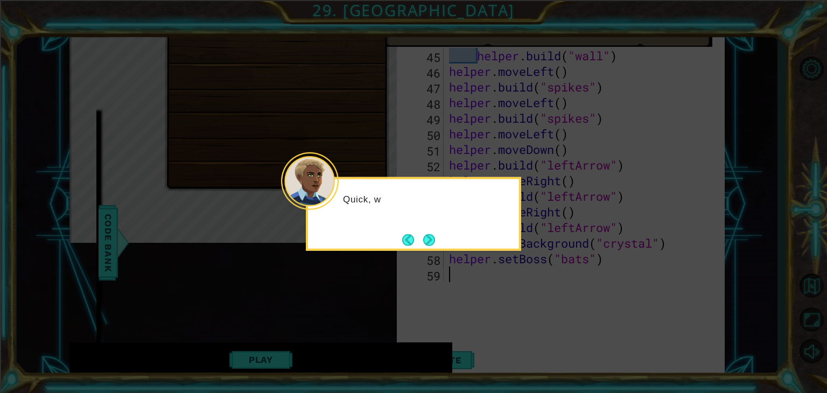
scroll to position [718, 0]
click at [422, 229] on div "Quick, we're running" at bounding box center [413, 214] width 215 height 74
click at [425, 236] on footer at bounding box center [418, 240] width 33 height 16
click at [425, 236] on button "Next" at bounding box center [429, 240] width 12 height 12
click at [425, 238] on button "Next" at bounding box center [429, 240] width 12 height 12
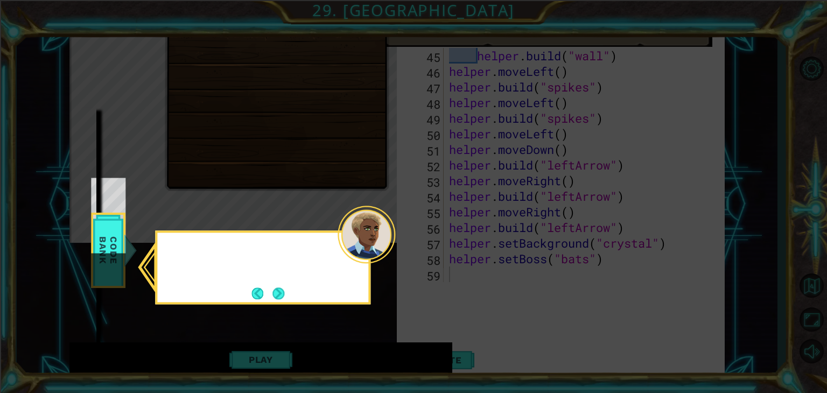
scroll to position [34, 0]
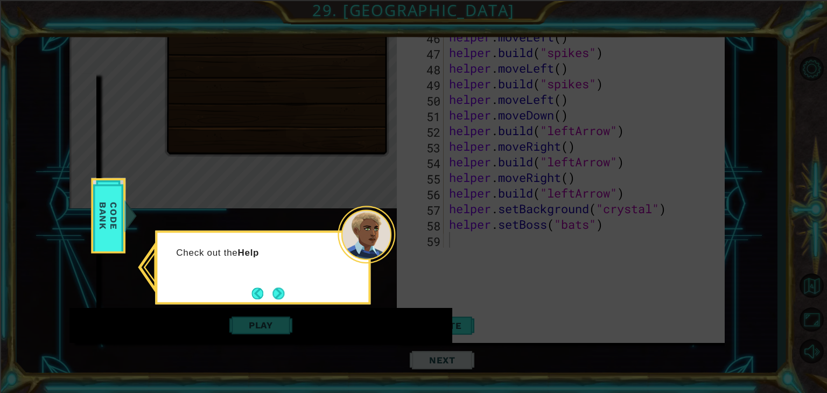
drag, startPoint x: 264, startPoint y: 291, endPoint x: 233, endPoint y: 244, distance: 56.8
click at [227, 241] on div "Check out the Help" at bounding box center [262, 256] width 211 height 47
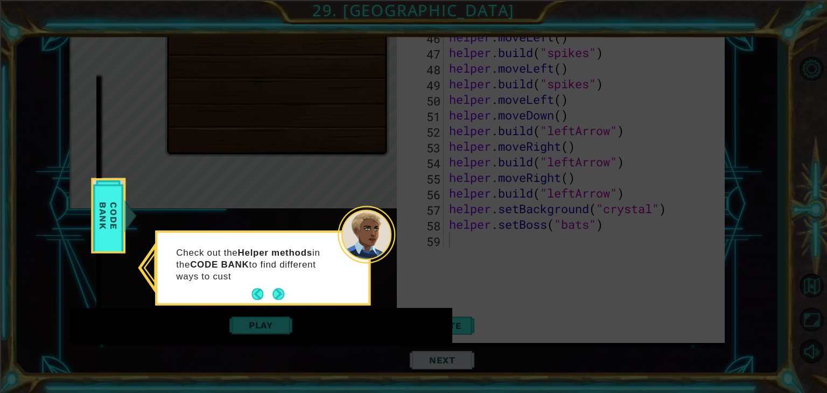
click at [278, 295] on button "Next" at bounding box center [279, 295] width 12 height 12
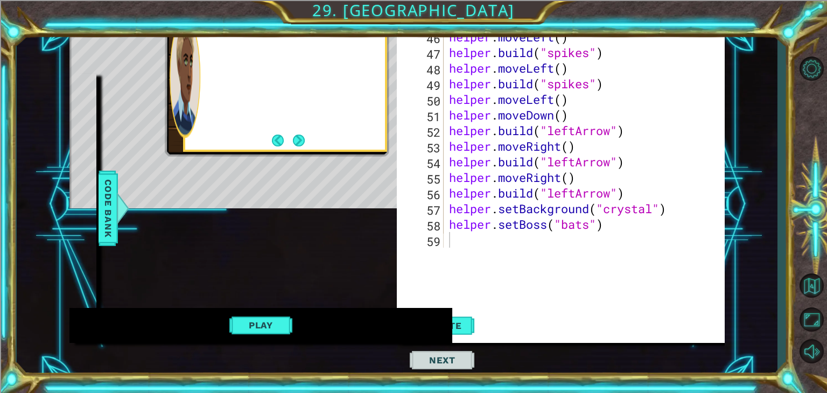
click at [280, 295] on div "helper methods moveLeft(steps) moveRight(steps) moveUp(steps) moveDown(steps) b…" at bounding box center [397, 170] width 656 height 346
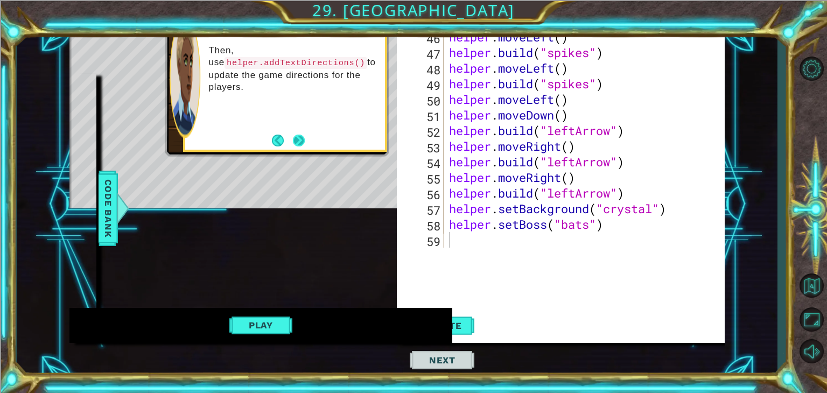
click at [305, 146] on button "Next" at bounding box center [299, 141] width 12 height 12
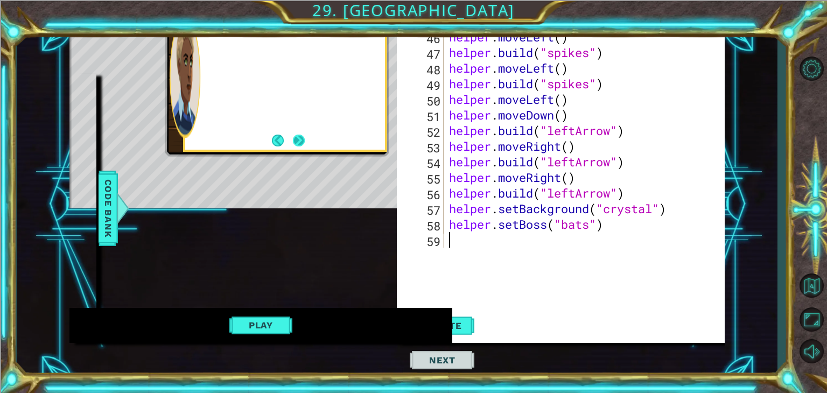
click at [301, 145] on button "Next" at bounding box center [299, 141] width 12 height 12
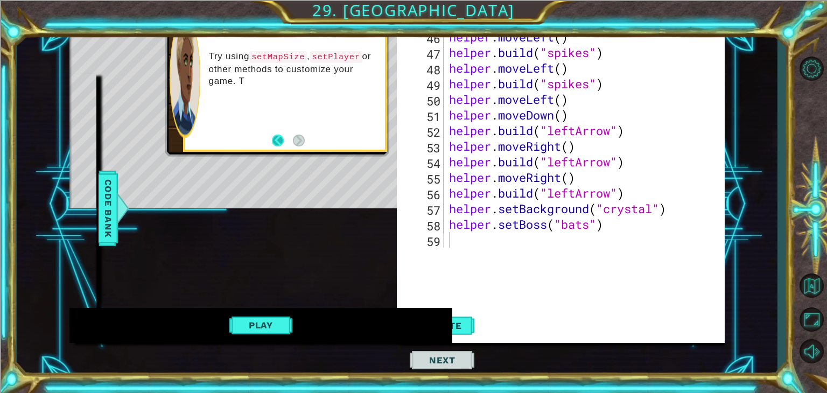
click at [273, 140] on button "Back" at bounding box center [282, 141] width 21 height 12
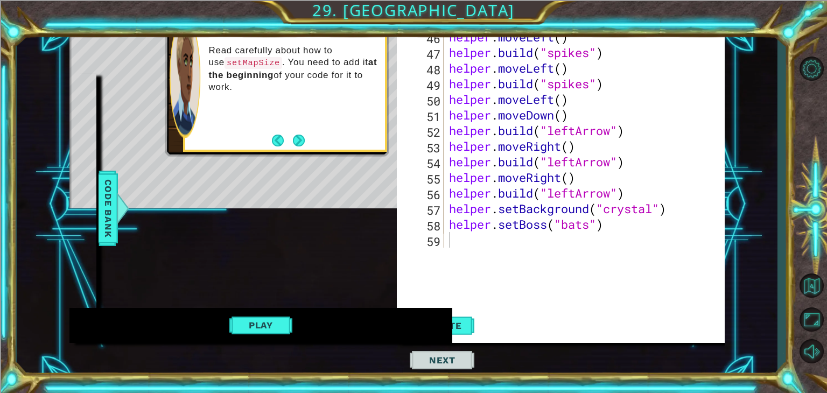
click at [305, 140] on button "Next" at bounding box center [299, 141] width 12 height 12
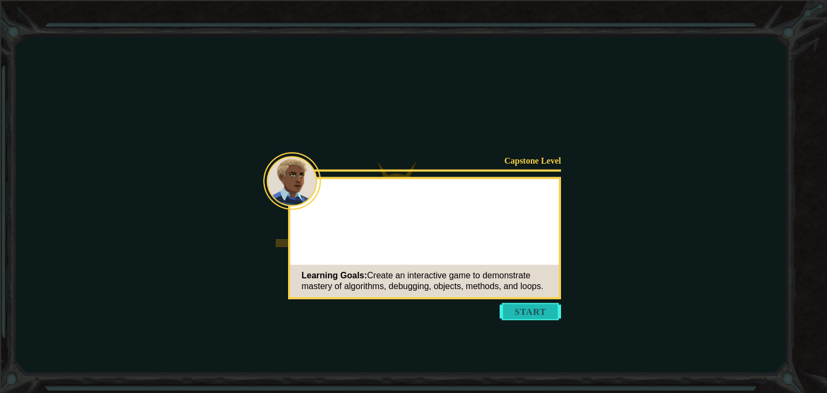
click at [515, 313] on button "Start" at bounding box center [530, 311] width 61 height 17
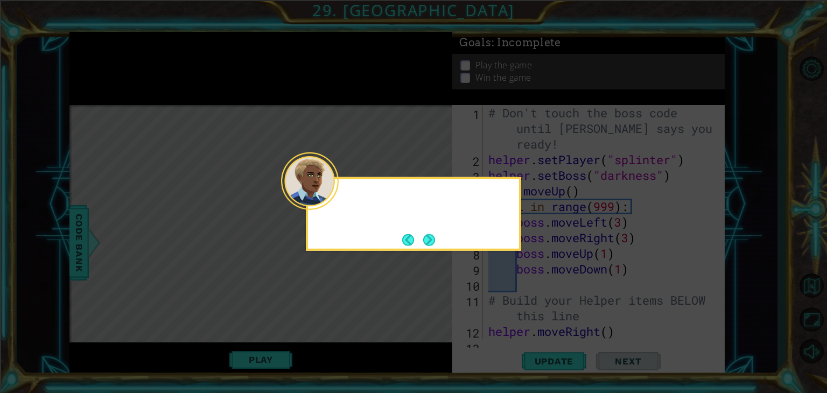
click at [339, 201] on div at bounding box center [413, 198] width 211 height 31
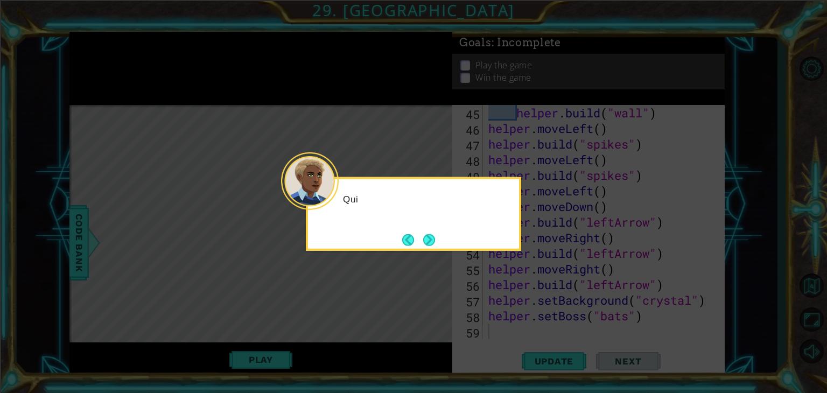
scroll to position [734, 0]
click at [339, 201] on div "Qui" at bounding box center [413, 204] width 211 height 43
click at [339, 201] on div "Quick, we'" at bounding box center [413, 204] width 211 height 43
click at [431, 241] on button "Next" at bounding box center [429, 240] width 12 height 12
click at [430, 237] on button "Next" at bounding box center [429, 240] width 12 height 12
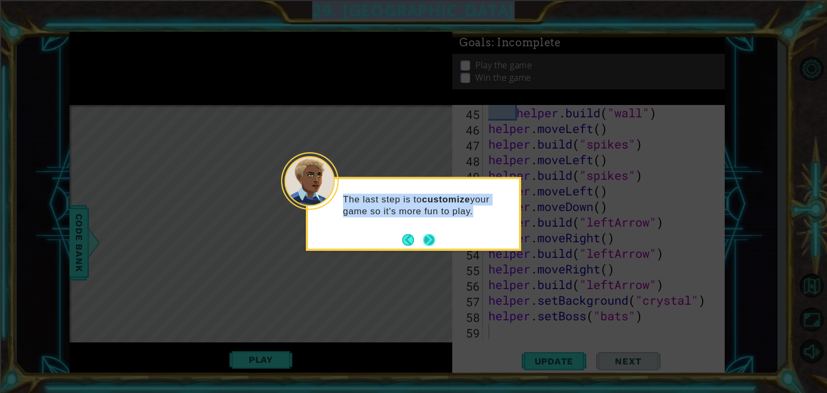
click at [430, 237] on icon at bounding box center [413, 196] width 827 height 393
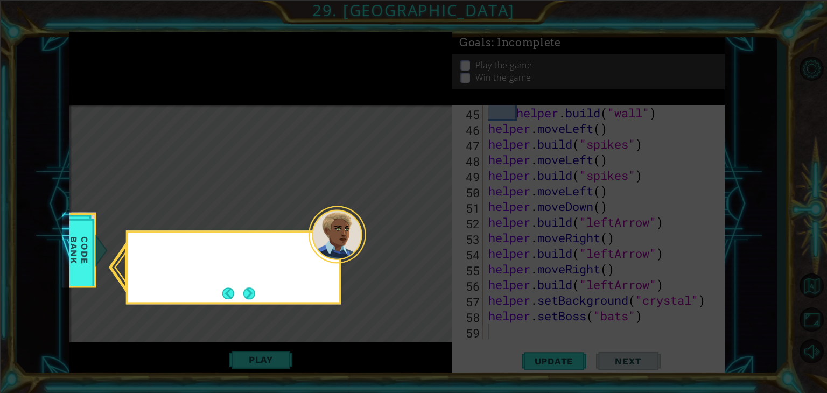
click at [427, 242] on icon at bounding box center [413, 196] width 827 height 393
click at [253, 296] on button "Next" at bounding box center [249, 294] width 12 height 12
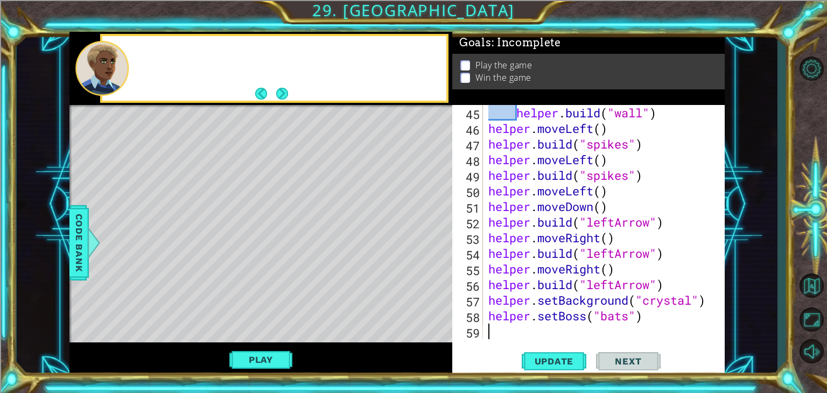
click at [253, 295] on div "Level Map" at bounding box center [318, 263] width 498 height 317
